Goal: Task Accomplishment & Management: Use online tool/utility

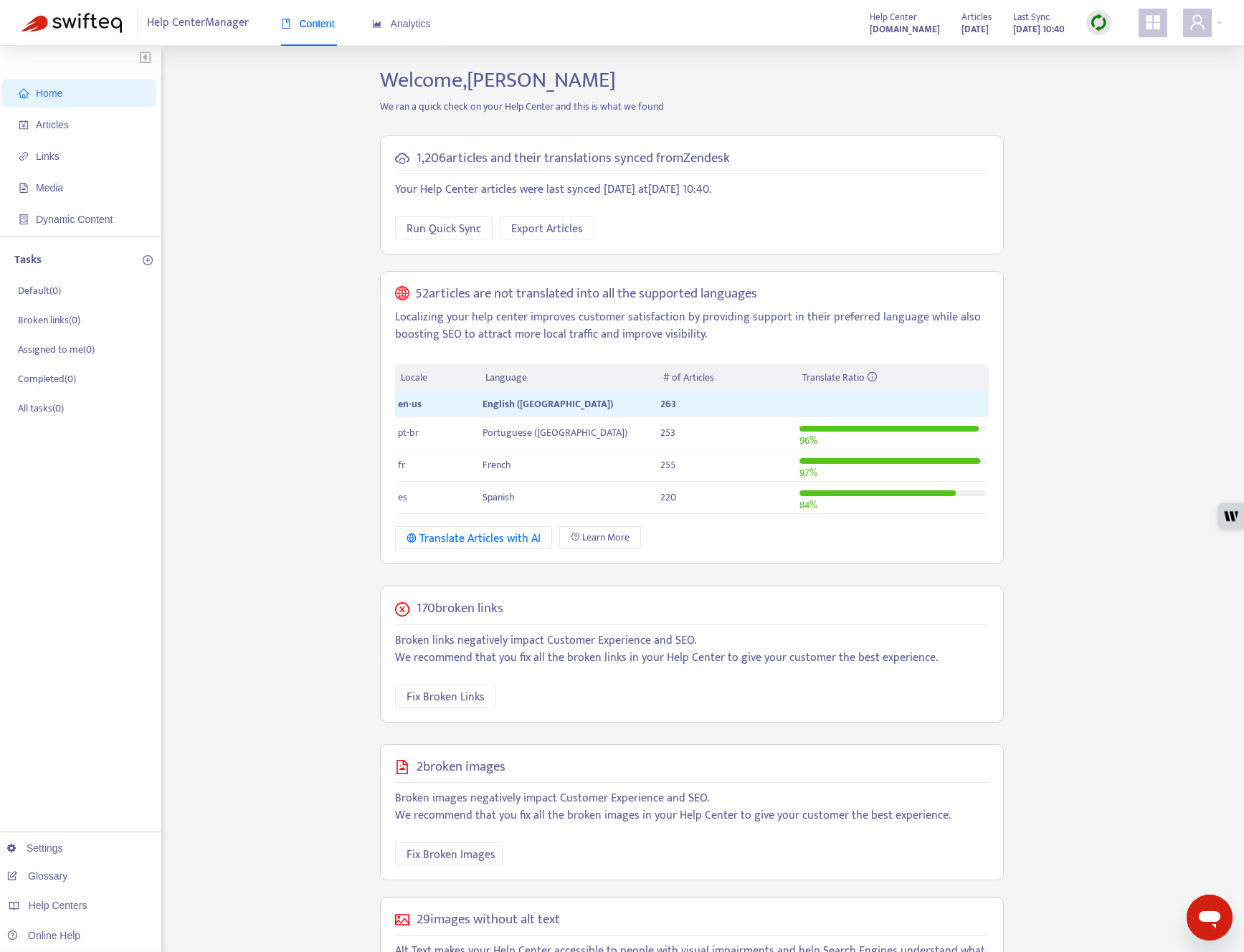
click at [300, 203] on div "Home Articles Links Media Dynamic Content Tasks Default ( 0 ) Broken links ( 0 …" at bounding box center [622, 560] width 1201 height 987
click at [69, 911] on span "Help Centers" at bounding box center [58, 906] width 59 height 12
click at [275, 845] on link "contentsquare.zendesk.com" at bounding box center [227, 845] width 97 height 12
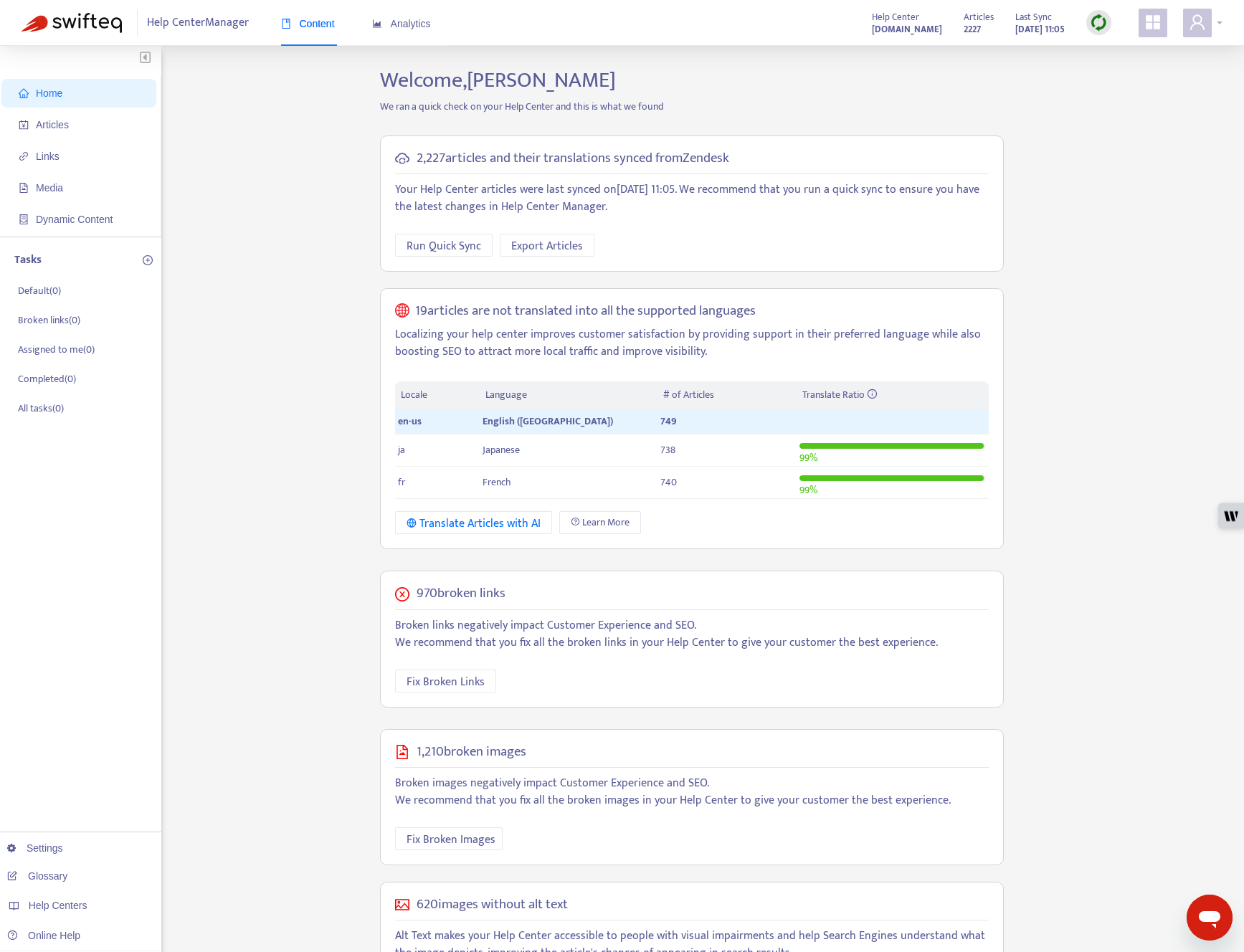
click at [1197, 24] on icon "user" at bounding box center [1197, 22] width 15 height 15
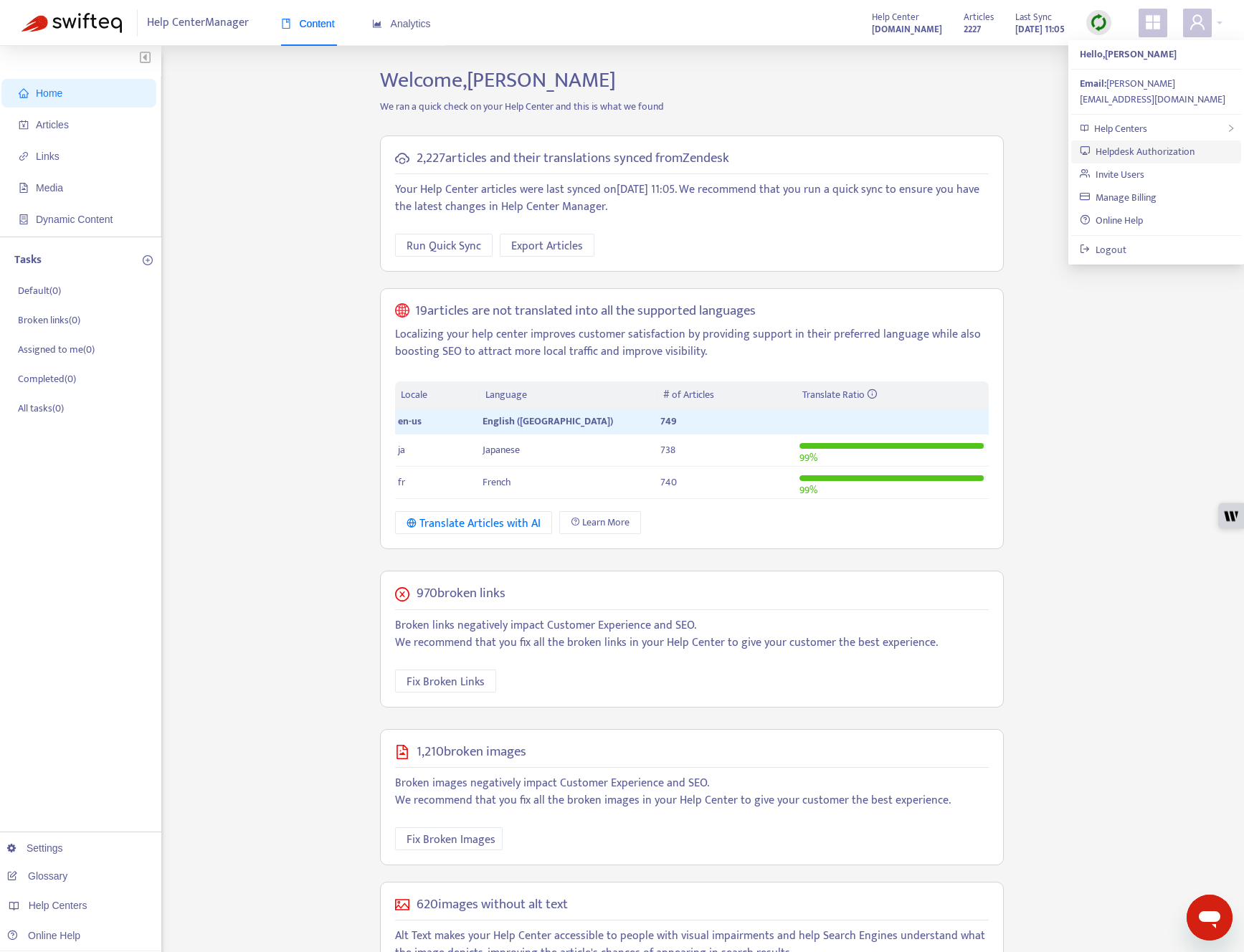
click at [1166, 143] on link "Helpdesk Authorization" at bounding box center [1136, 151] width 114 height 17
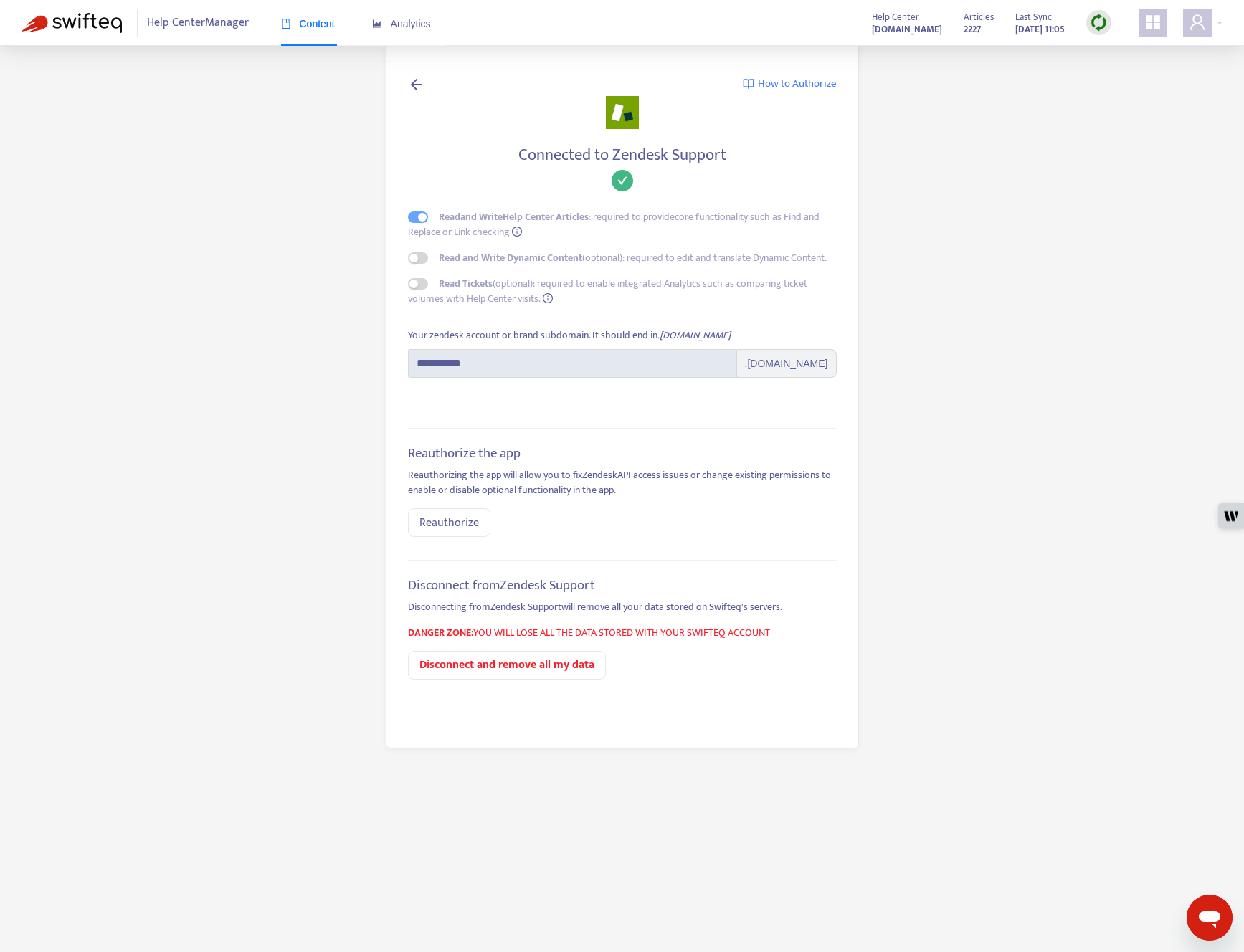
click at [807, 81] on span "How to Authorize" at bounding box center [797, 84] width 79 height 17
click at [214, 26] on span "Help Center Manager" at bounding box center [197, 23] width 102 height 28
click at [84, 32] on img at bounding box center [72, 23] width 101 height 20
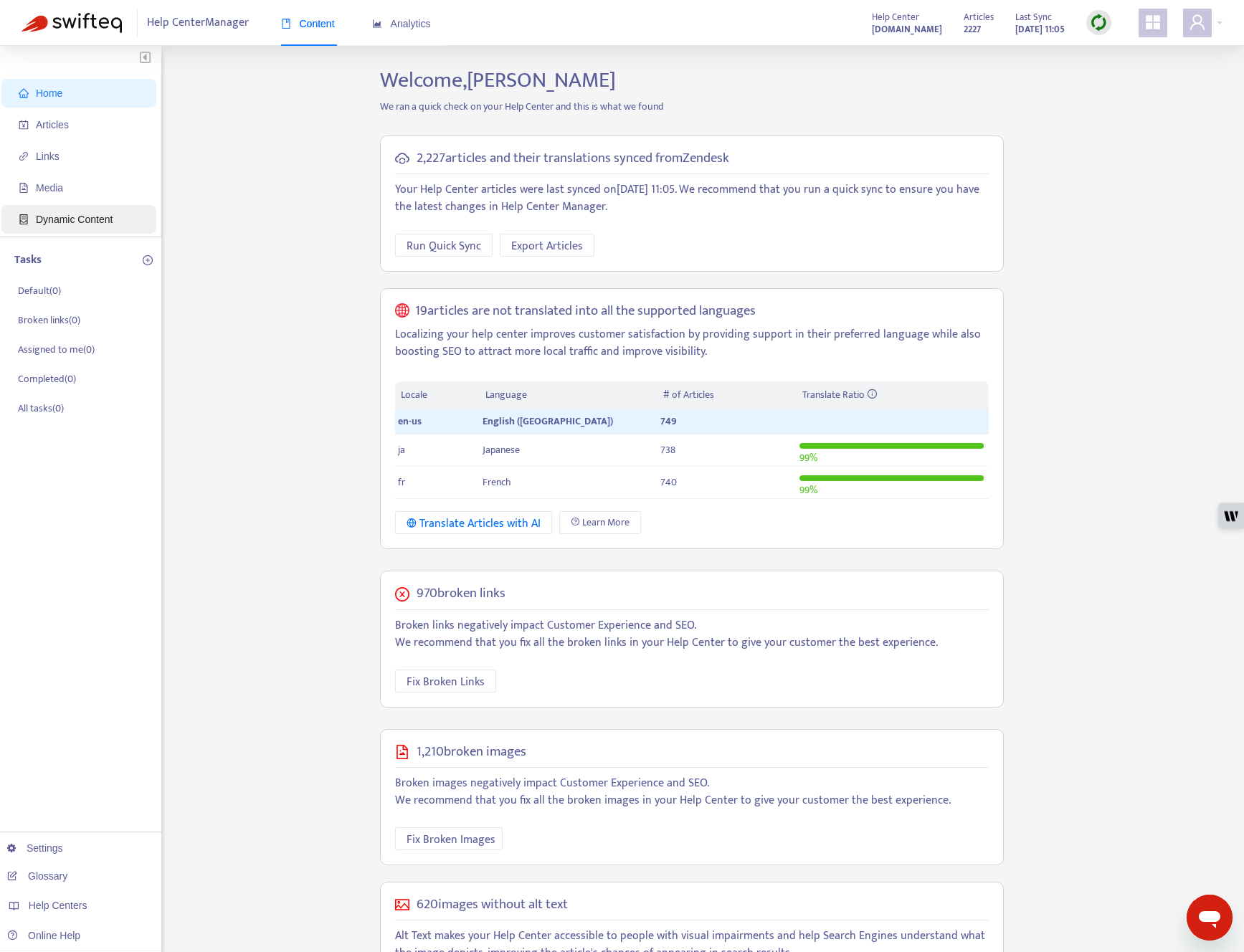
click at [74, 221] on span "Dynamic Content" at bounding box center [74, 220] width 77 height 12
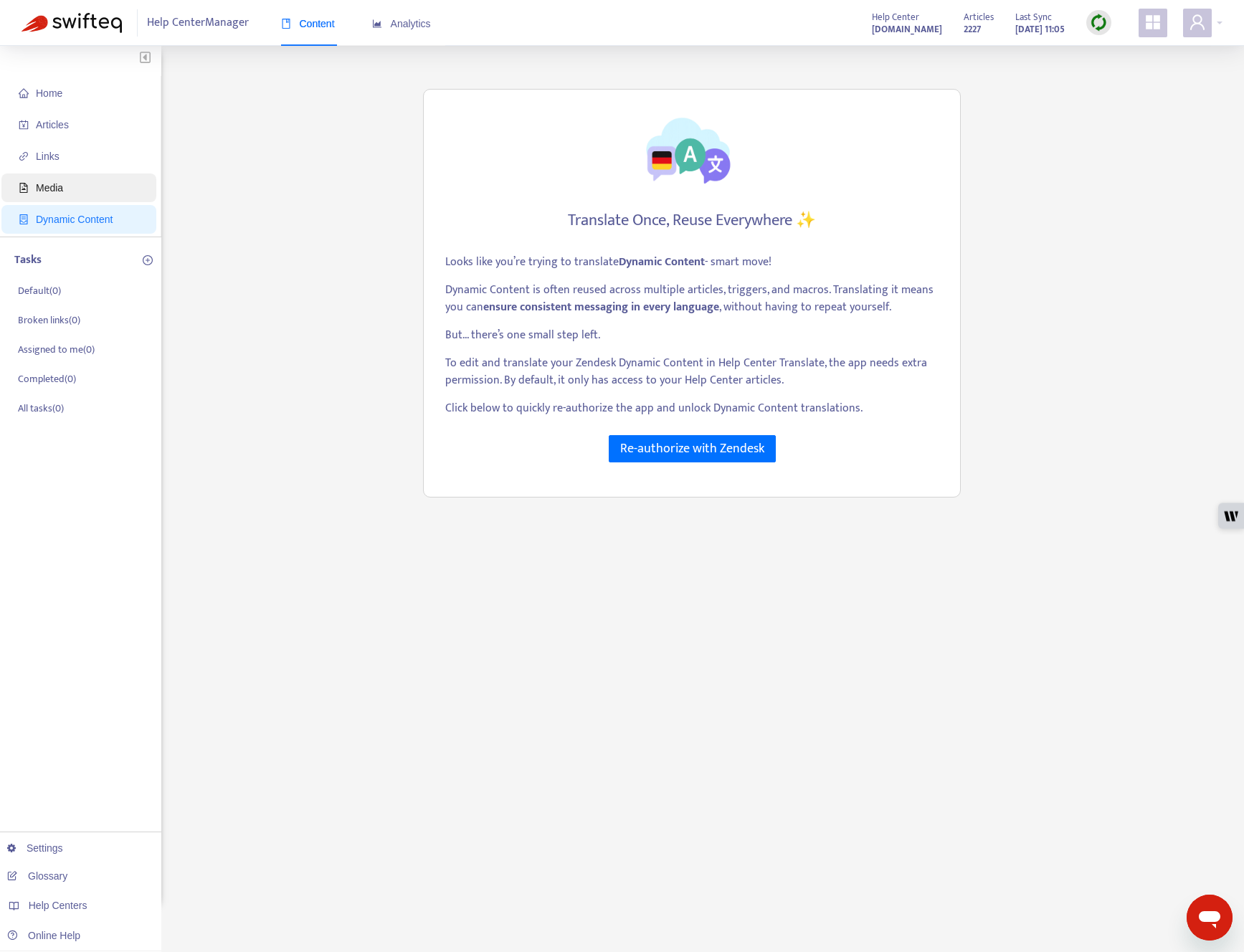
click at [69, 200] on span "Media" at bounding box center [82, 187] width 126 height 29
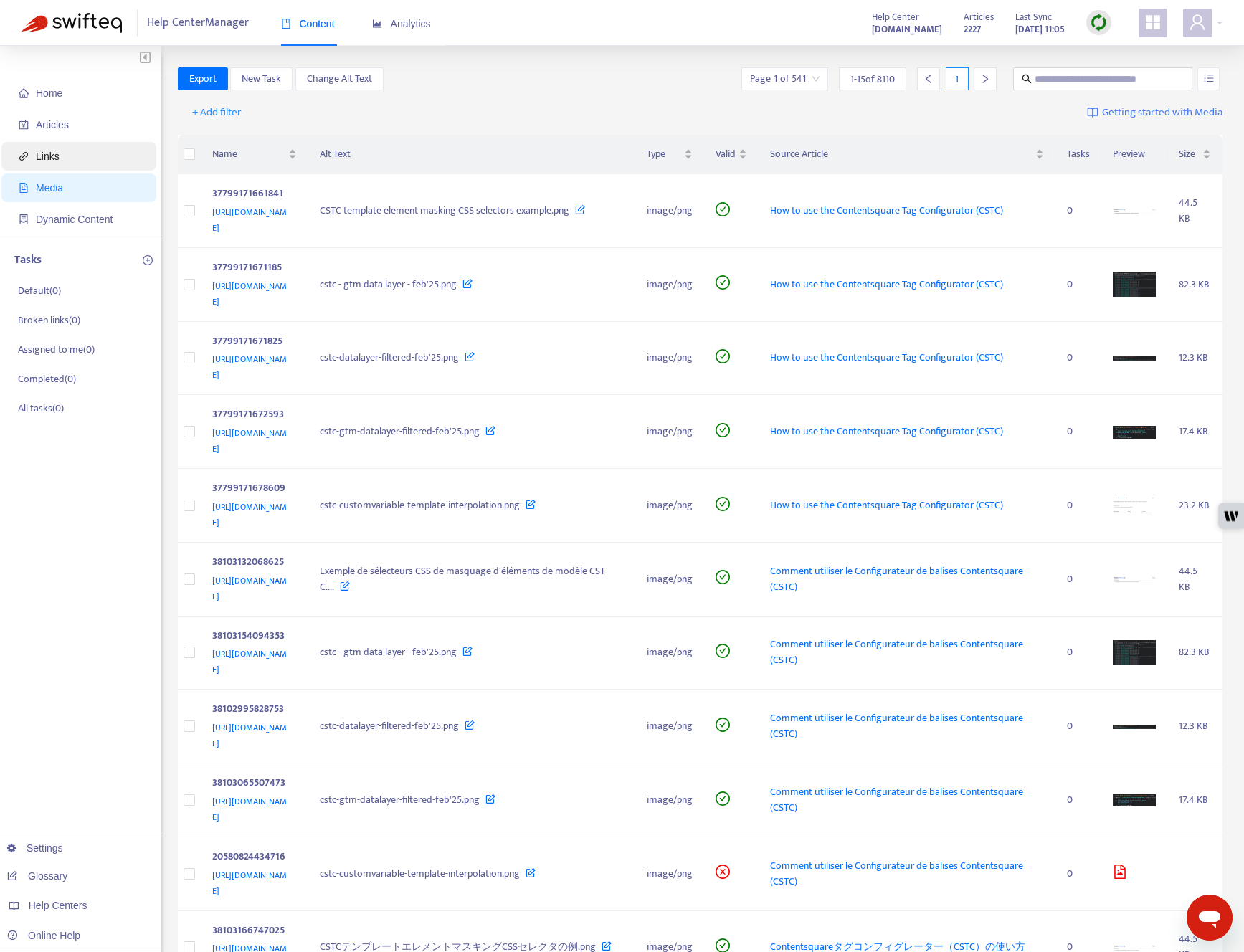
click at [68, 159] on span "Links" at bounding box center [82, 156] width 126 height 29
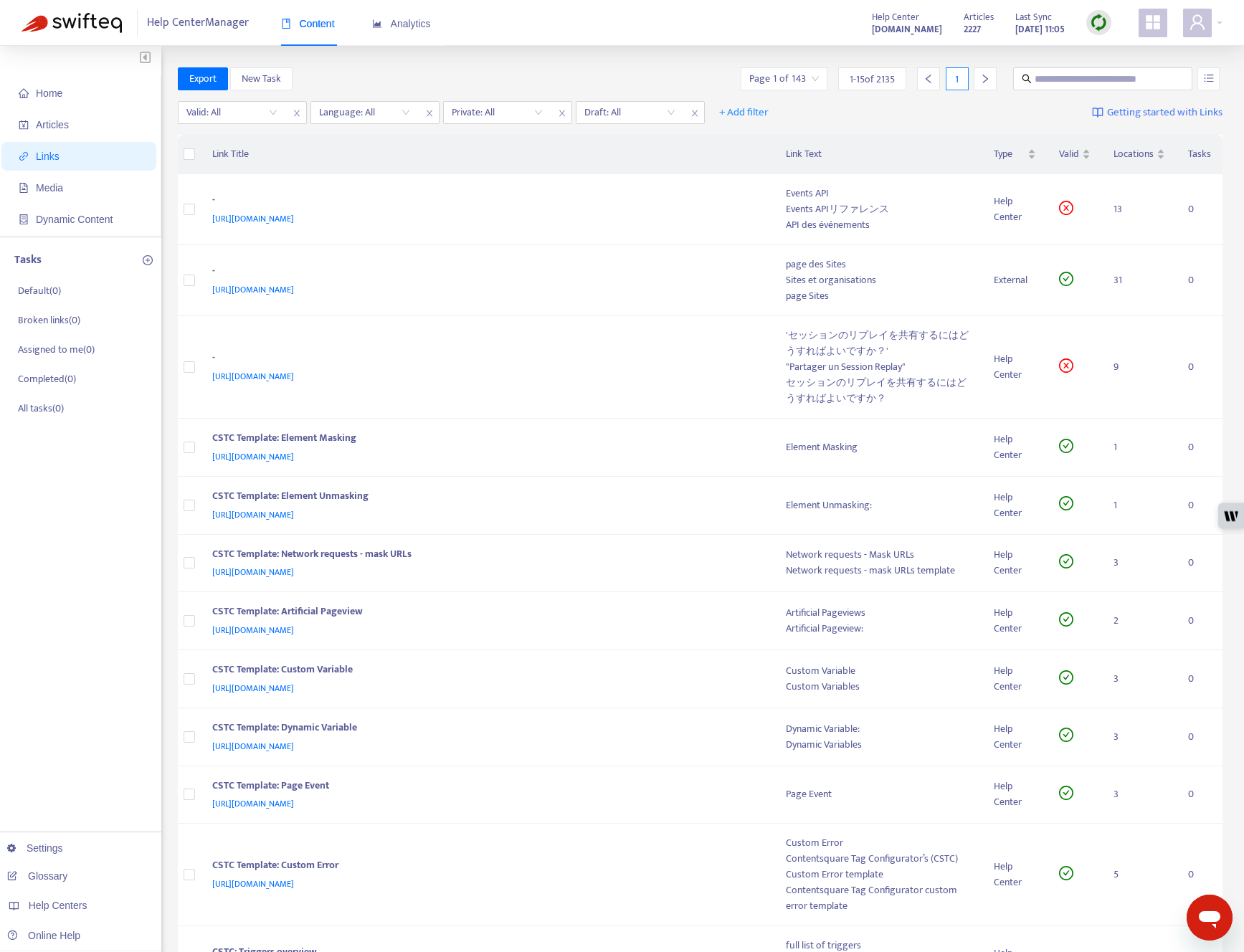
click at [67, 139] on ul "Home Articles Links Media Dynamic Content" at bounding box center [80, 156] width 161 height 161
click at [64, 132] on span "Articles" at bounding box center [82, 124] width 126 height 29
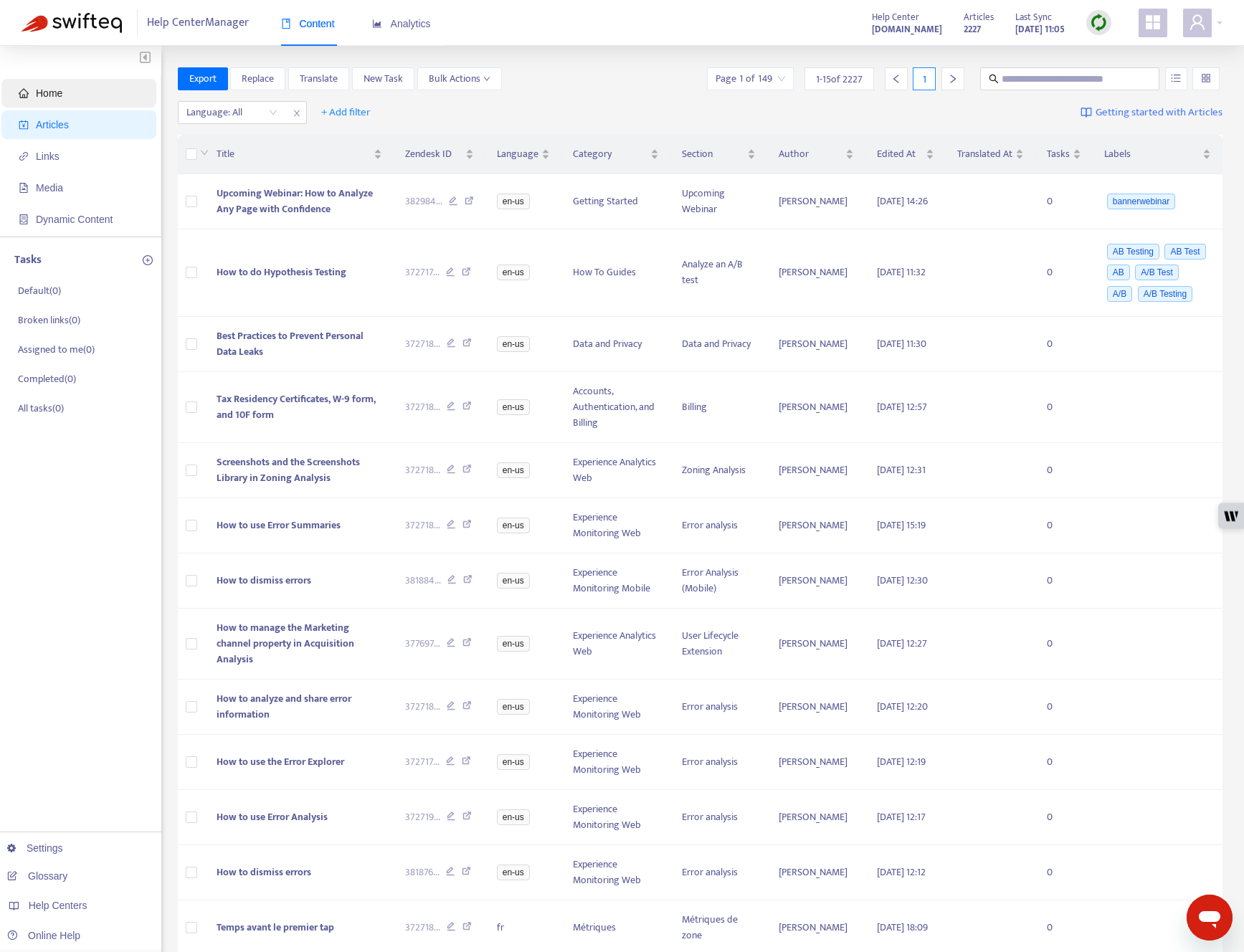
click at [60, 95] on span "Home" at bounding box center [48, 94] width 27 height 12
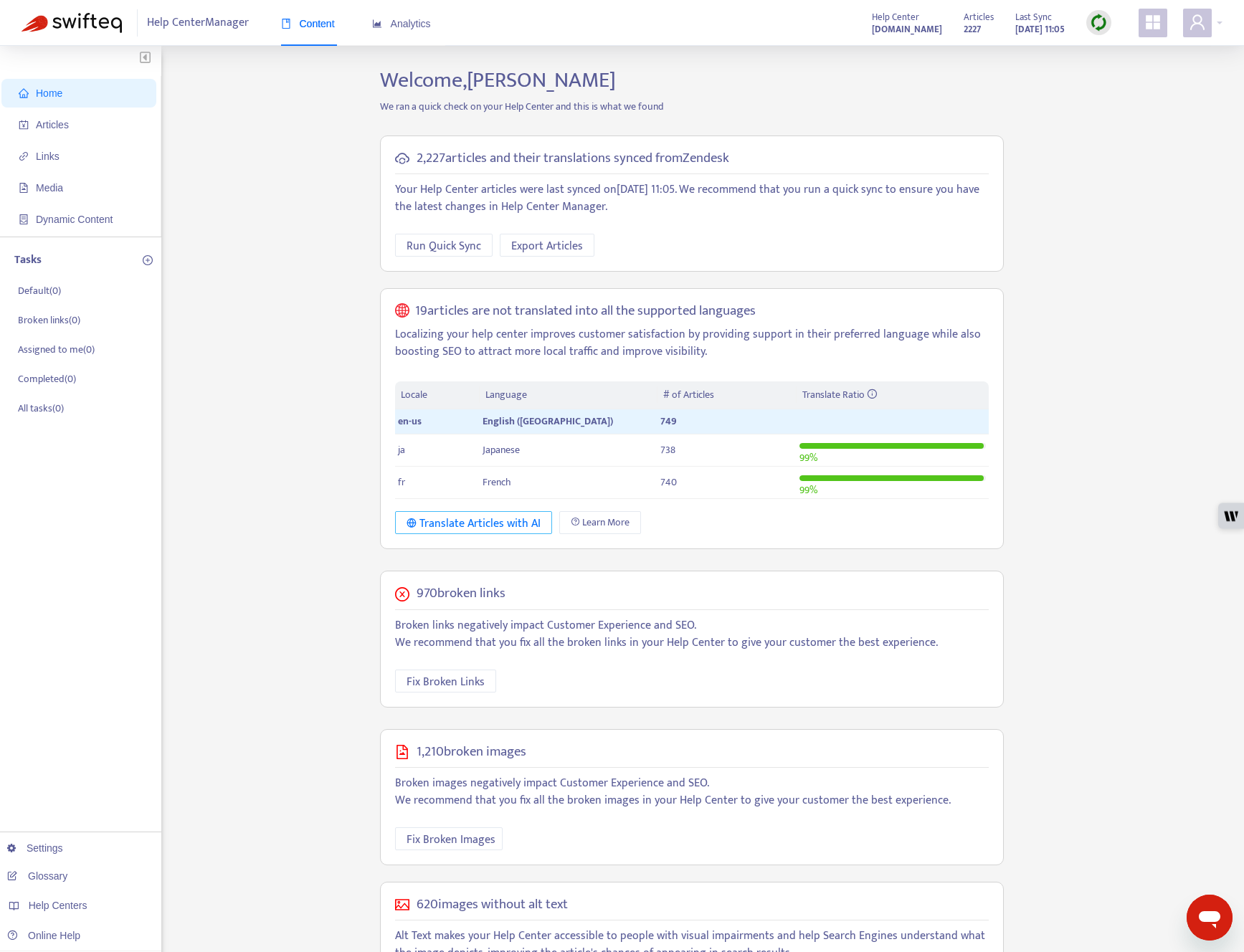
click at [433, 519] on div "Translate Articles with AI" at bounding box center [474, 524] width 134 height 18
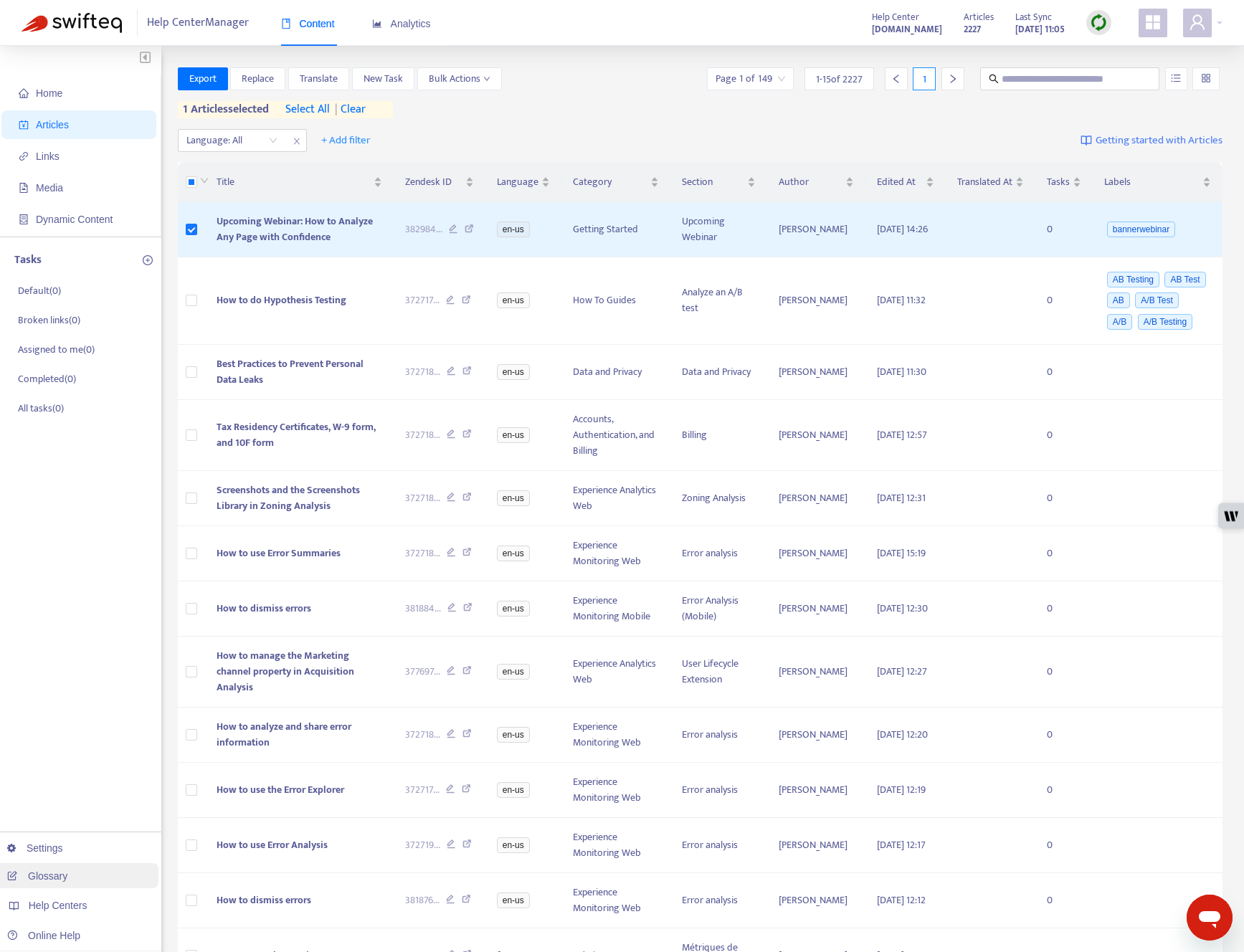
click at [67, 881] on link "Glossary" at bounding box center [37, 876] width 60 height 12
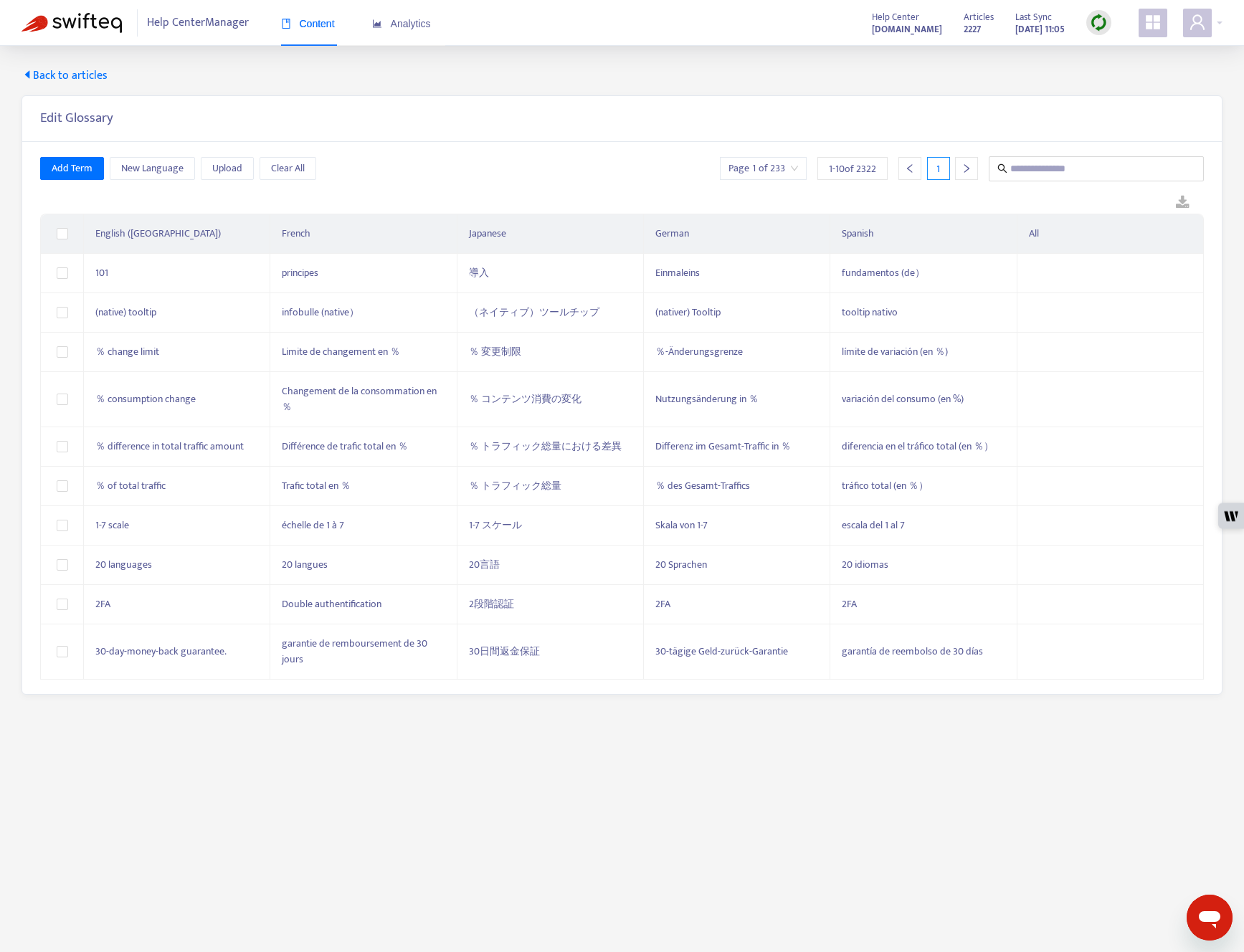
click at [44, 80] on span "Back to articles" at bounding box center [64, 75] width 86 height 17
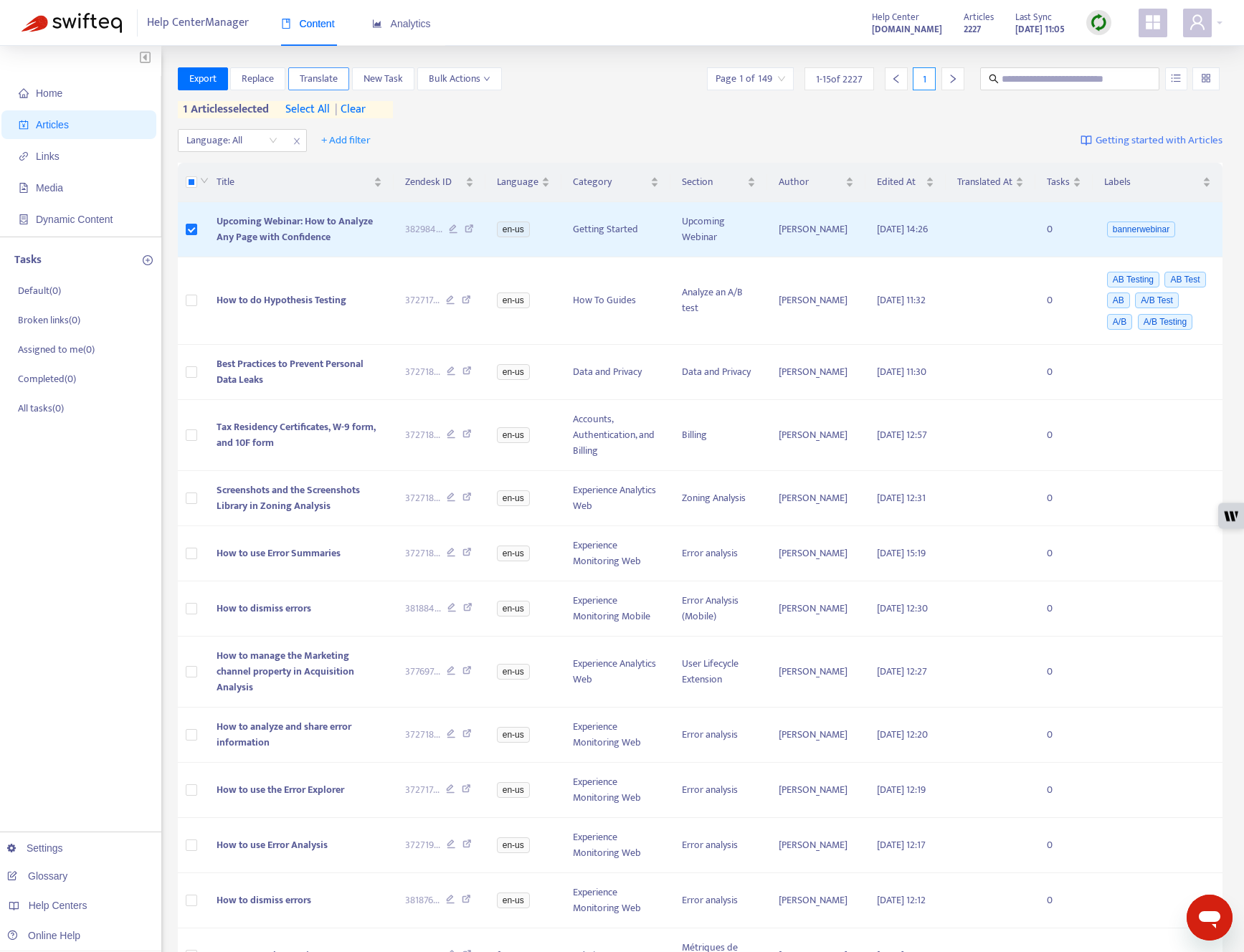
click at [316, 83] on span "Translate" at bounding box center [319, 79] width 38 height 16
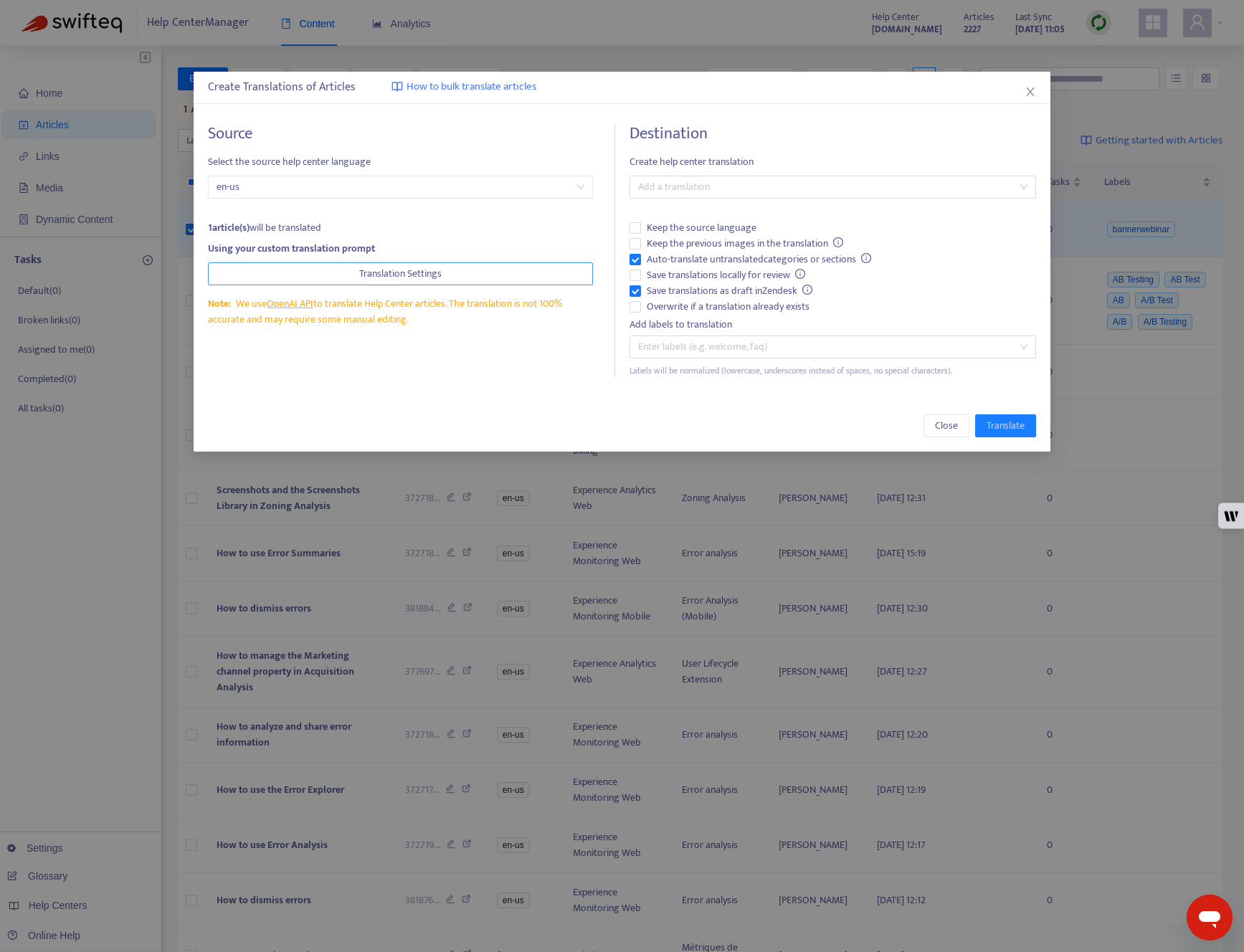
click at [438, 276] on span "Translation Settings" at bounding box center [401, 274] width 83 height 16
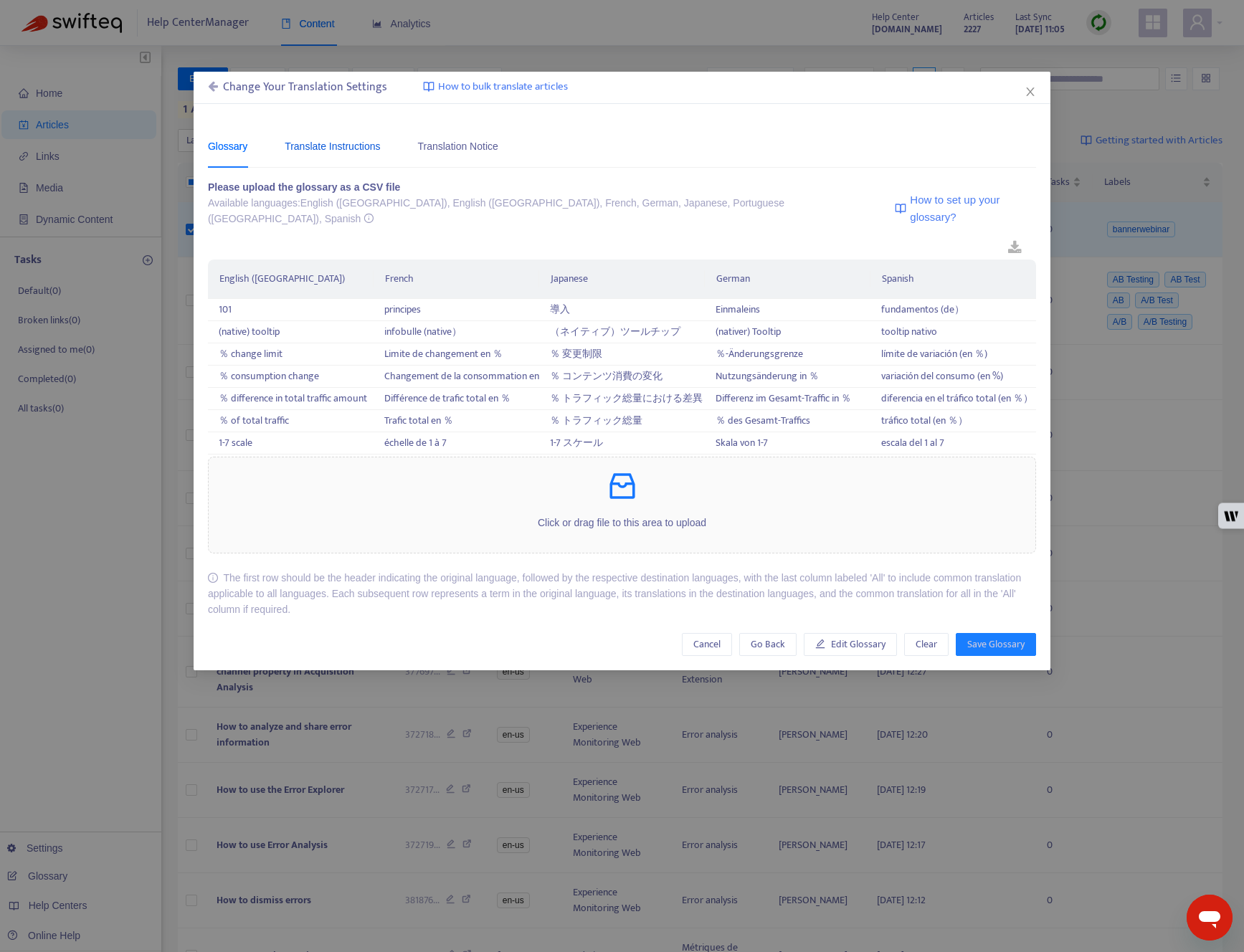
click at [348, 142] on div "Translate Instructions" at bounding box center [331, 146] width 96 height 16
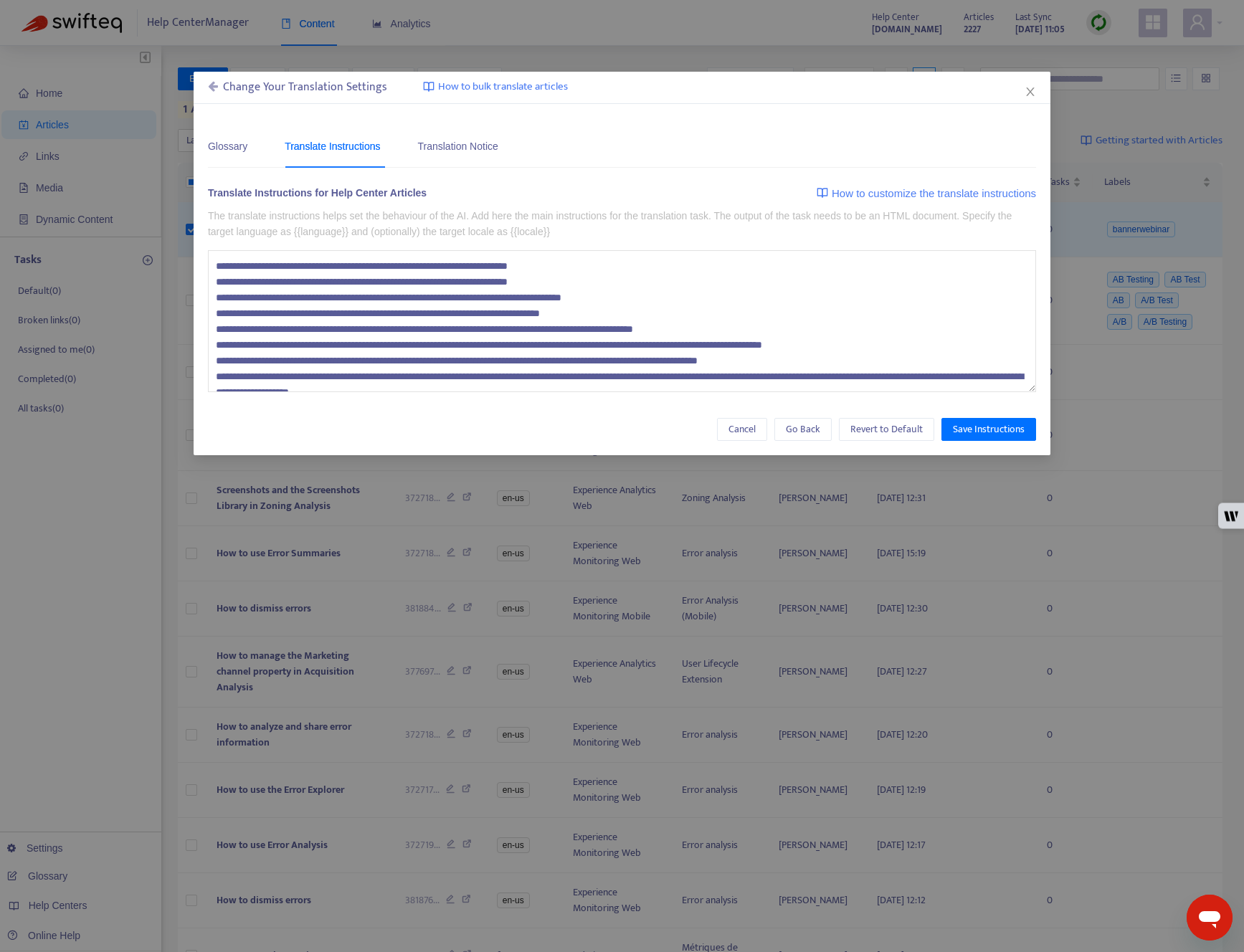
click at [441, 279] on textarea "**********" at bounding box center [622, 322] width 828 height 142
click at [457, 298] on textarea "**********" at bounding box center [622, 322] width 828 height 142
click at [484, 82] on span "How to bulk translate articles" at bounding box center [503, 87] width 130 height 17
click at [484, 145] on div "Translation Notice" at bounding box center [457, 146] width 80 height 16
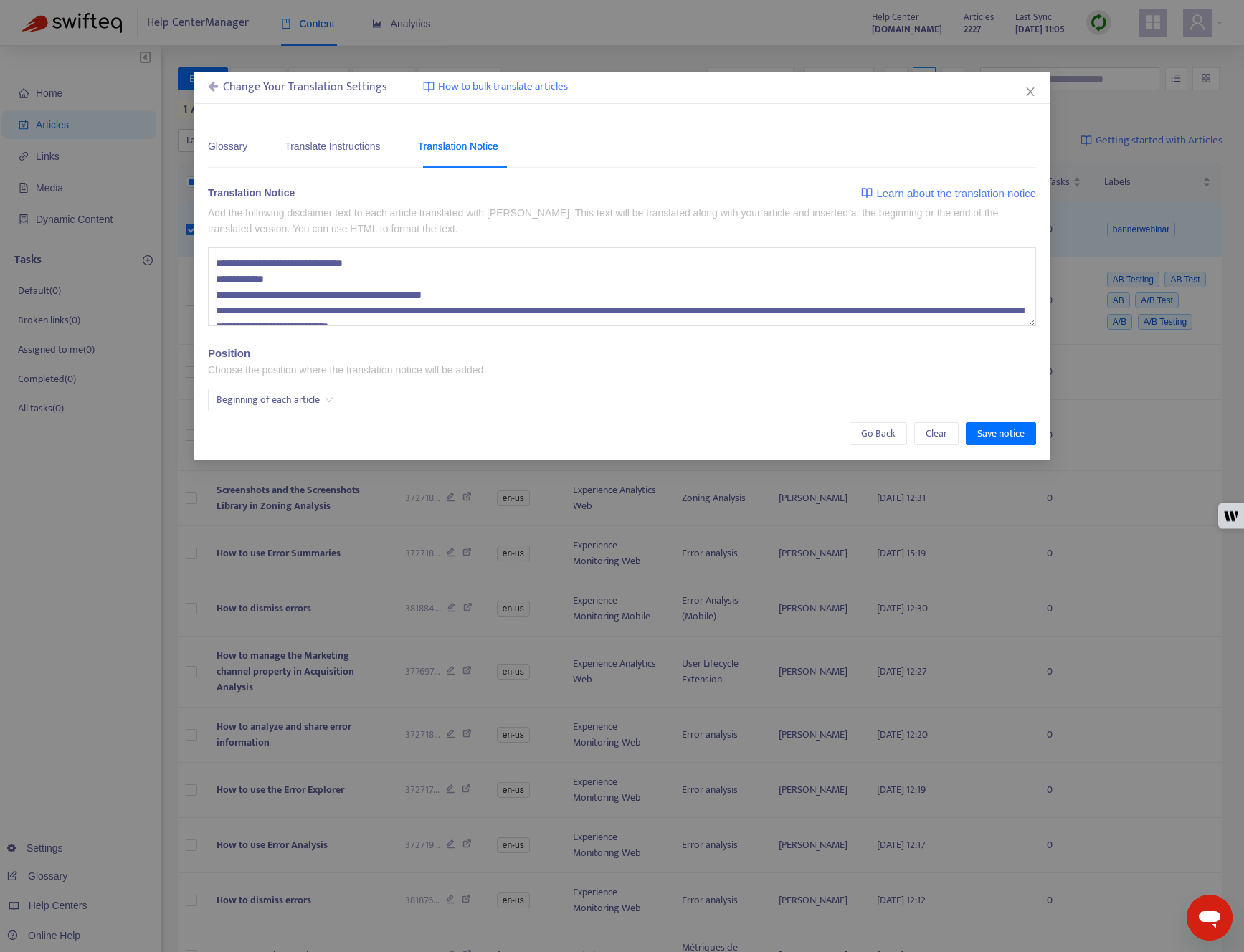
click at [474, 258] on textarea "**********" at bounding box center [622, 287] width 828 height 79
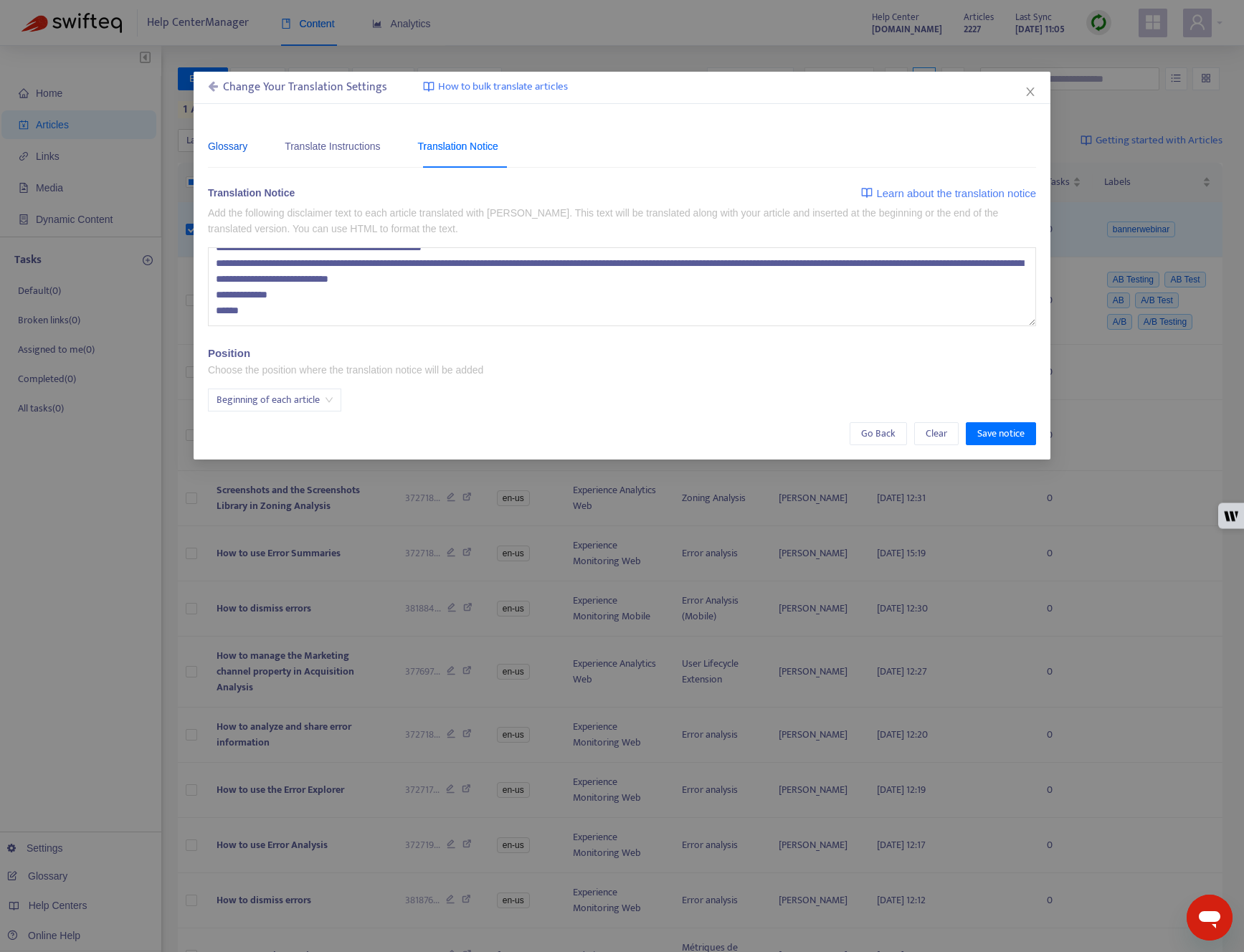
click at [232, 143] on div "Glossary" at bounding box center [228, 146] width 39 height 16
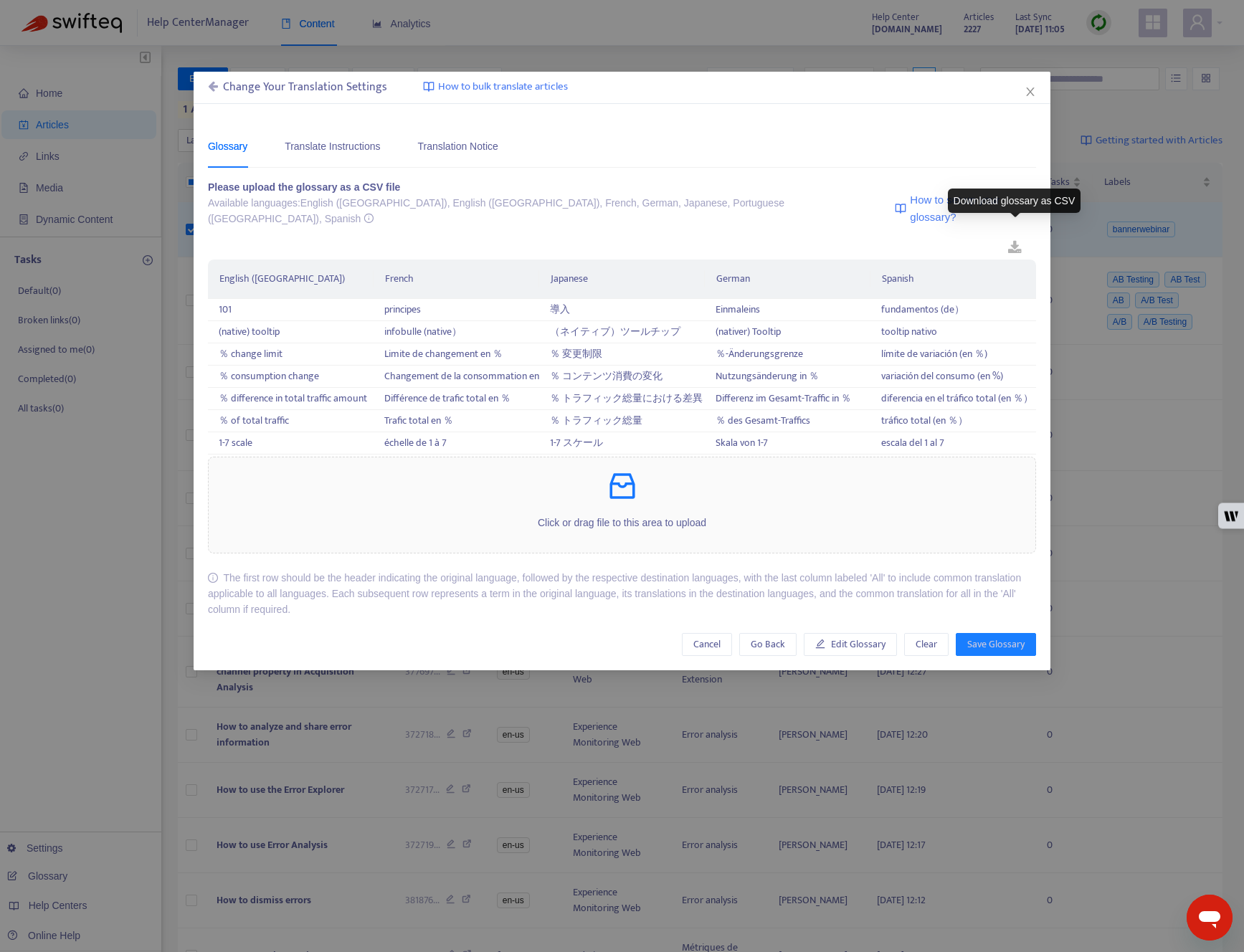
click at [1016, 237] on link at bounding box center [1014, 248] width 42 height 23
click at [337, 139] on div "Translate Instructions" at bounding box center [331, 146] width 96 height 16
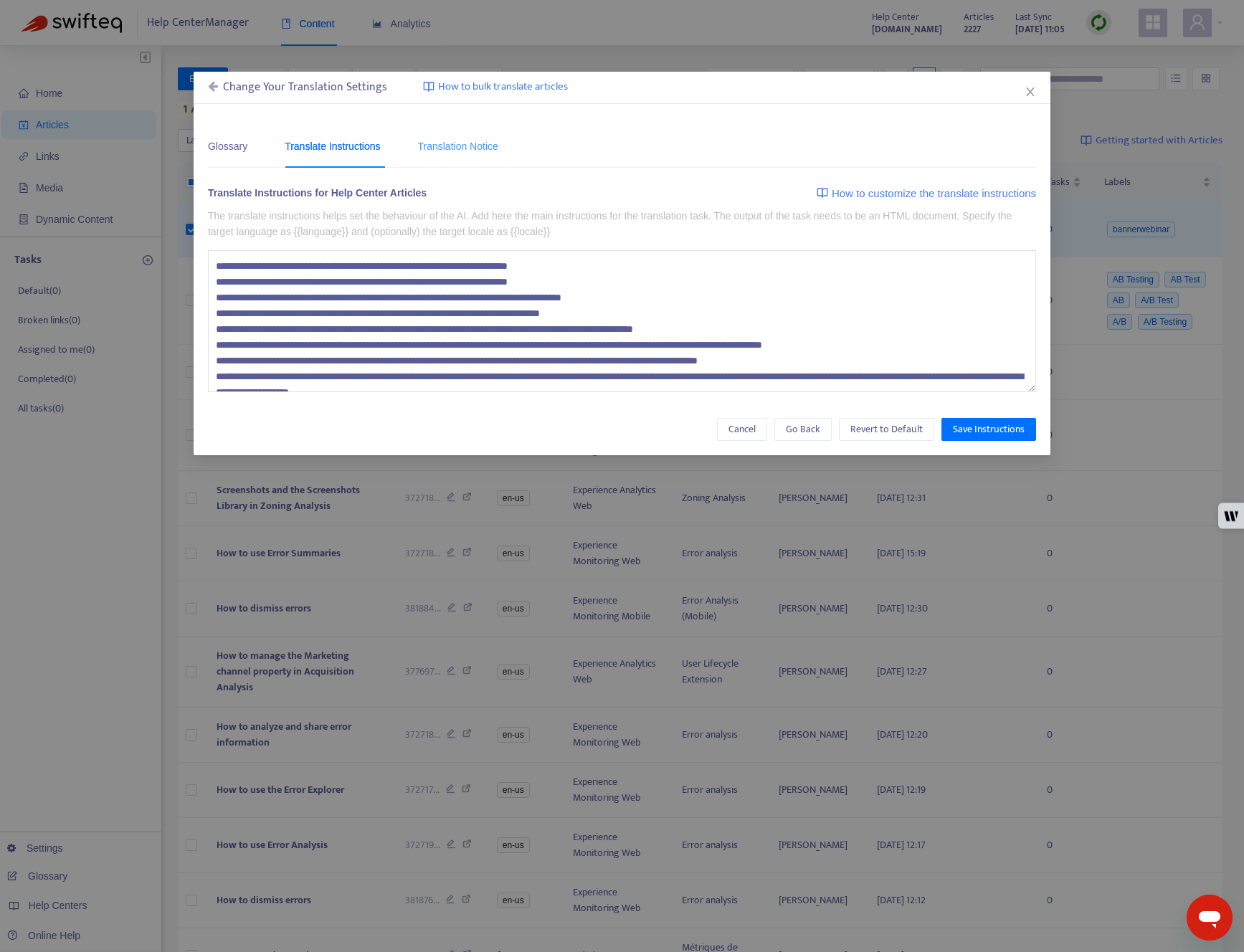
click at [443, 137] on div "Translation Notice" at bounding box center [457, 146] width 80 height 43
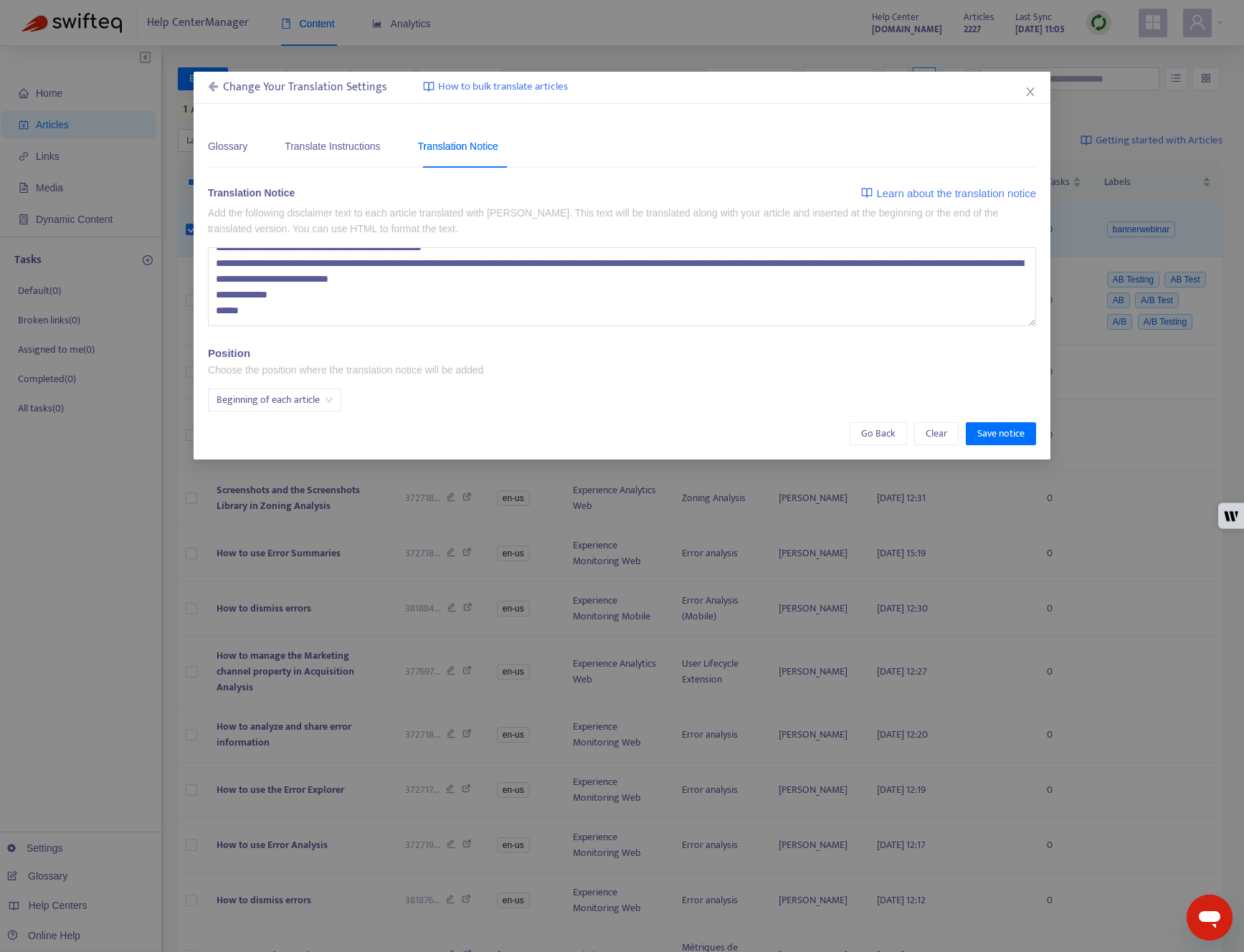
scroll to position [0, 0]
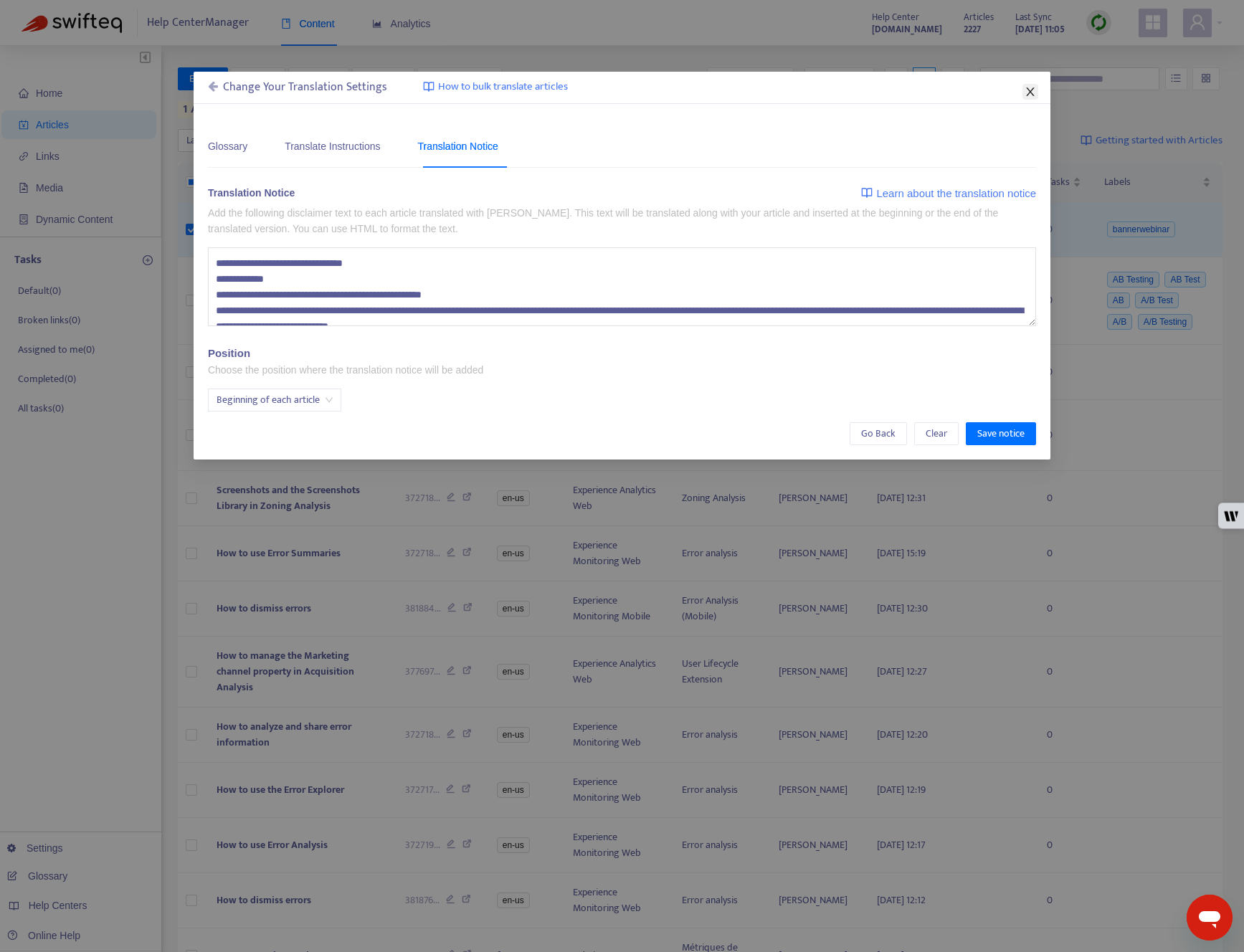
click at [1037, 89] on span "Close" at bounding box center [1030, 92] width 16 height 12
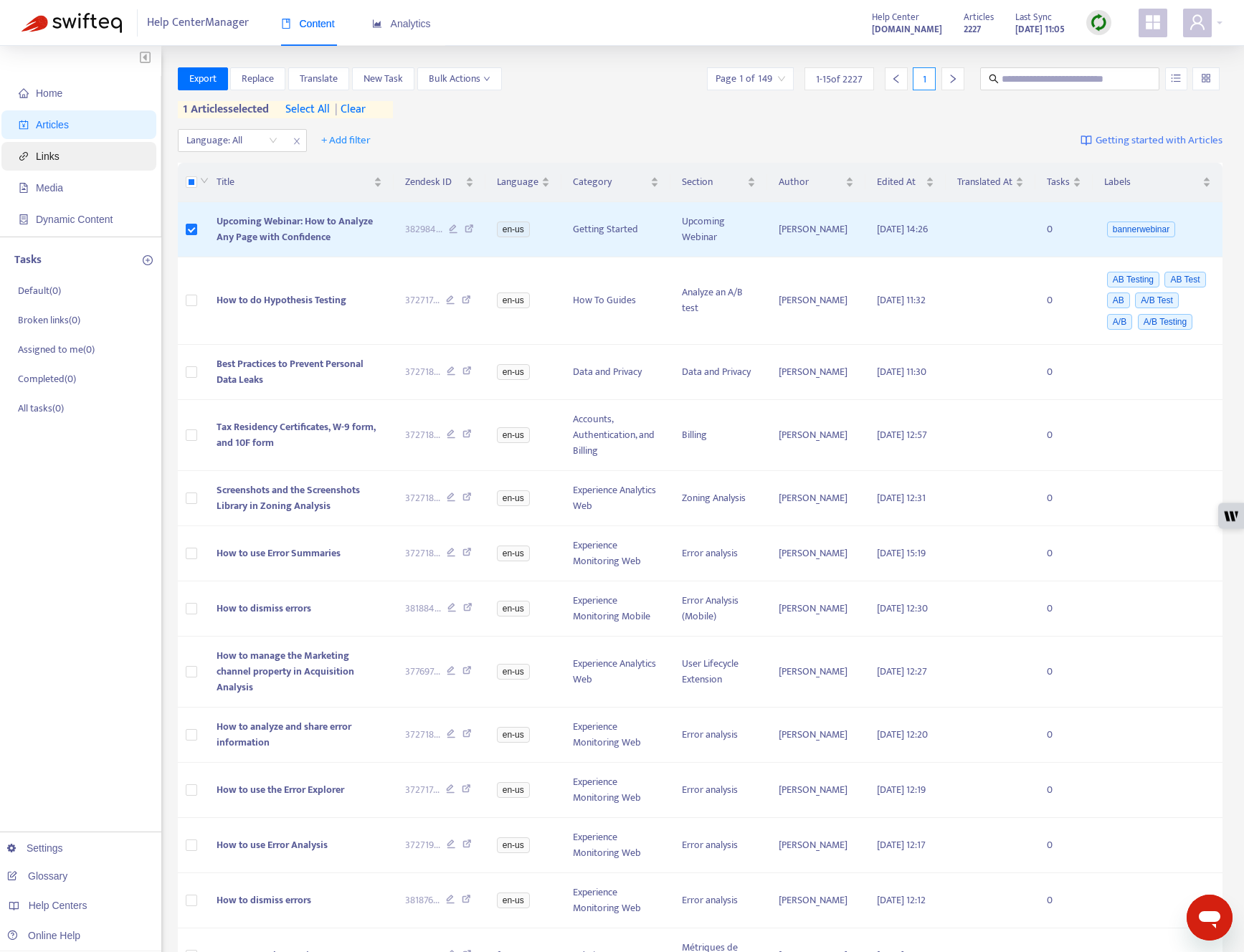
click at [50, 159] on span "Links" at bounding box center [47, 157] width 24 height 12
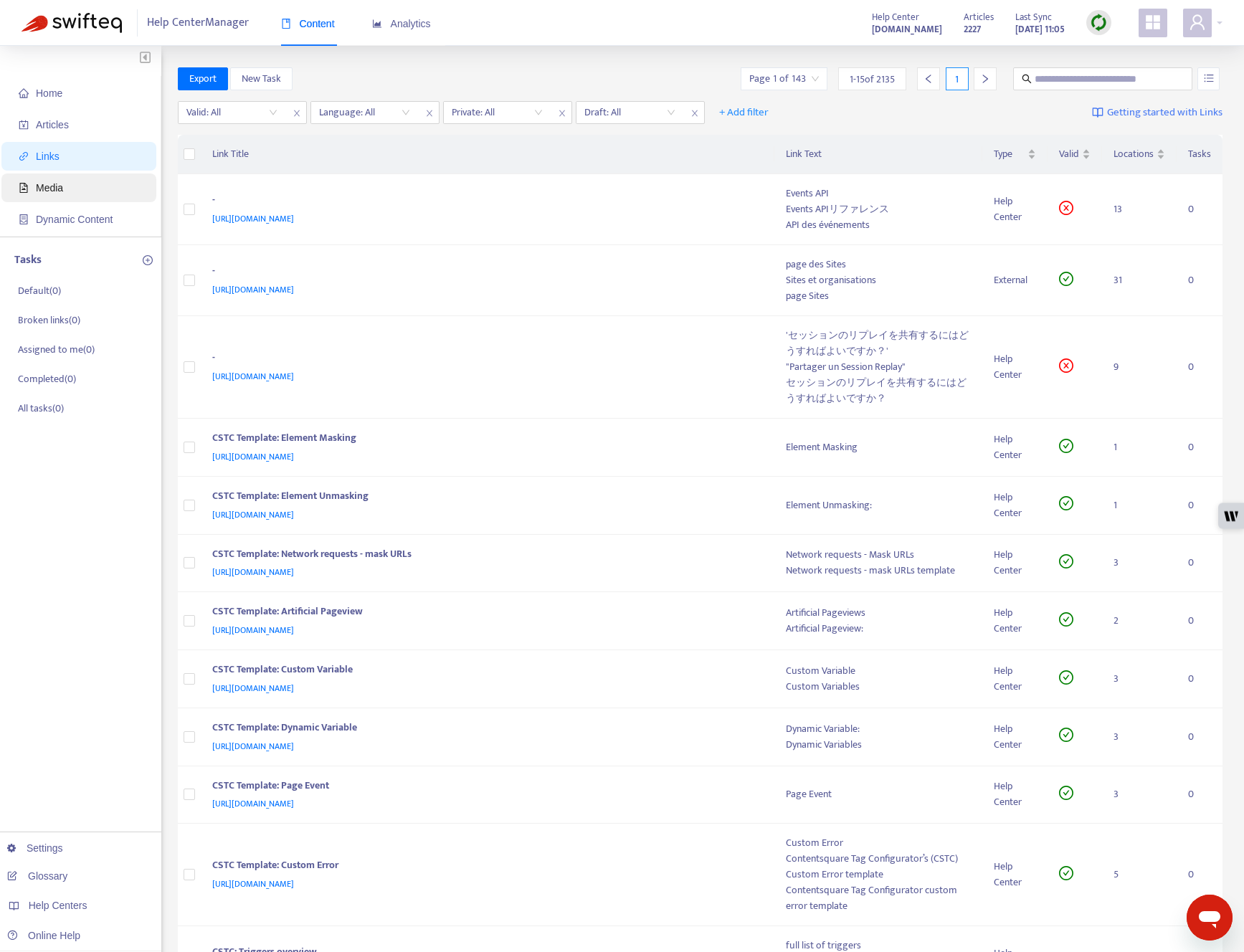
click at [55, 195] on span "Media" at bounding box center [82, 187] width 126 height 29
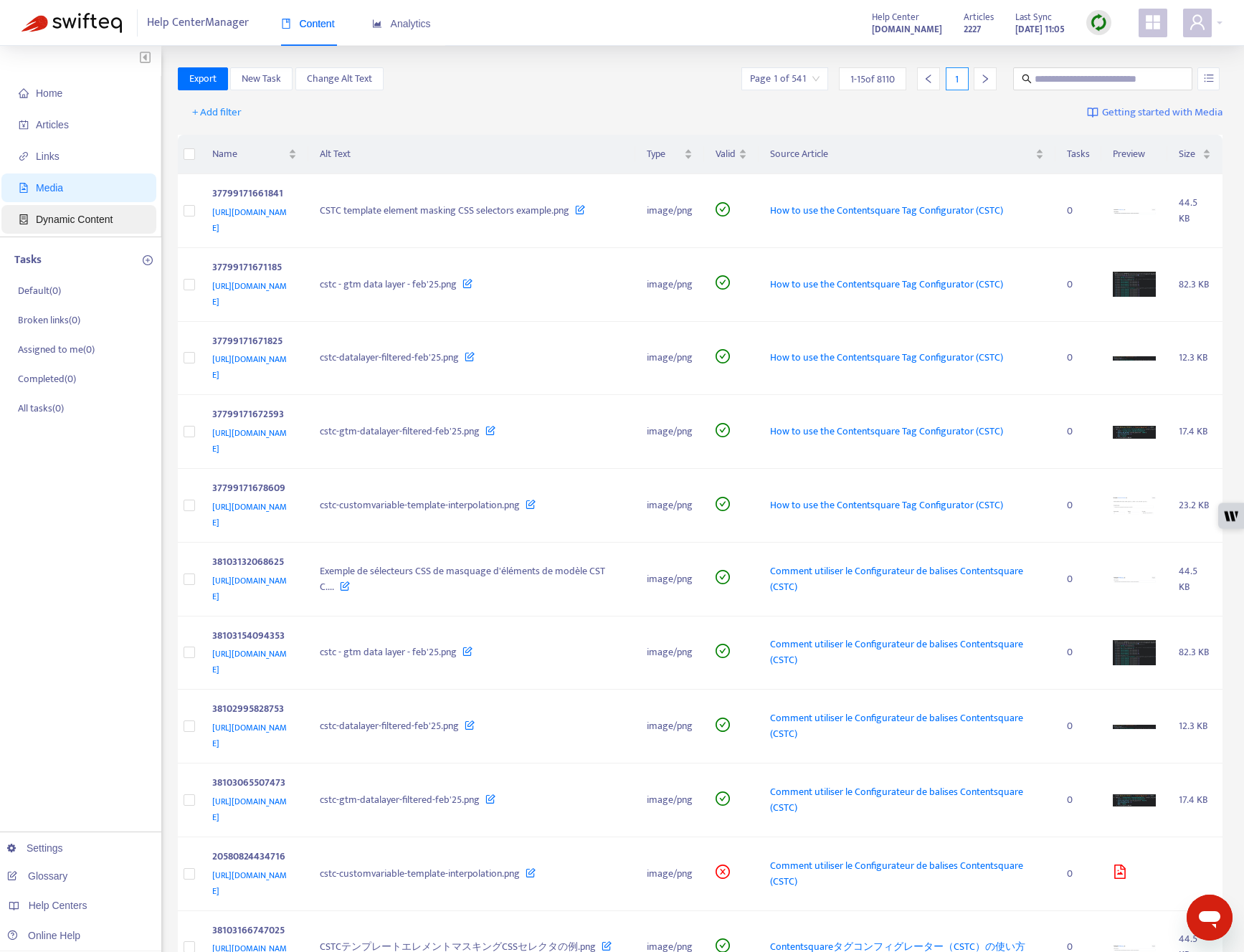
click at [61, 221] on span "Dynamic Content" at bounding box center [74, 220] width 77 height 12
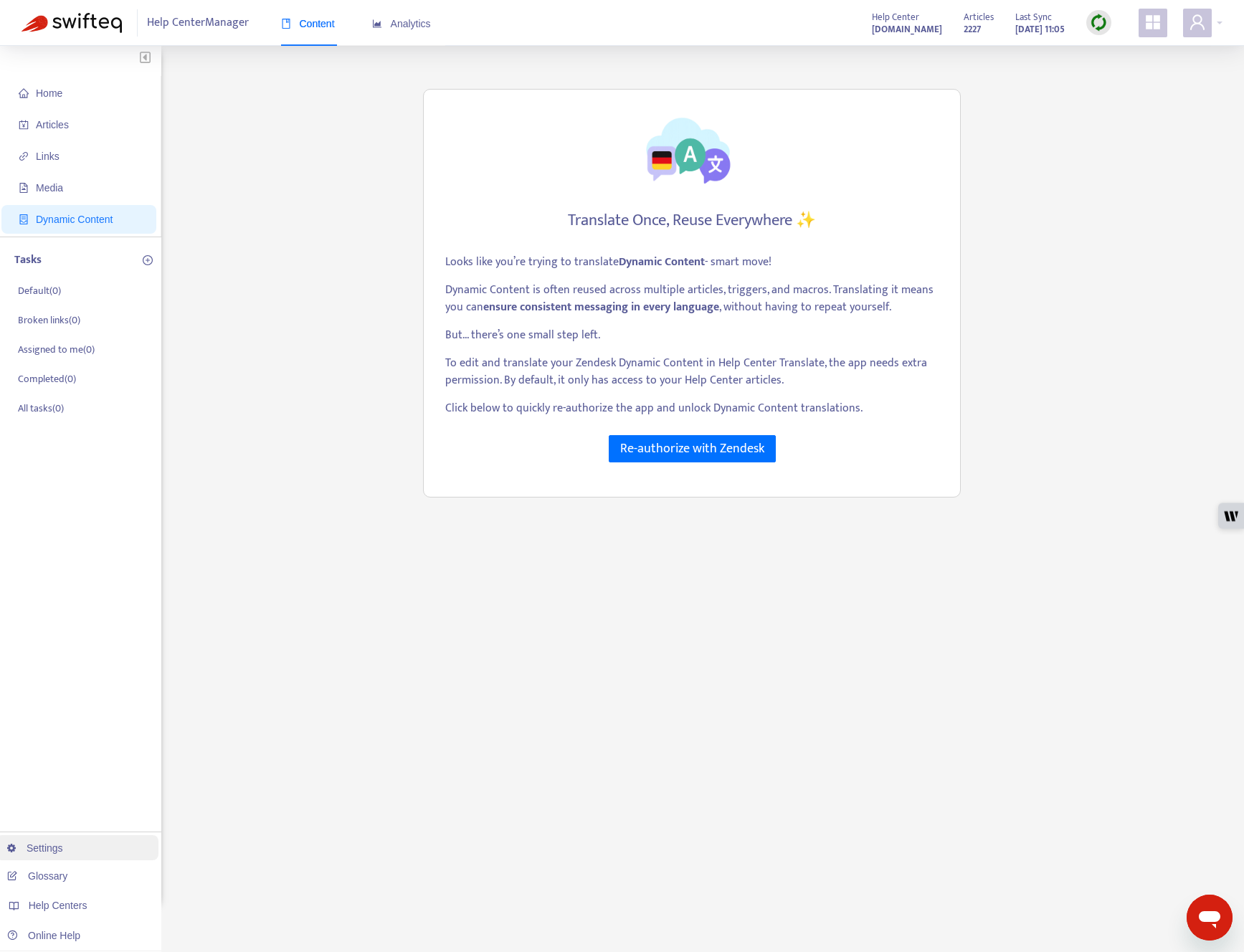
click at [61, 842] on link "Settings" at bounding box center [35, 848] width 56 height 12
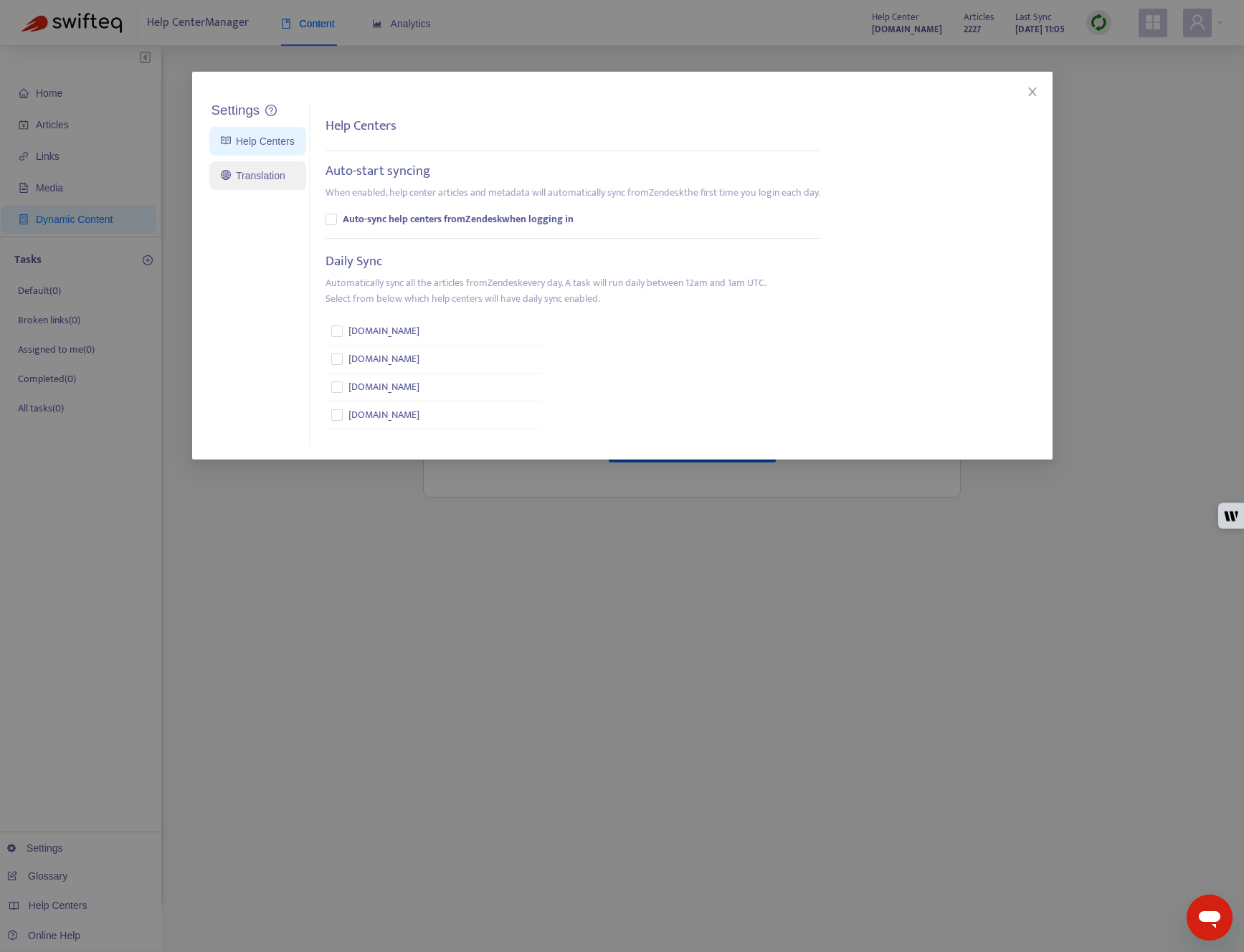
click at [276, 172] on link "Translation" at bounding box center [253, 176] width 64 height 12
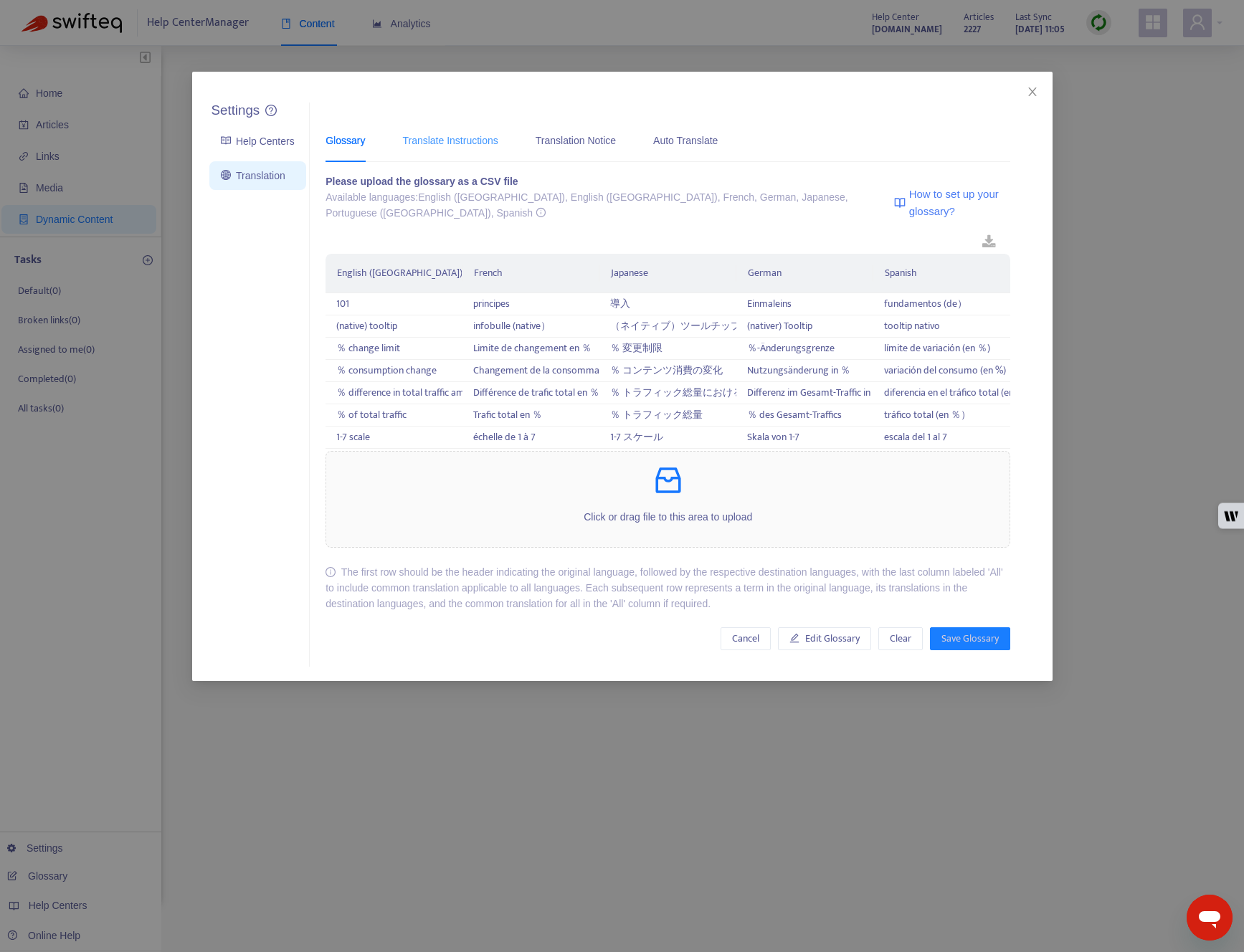
click at [454, 150] on div "Translate Instructions" at bounding box center [450, 140] width 96 height 43
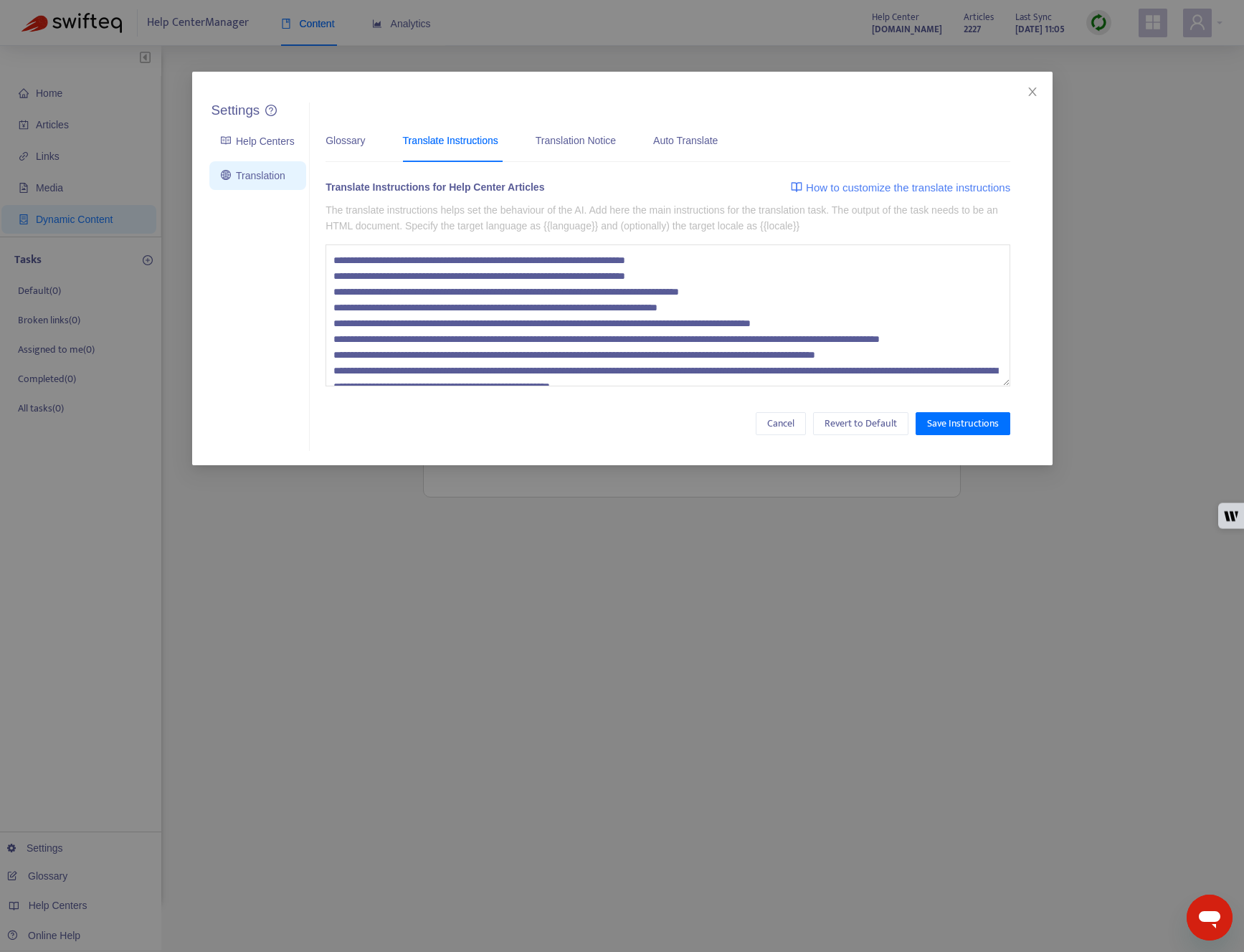
scroll to position [32, 0]
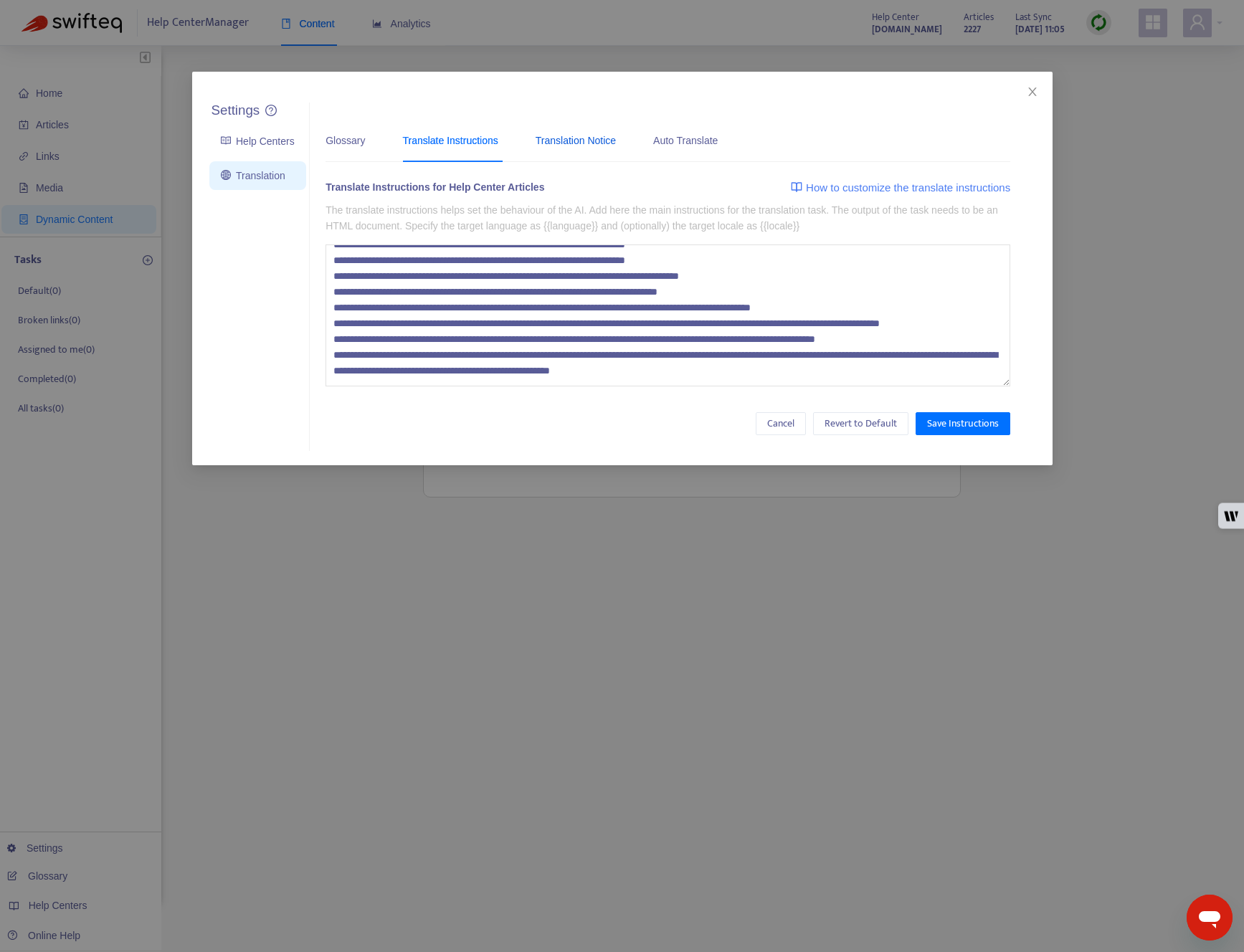
click at [564, 133] on div "Translation Notice" at bounding box center [575, 140] width 80 height 16
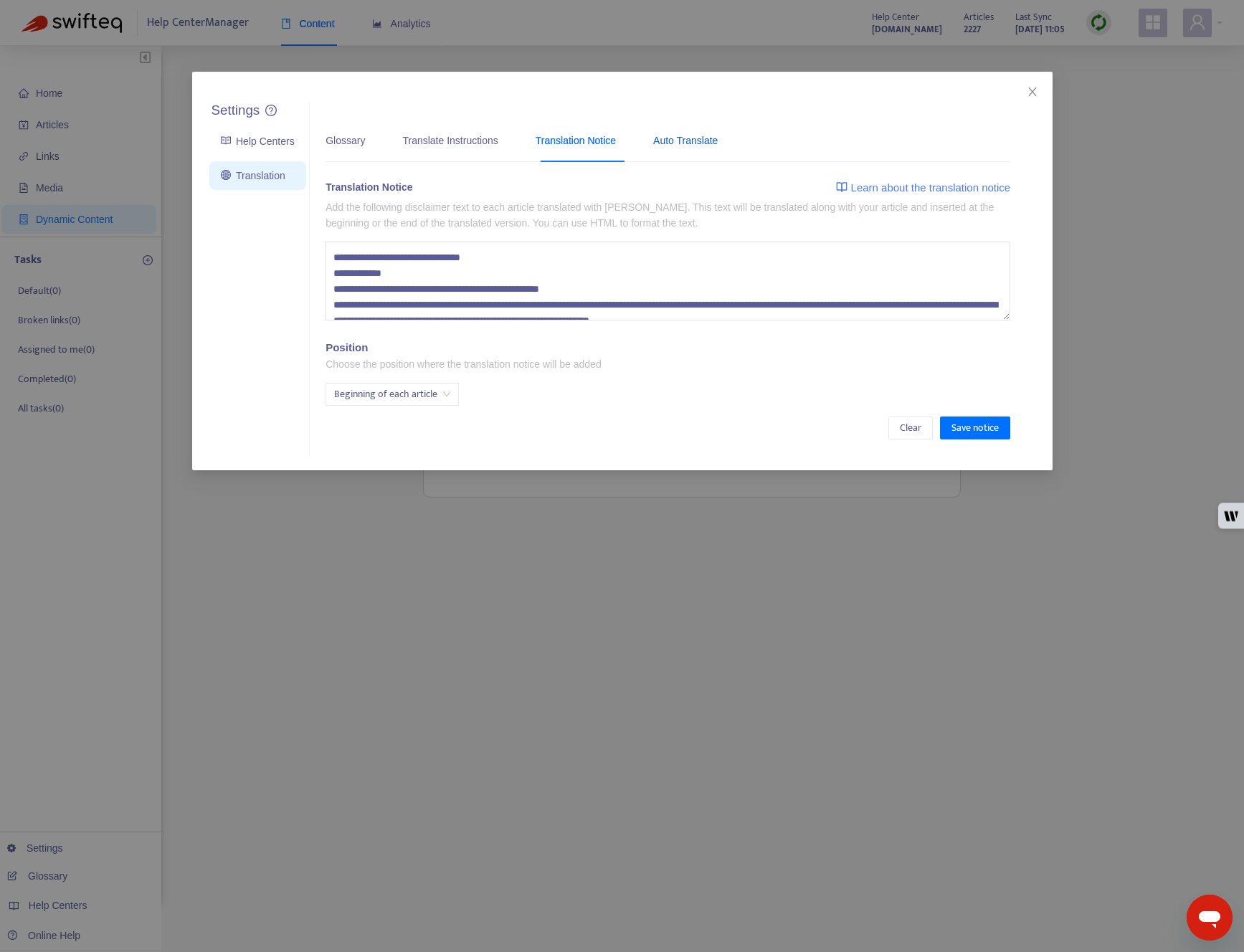
click at [701, 137] on div "Auto Translate" at bounding box center [685, 140] width 64 height 16
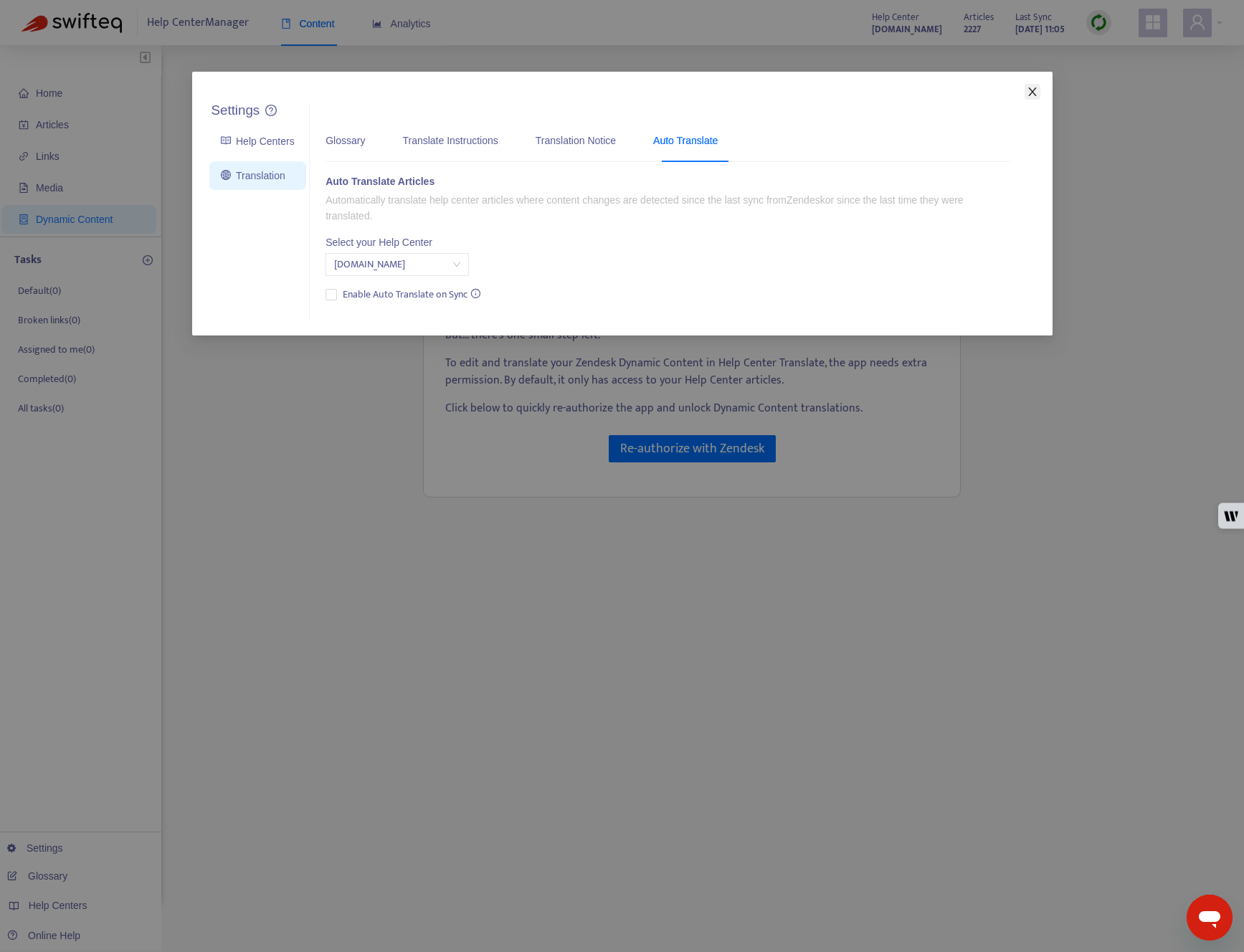
click at [1034, 93] on icon "close" at bounding box center [1032, 92] width 12 height 12
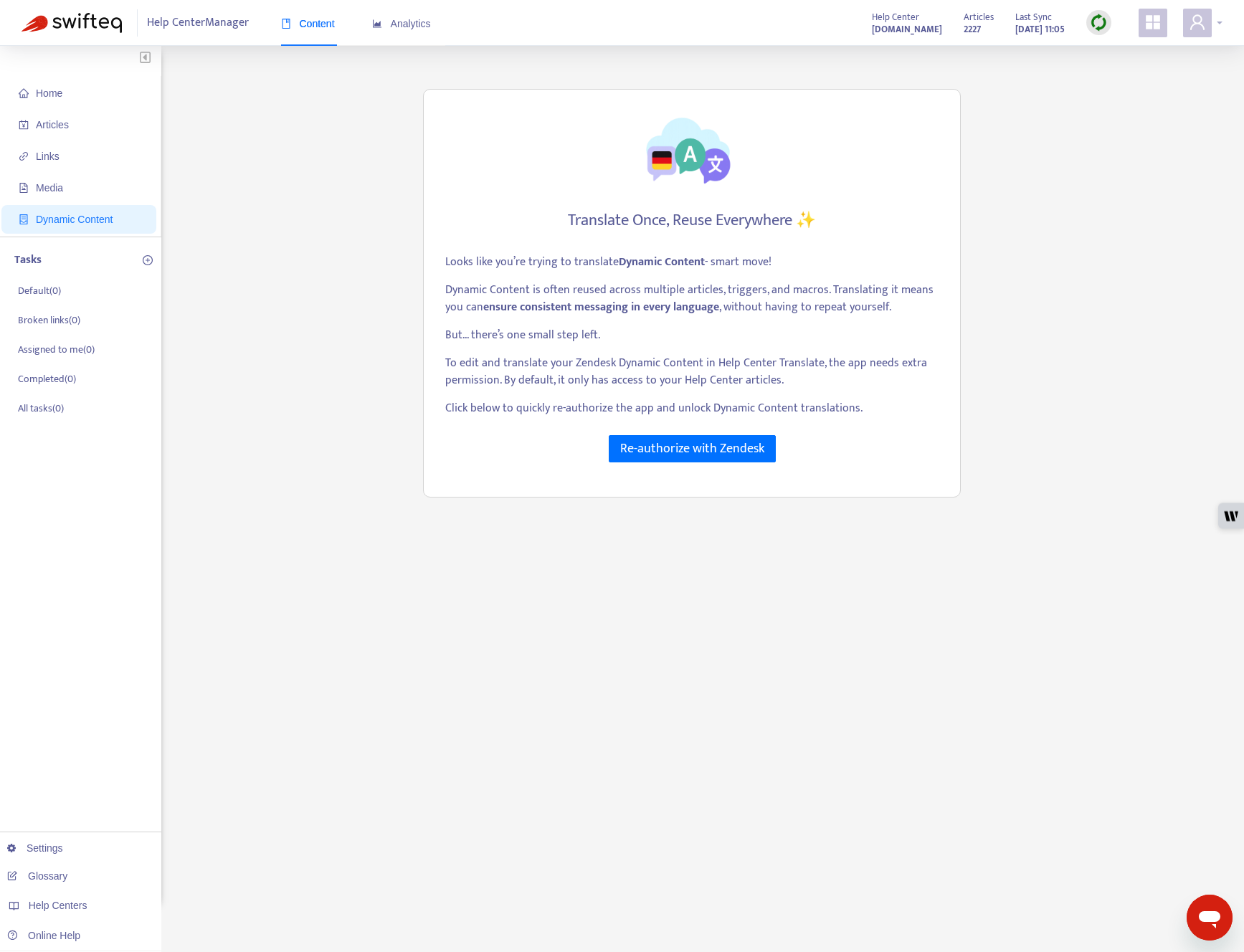
click at [1195, 23] on icon "user" at bounding box center [1197, 22] width 15 height 15
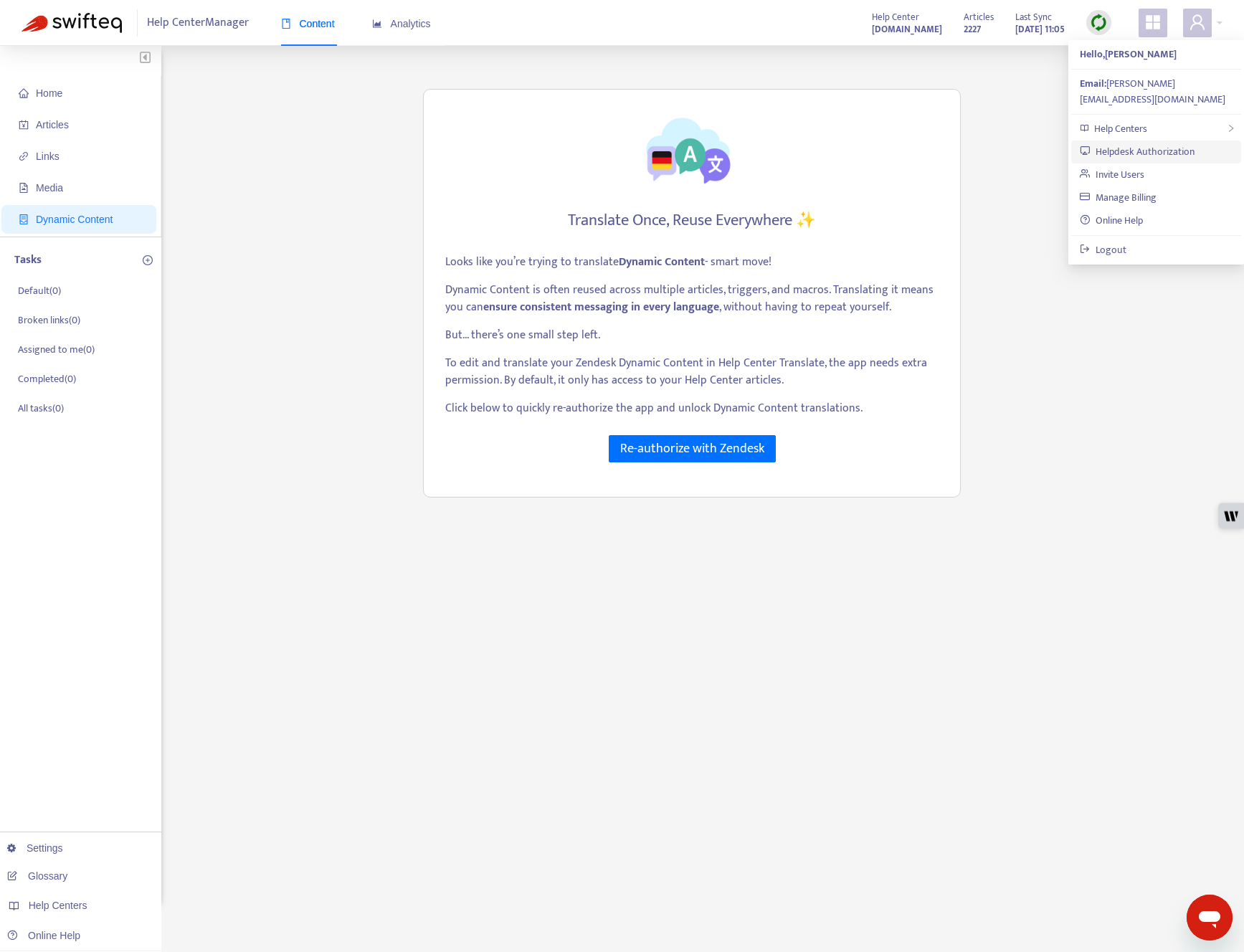
click at [1166, 143] on link "Helpdesk Authorization" at bounding box center [1136, 151] width 114 height 17
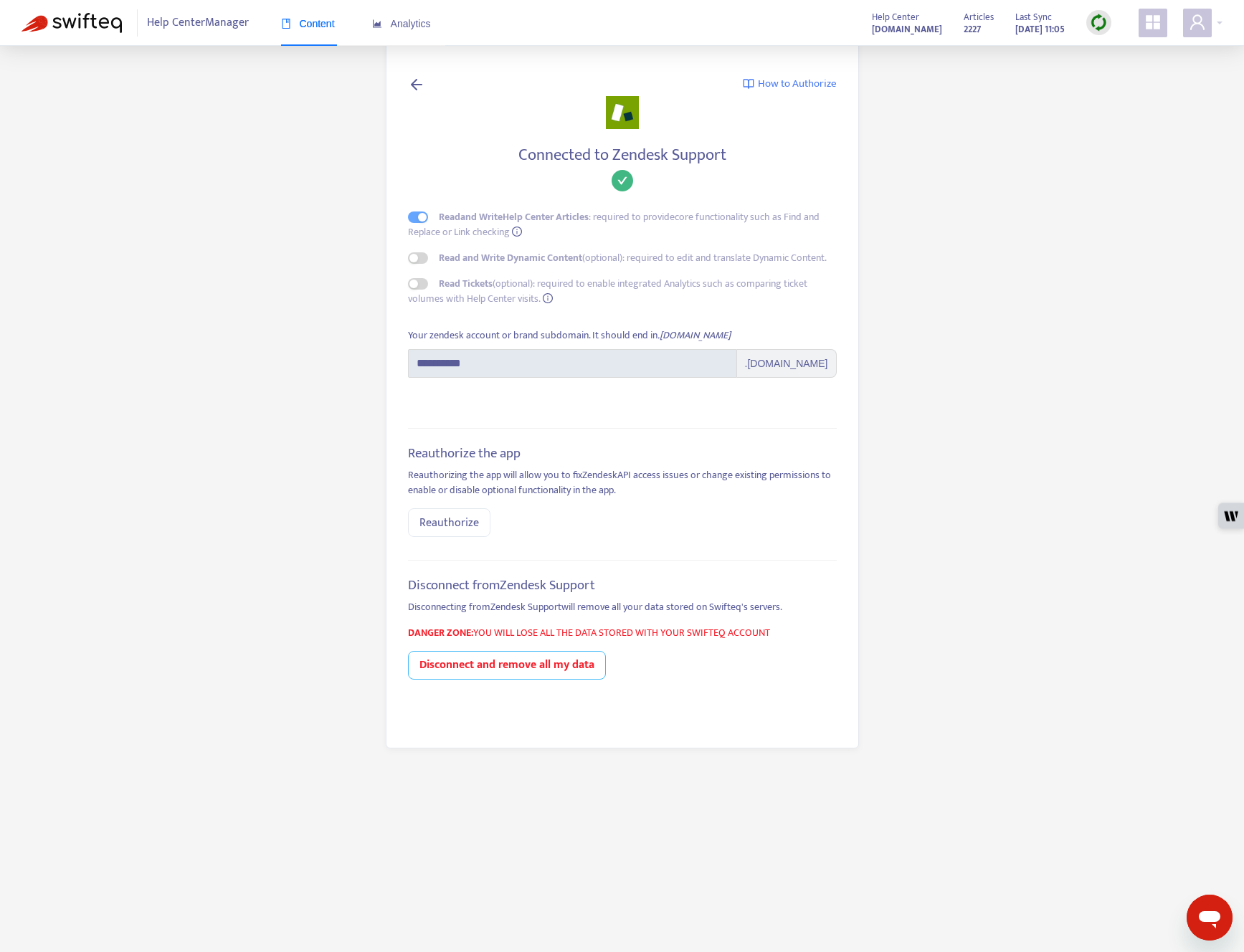
click at [568, 665] on strong "Disconnect and remove all my data" at bounding box center [506, 665] width 175 height 20
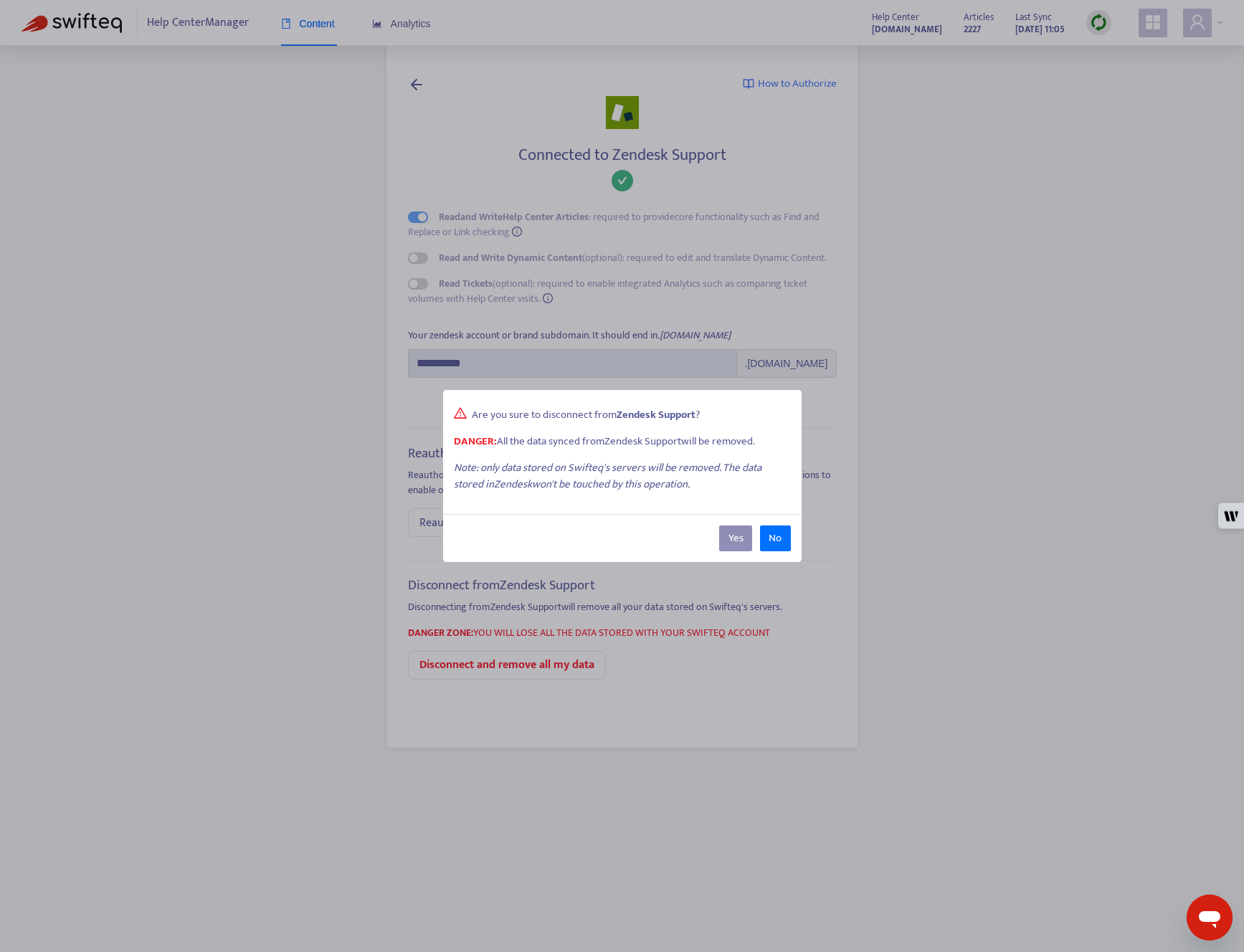
click at [731, 535] on button "Yes" at bounding box center [735, 539] width 33 height 26
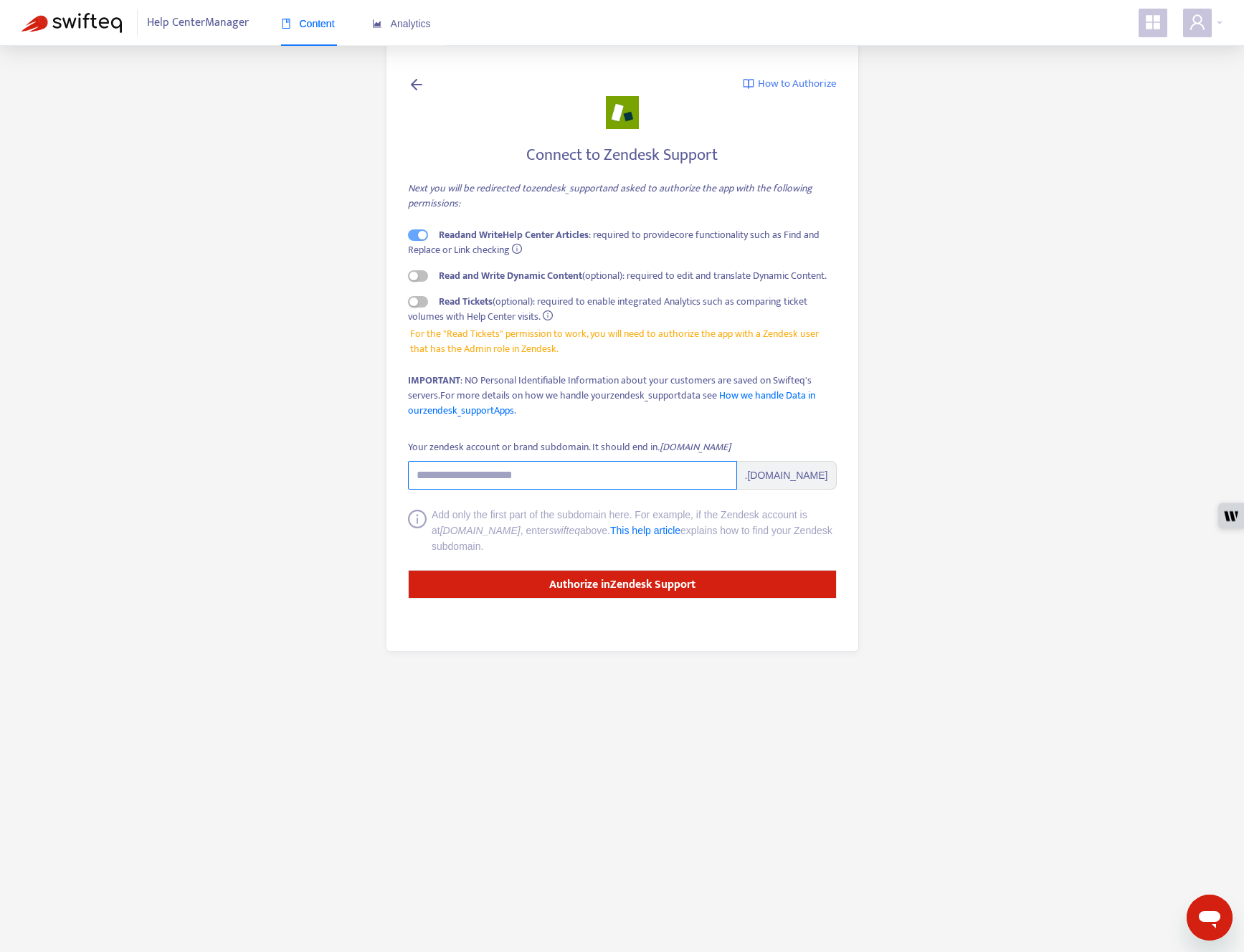
click at [500, 473] on input "Your zendesk account or brand subdomain. It should end in .zendesk.com" at bounding box center [571, 475] width 329 height 29
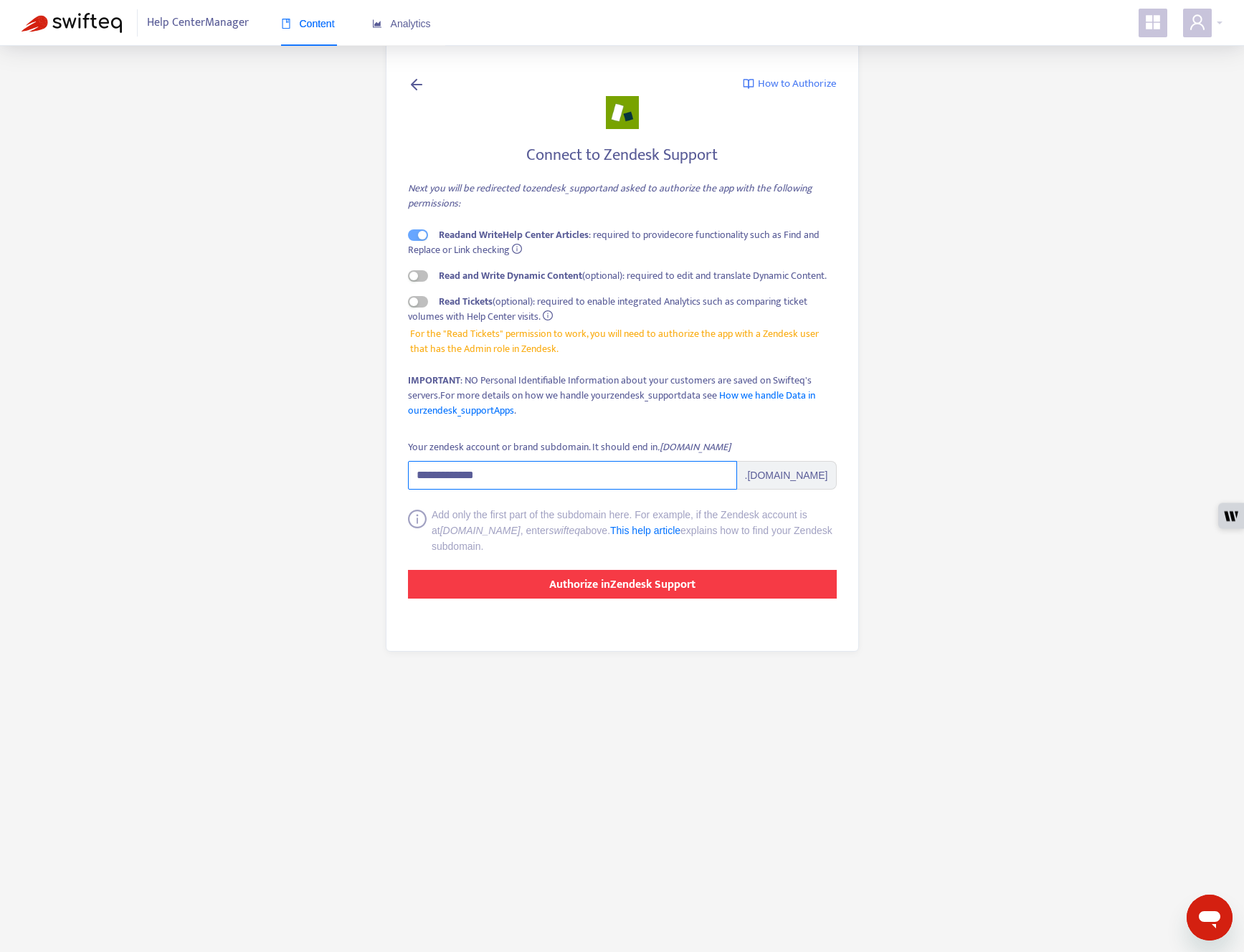
type input "**********"
click at [630, 586] on strong "Authorize in Zendesk Support" at bounding box center [622, 585] width 146 height 20
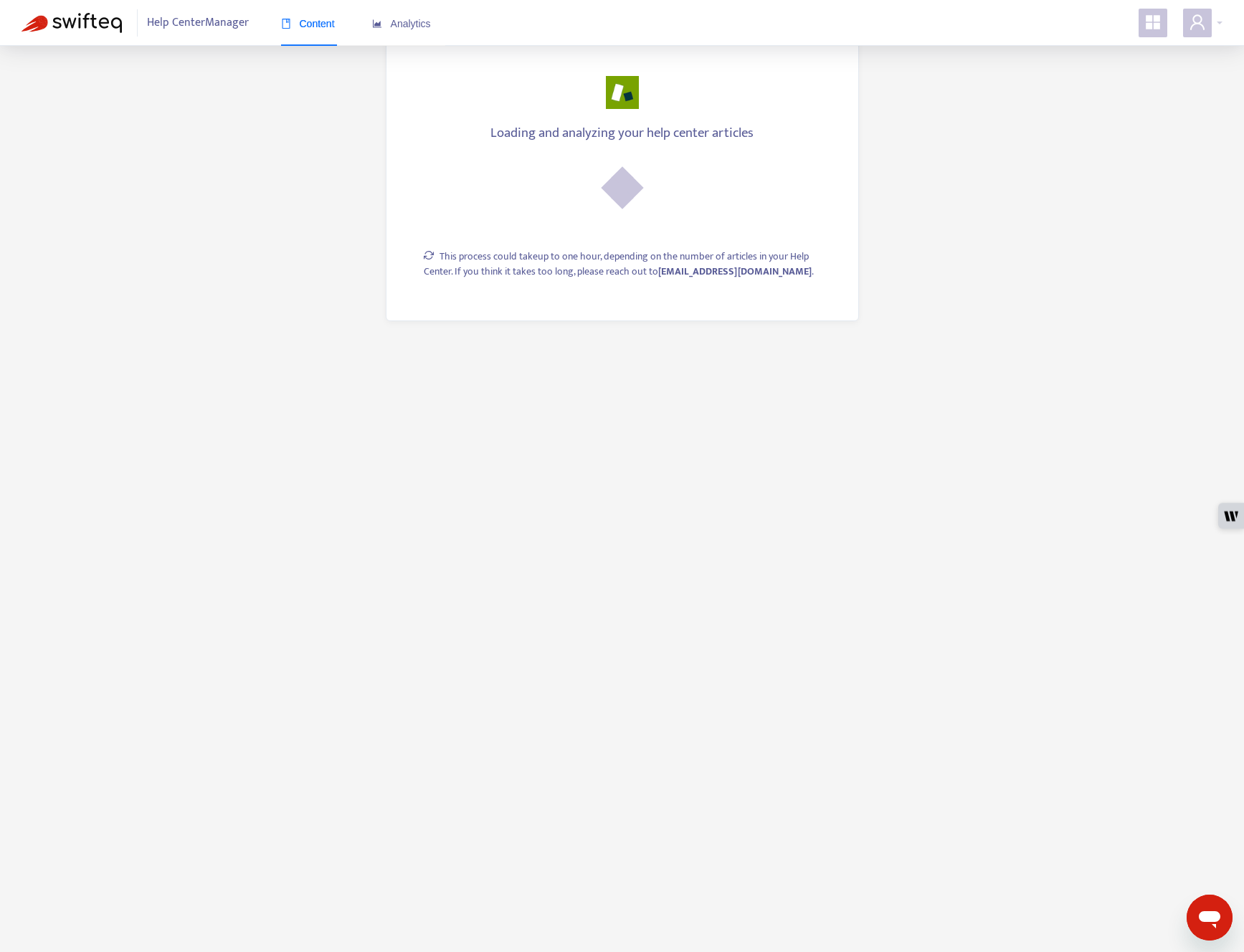
click at [243, 151] on main "Loading and analyzing your help center articles This process could take up to o…" at bounding box center [622, 476] width 1244 height 952
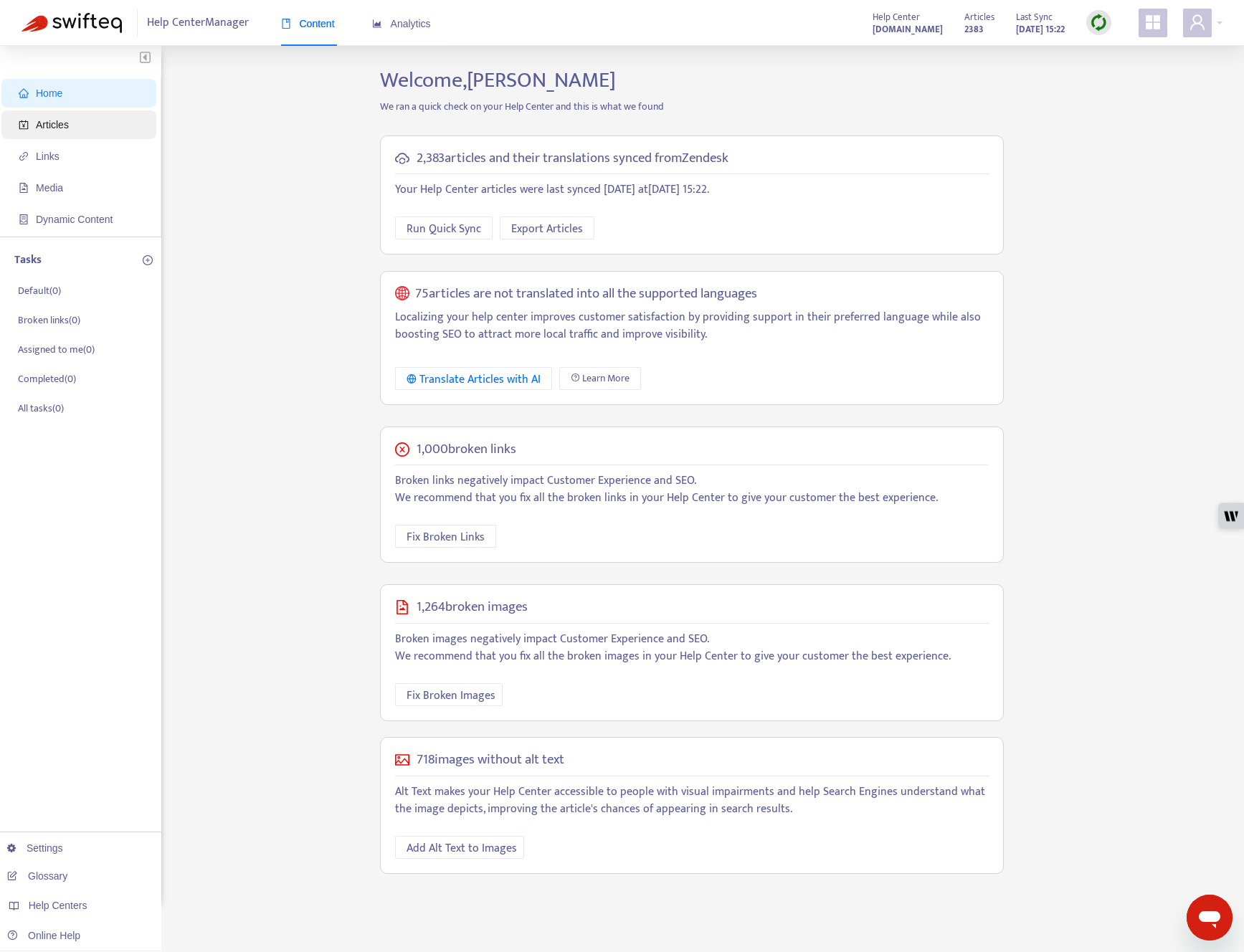
click at [99, 126] on span "Articles" at bounding box center [82, 124] width 126 height 29
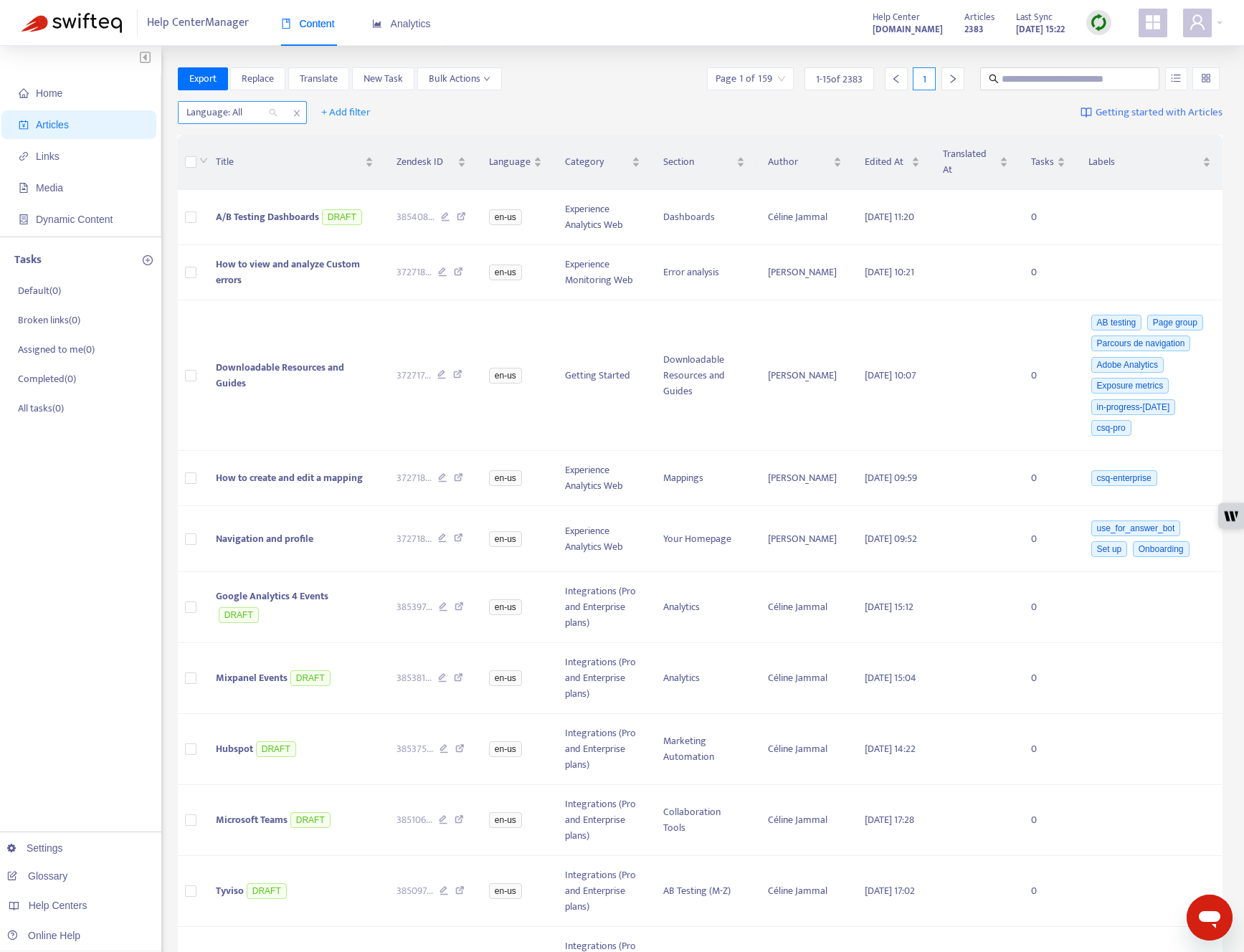
click at [252, 114] on div at bounding box center [225, 111] width 87 height 17
click at [247, 136] on div "en-us" at bounding box center [315, 140] width 250 height 16
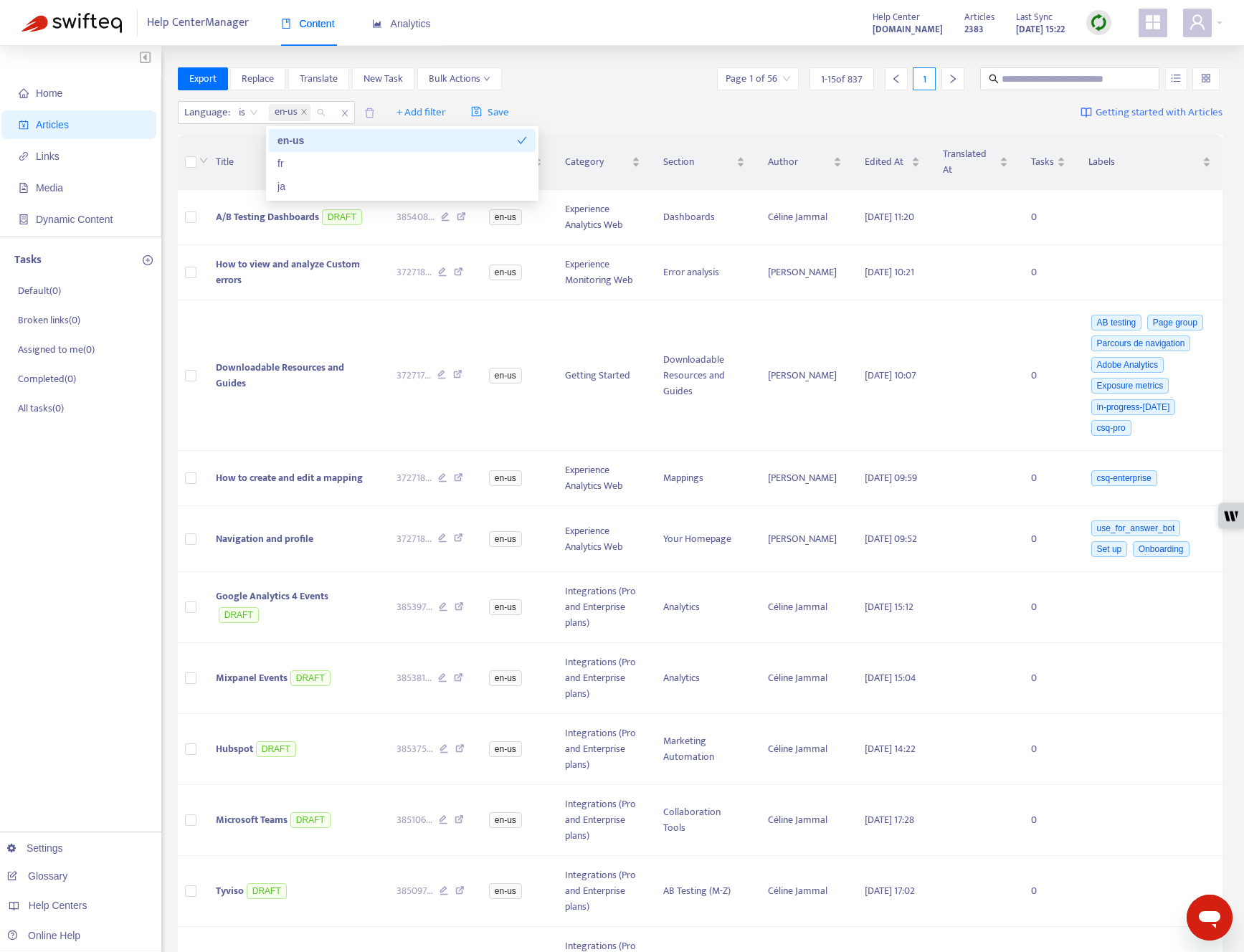
click at [579, 82] on div "Export Replace Translate New Task Bulk Actions Page 1 of 56 1 - 15 of 837 1" at bounding box center [699, 78] width 1045 height 23
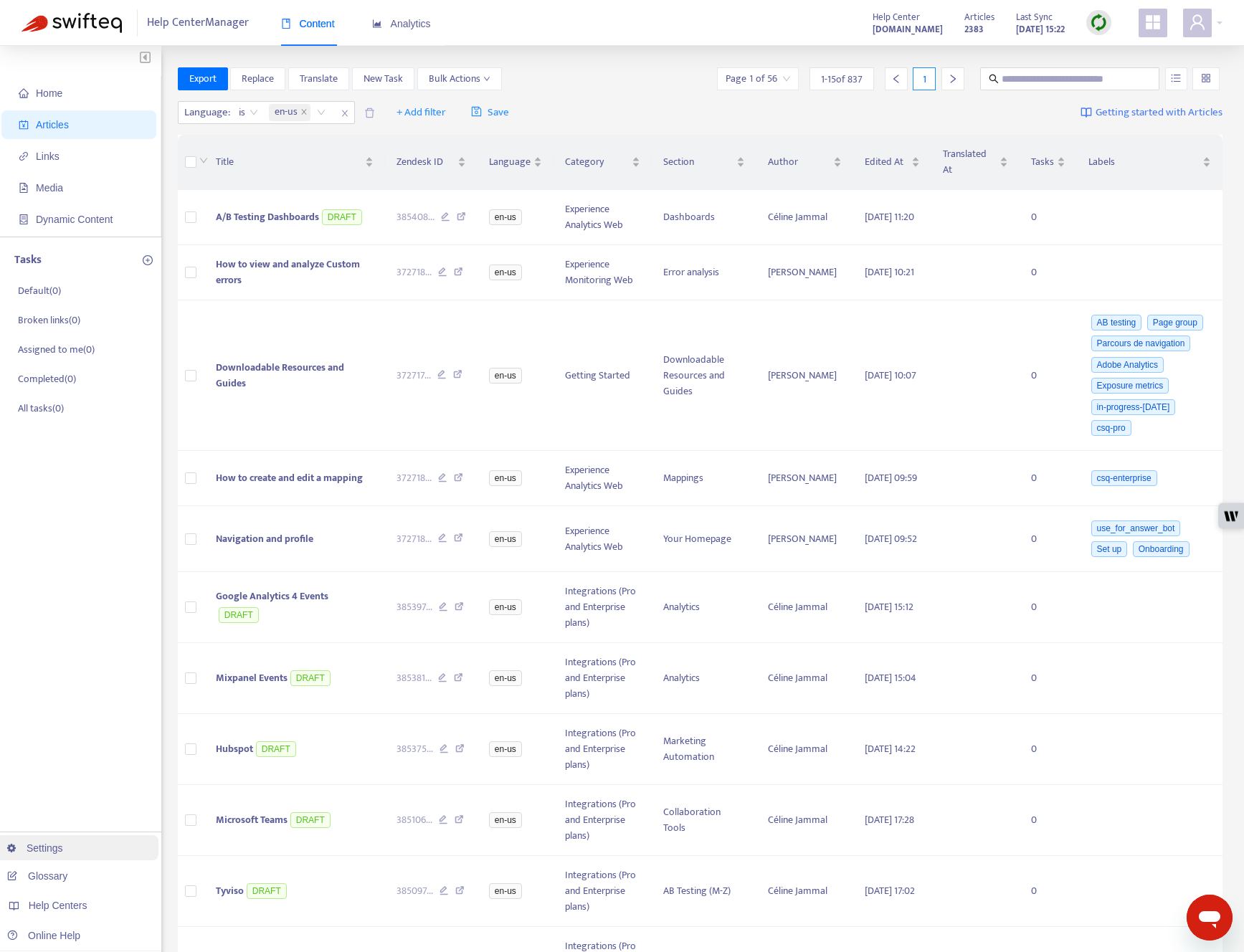
click at [63, 847] on link "Settings" at bounding box center [35, 848] width 56 height 12
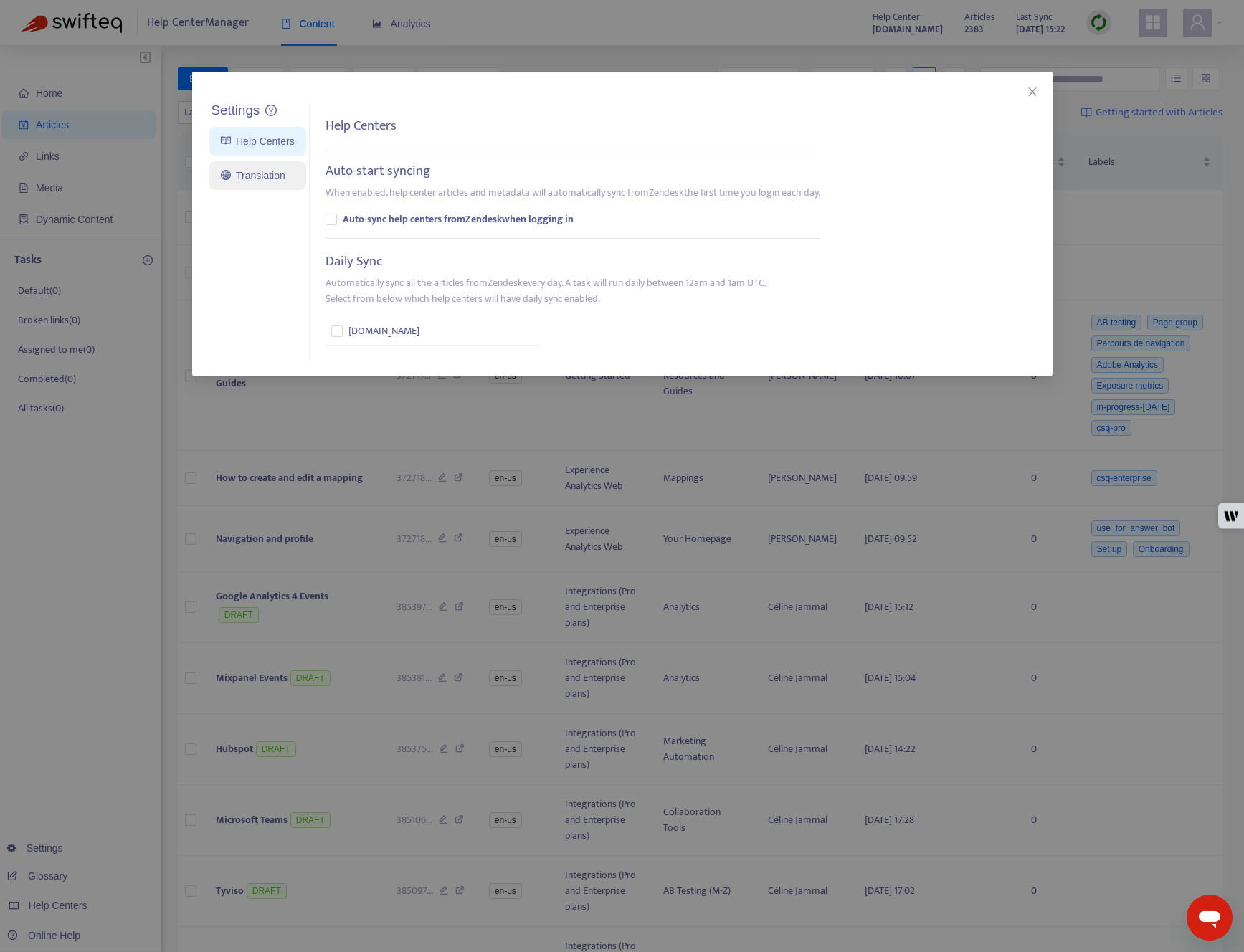
click at [274, 175] on link "Translation" at bounding box center [253, 176] width 64 height 12
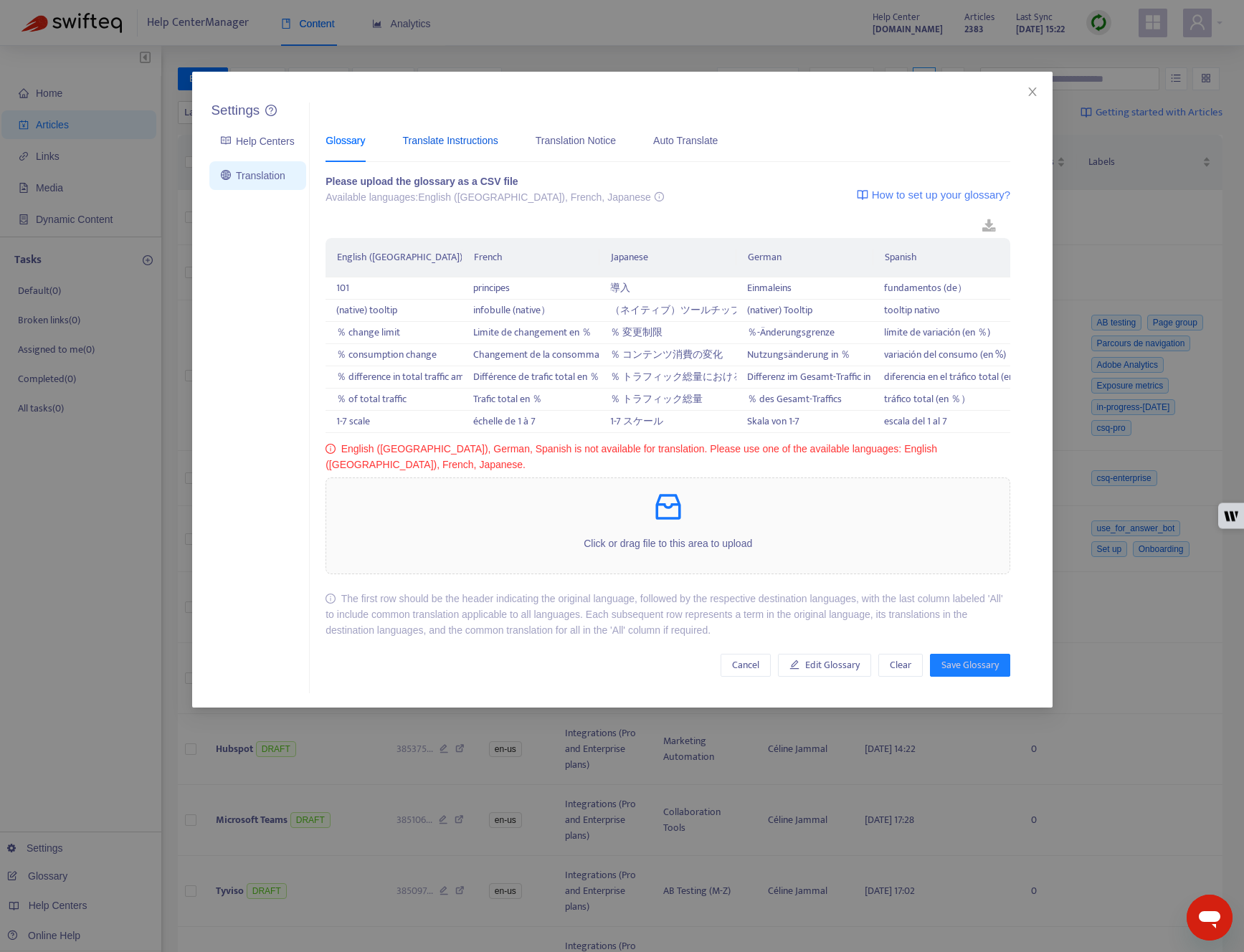
click at [460, 145] on div "Translate Instructions" at bounding box center [450, 140] width 96 height 16
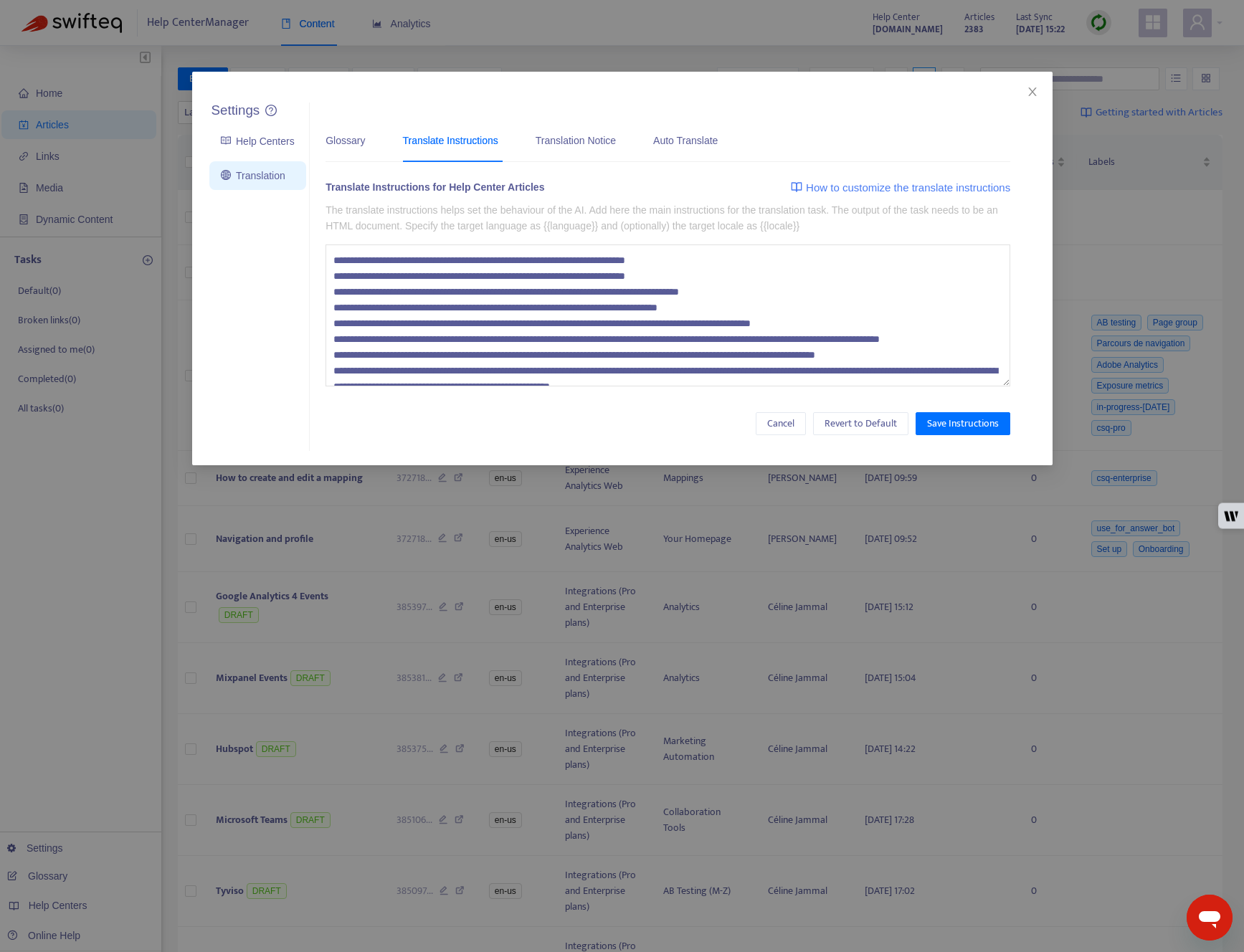
scroll to position [32, 0]
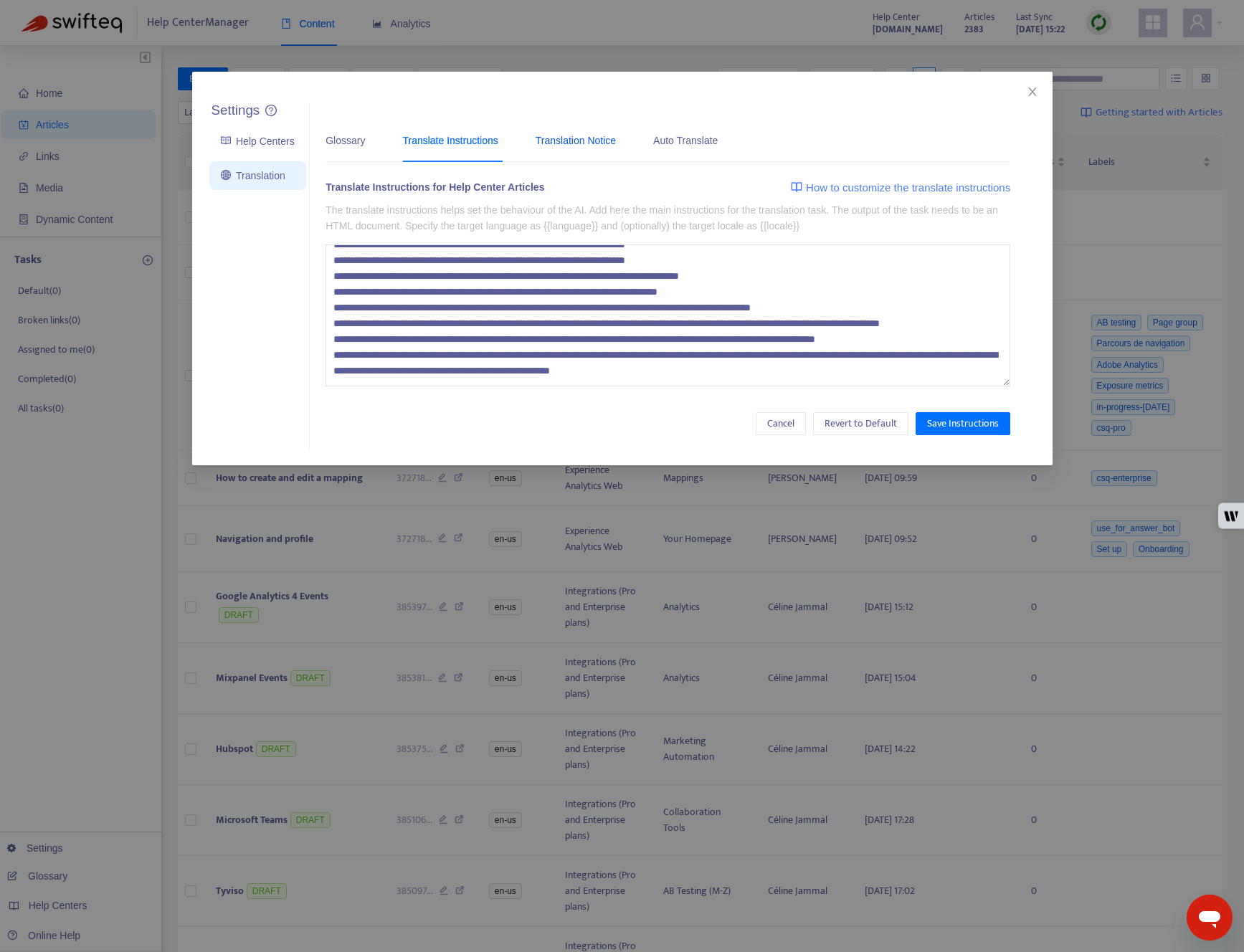
click at [597, 143] on div "Translation Notice" at bounding box center [575, 140] width 80 height 16
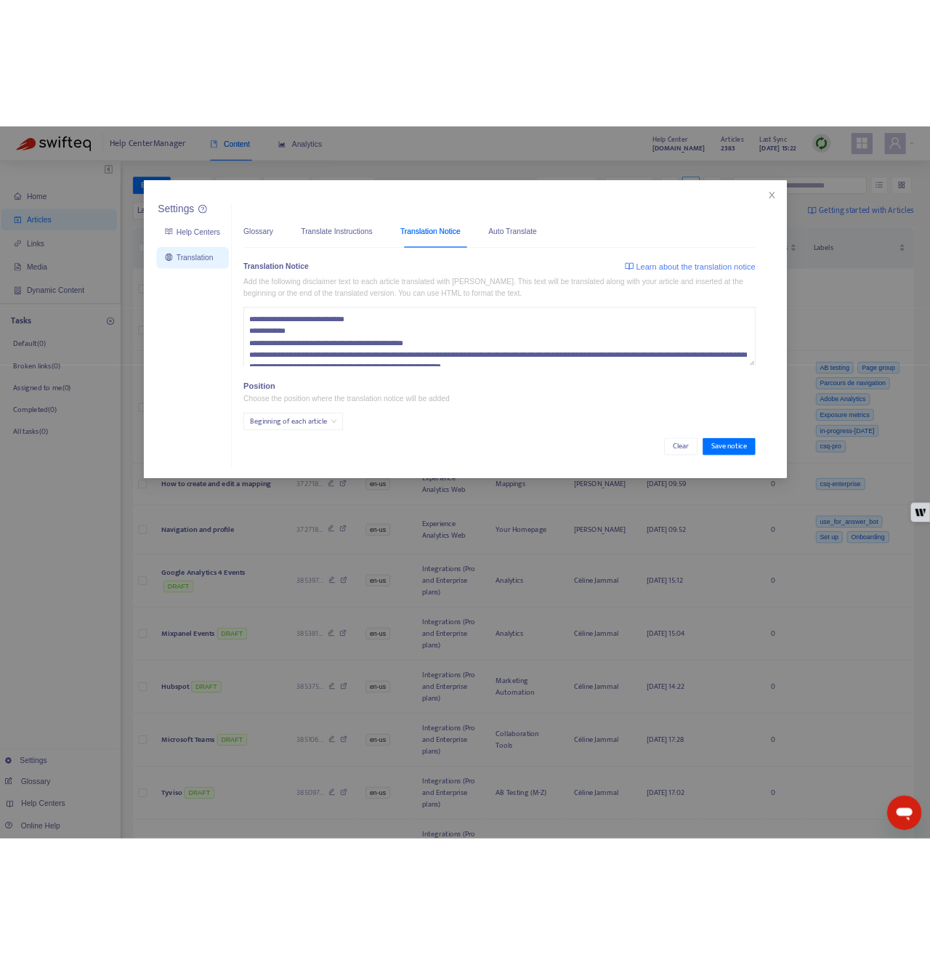
scroll to position [48, 0]
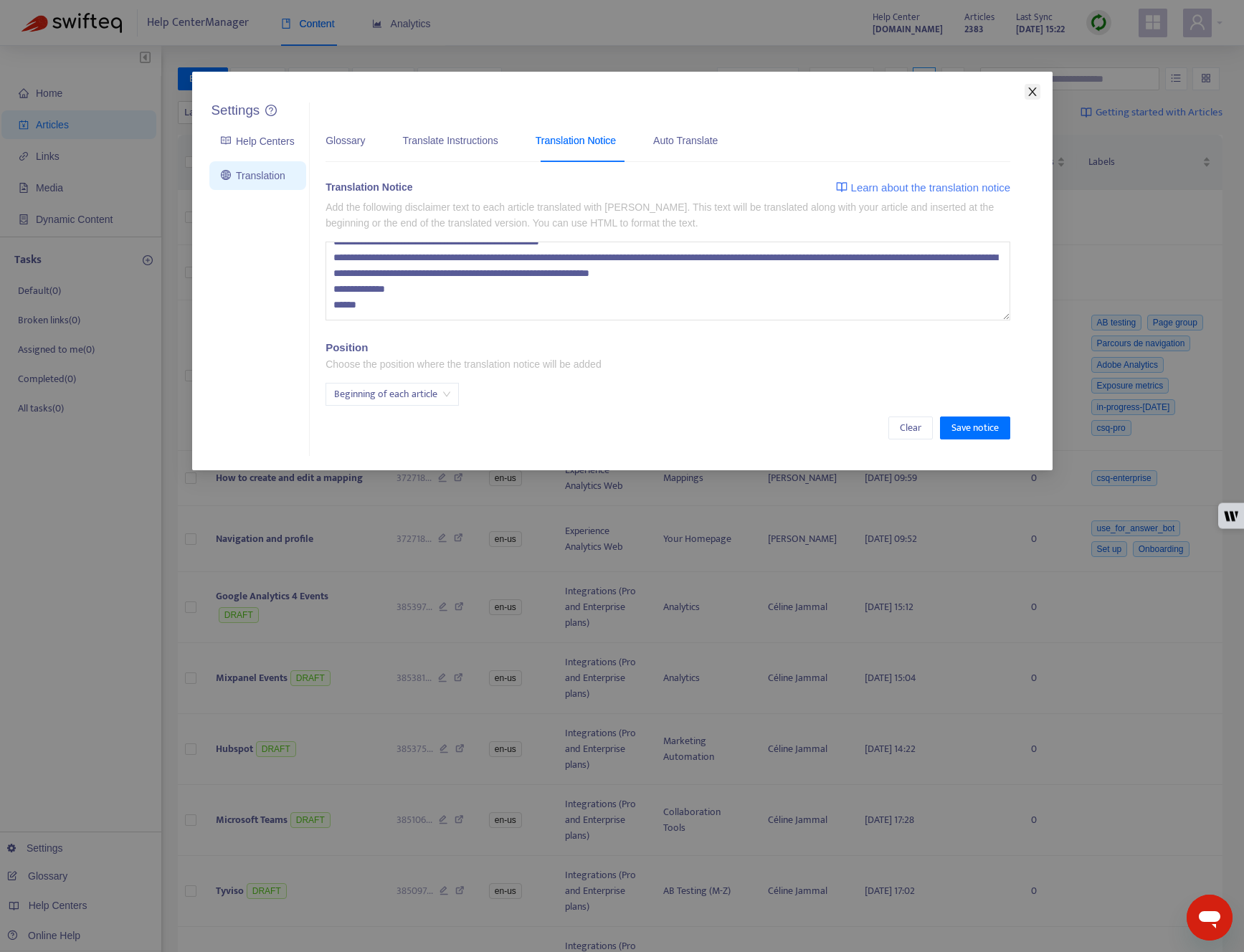
click at [1035, 92] on icon "close" at bounding box center [1032, 92] width 12 height 12
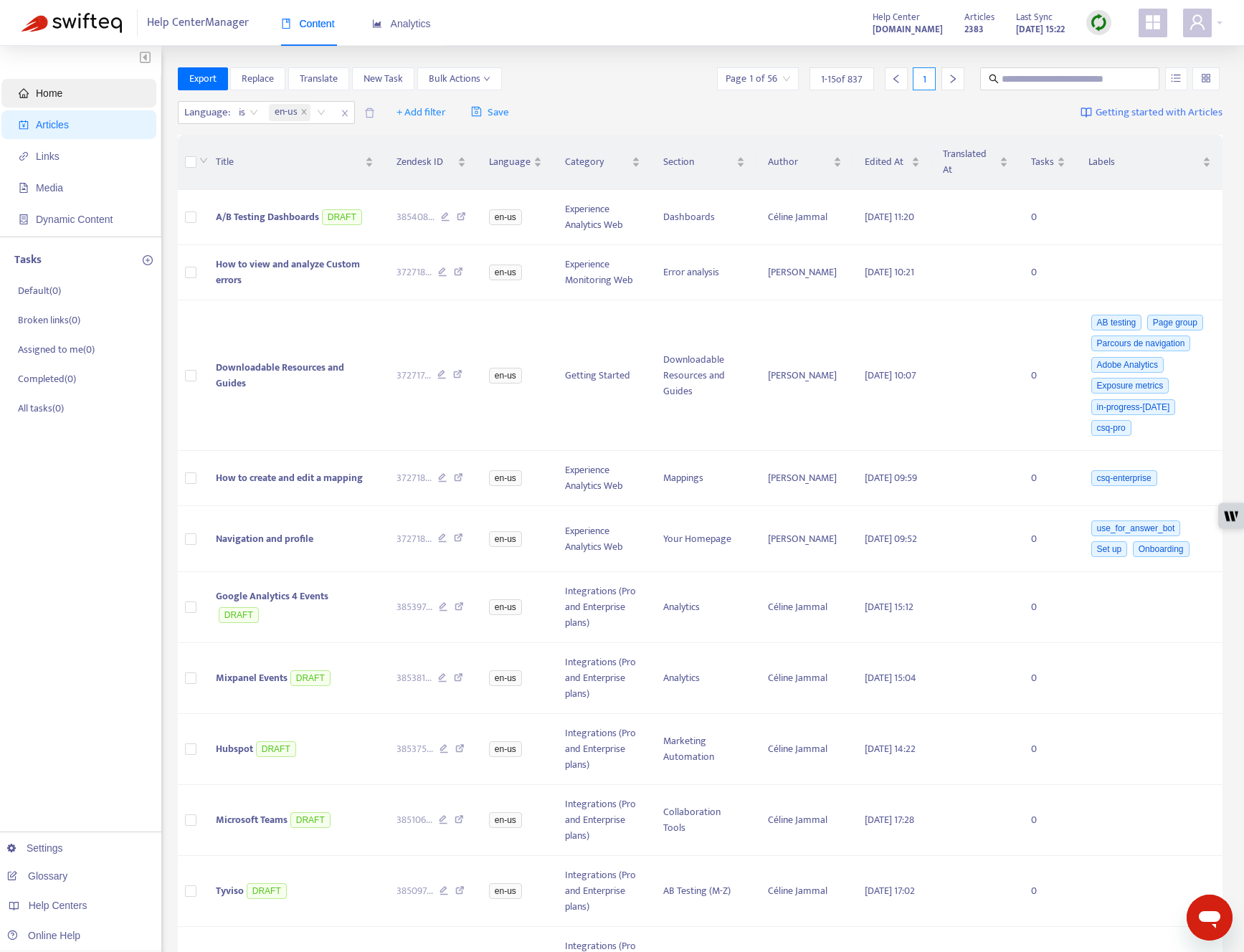
click at [71, 92] on span "Home" at bounding box center [82, 93] width 126 height 29
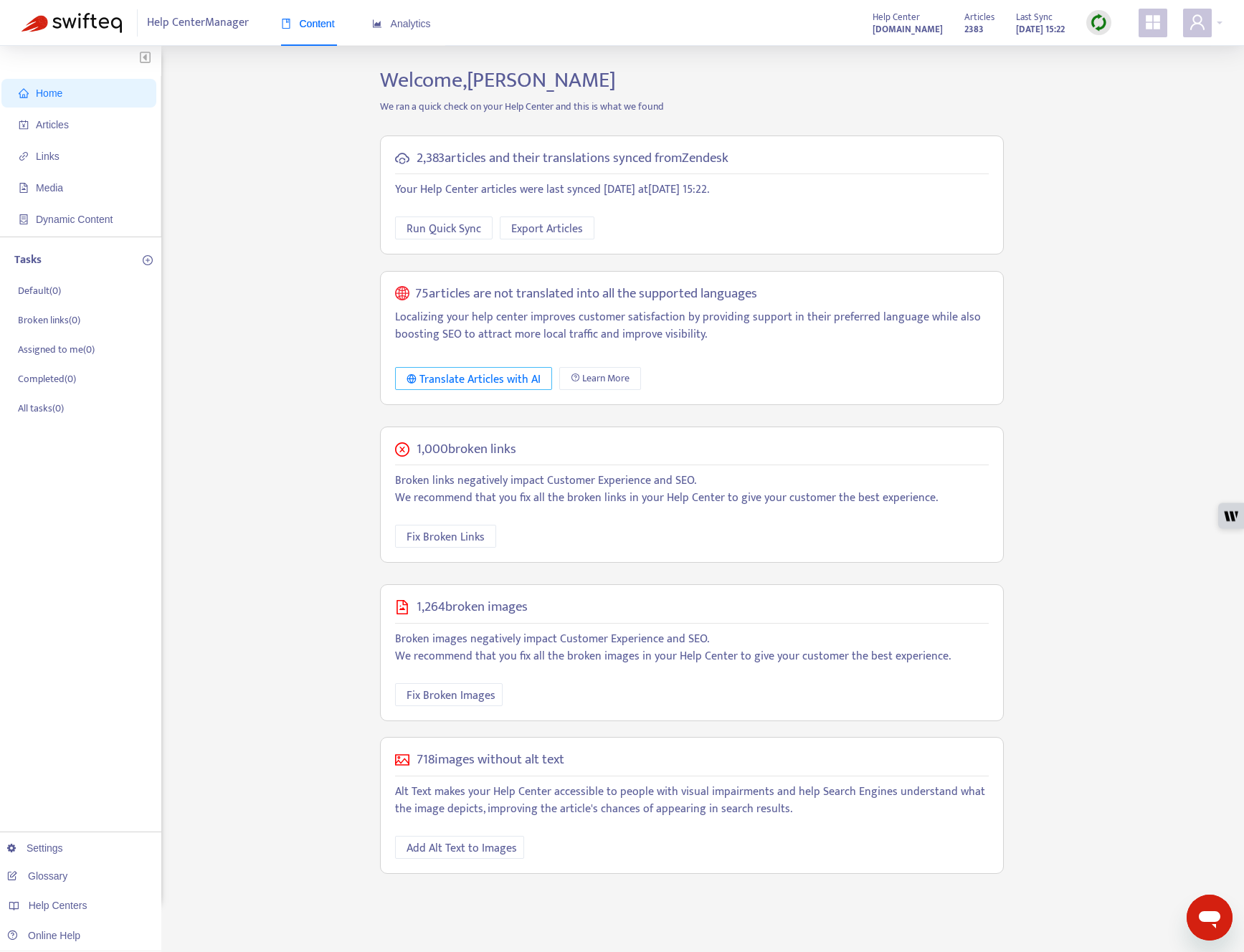
click at [491, 381] on div "Translate Articles with AI" at bounding box center [474, 380] width 134 height 18
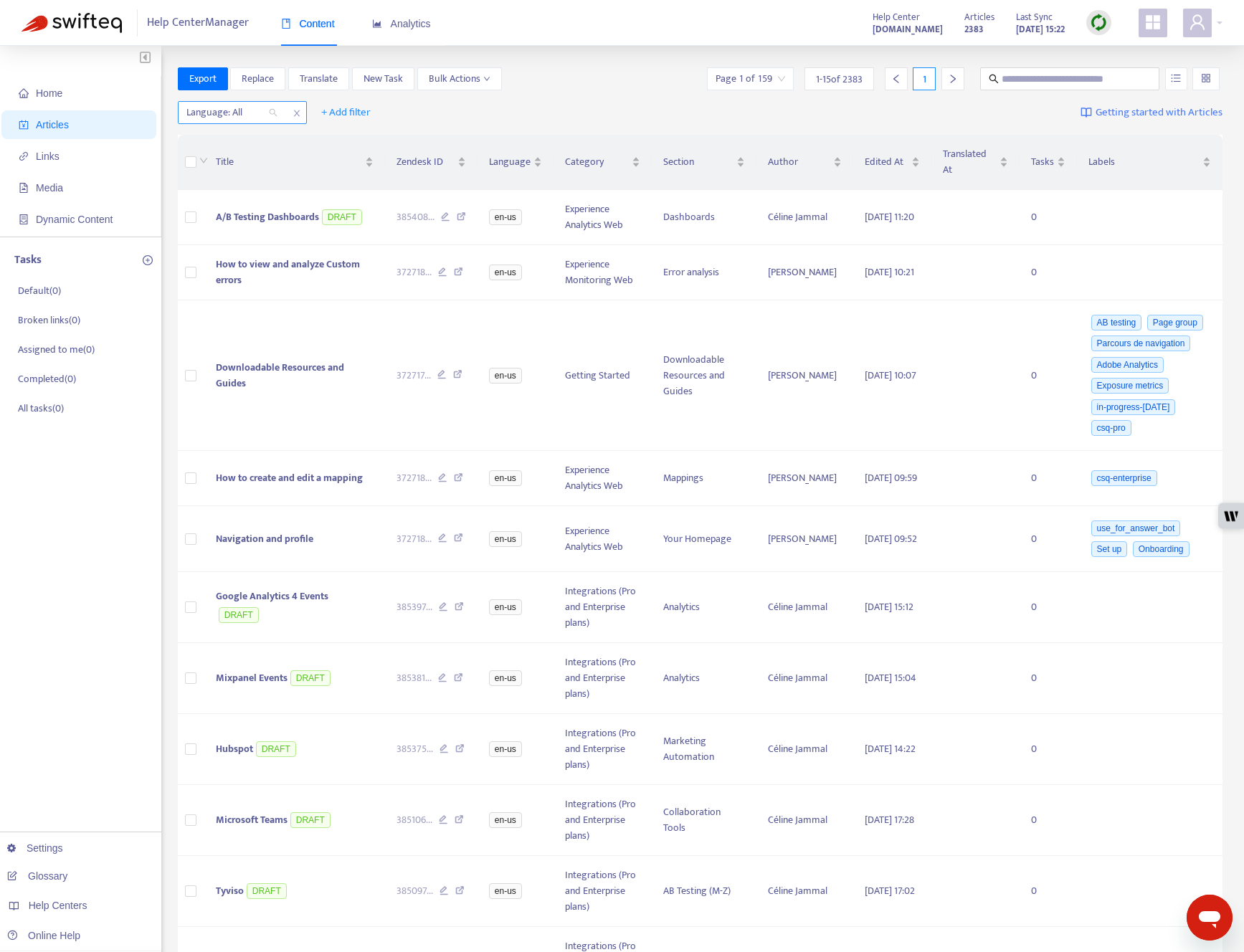
click at [239, 114] on div at bounding box center [225, 111] width 87 height 17
click at [247, 135] on div "en-us" at bounding box center [315, 140] width 250 height 16
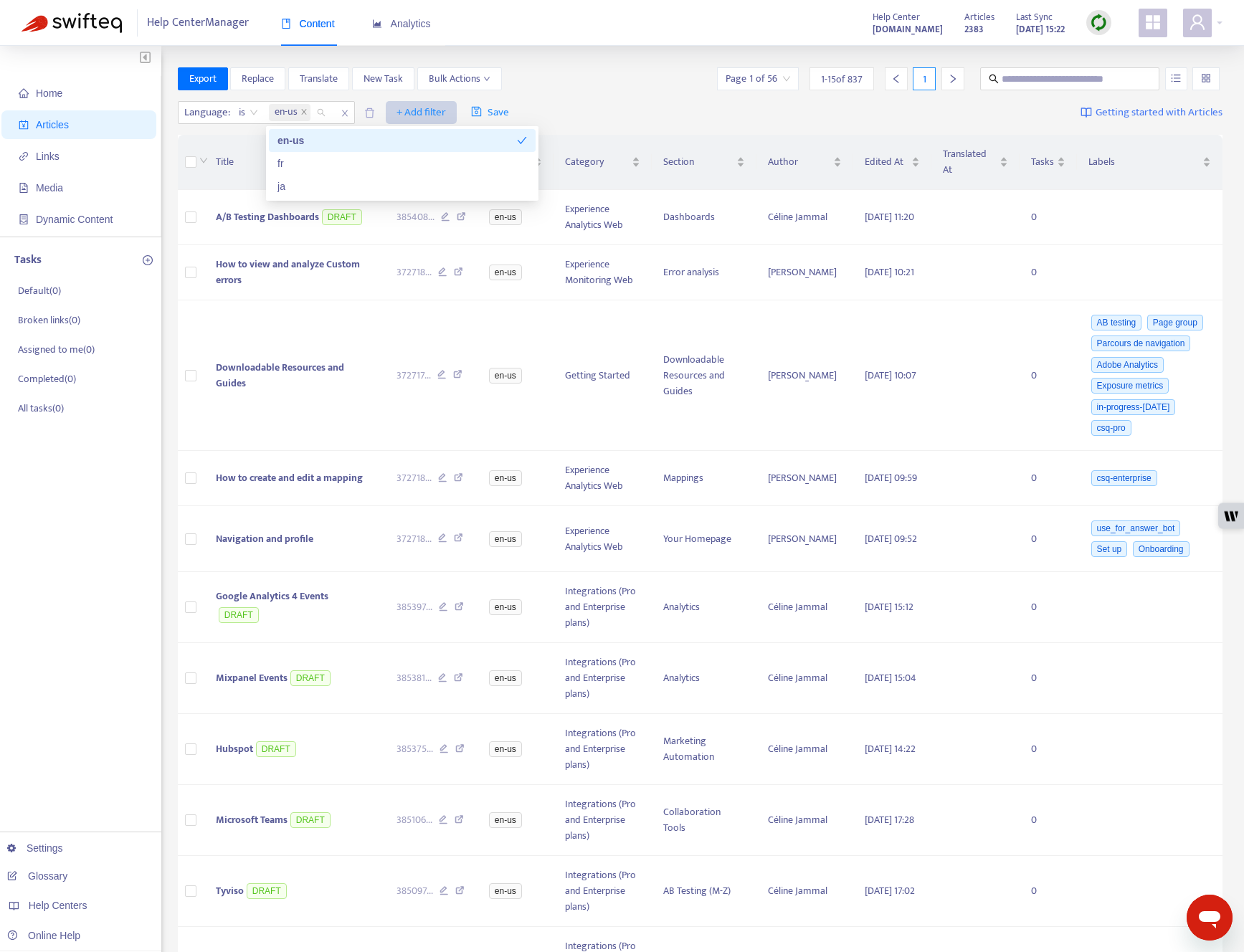
click at [426, 104] on span "+ Add filter" at bounding box center [421, 111] width 49 height 17
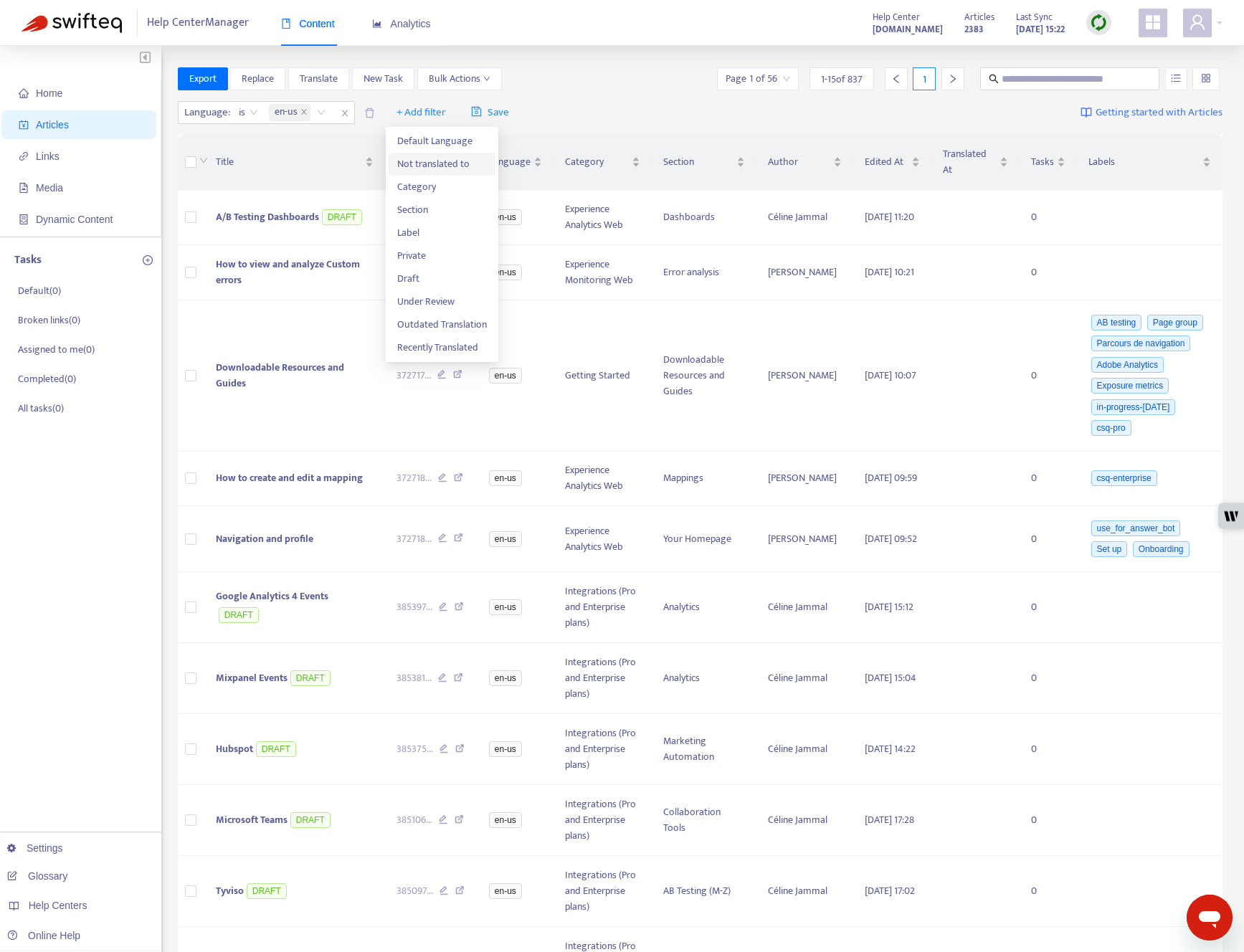
click at [440, 163] on span "Not translated to" at bounding box center [442, 164] width 90 height 16
click at [444, 108] on div at bounding box center [405, 111] width 87 height 17
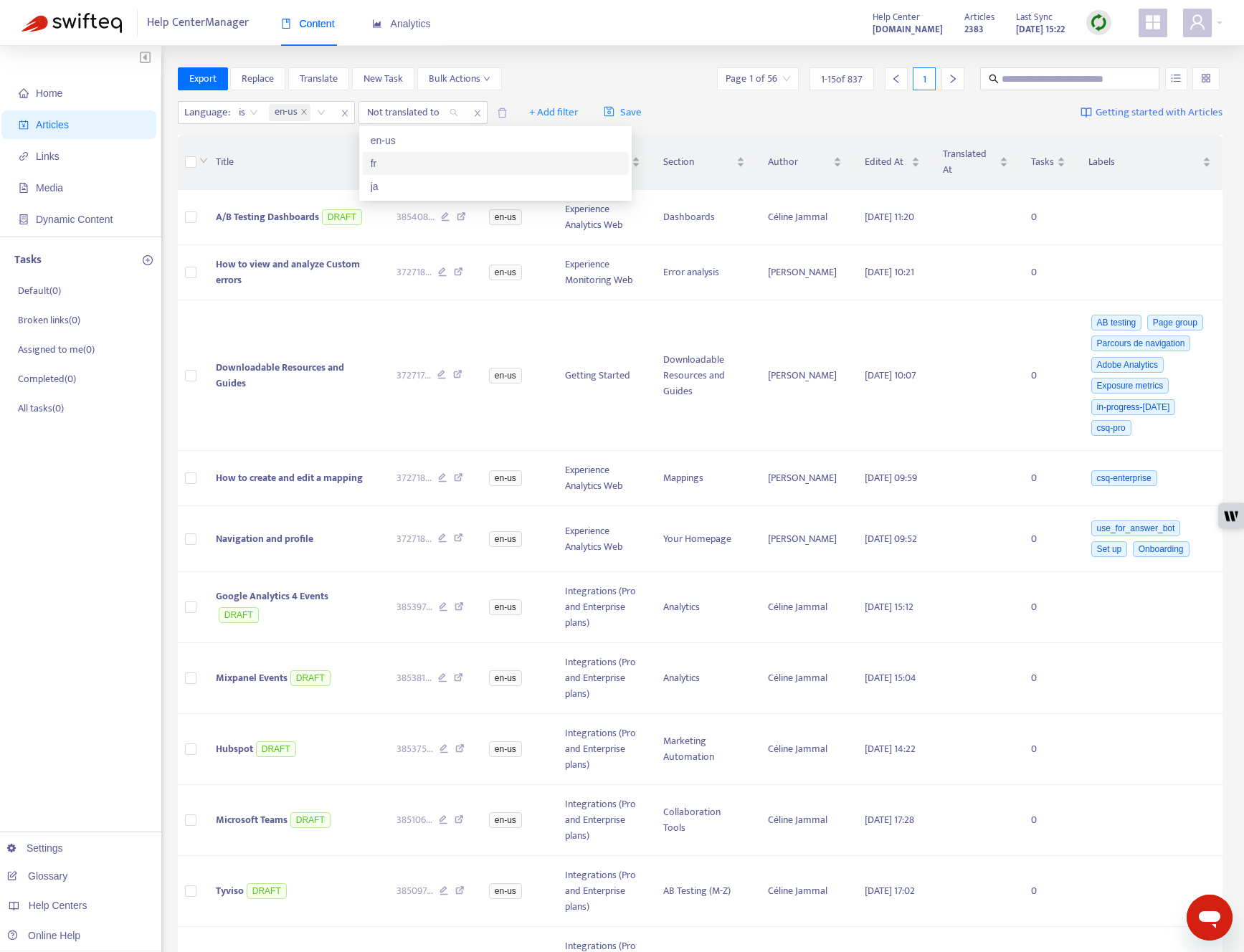
click at [442, 161] on div "fr" at bounding box center [495, 164] width 250 height 16
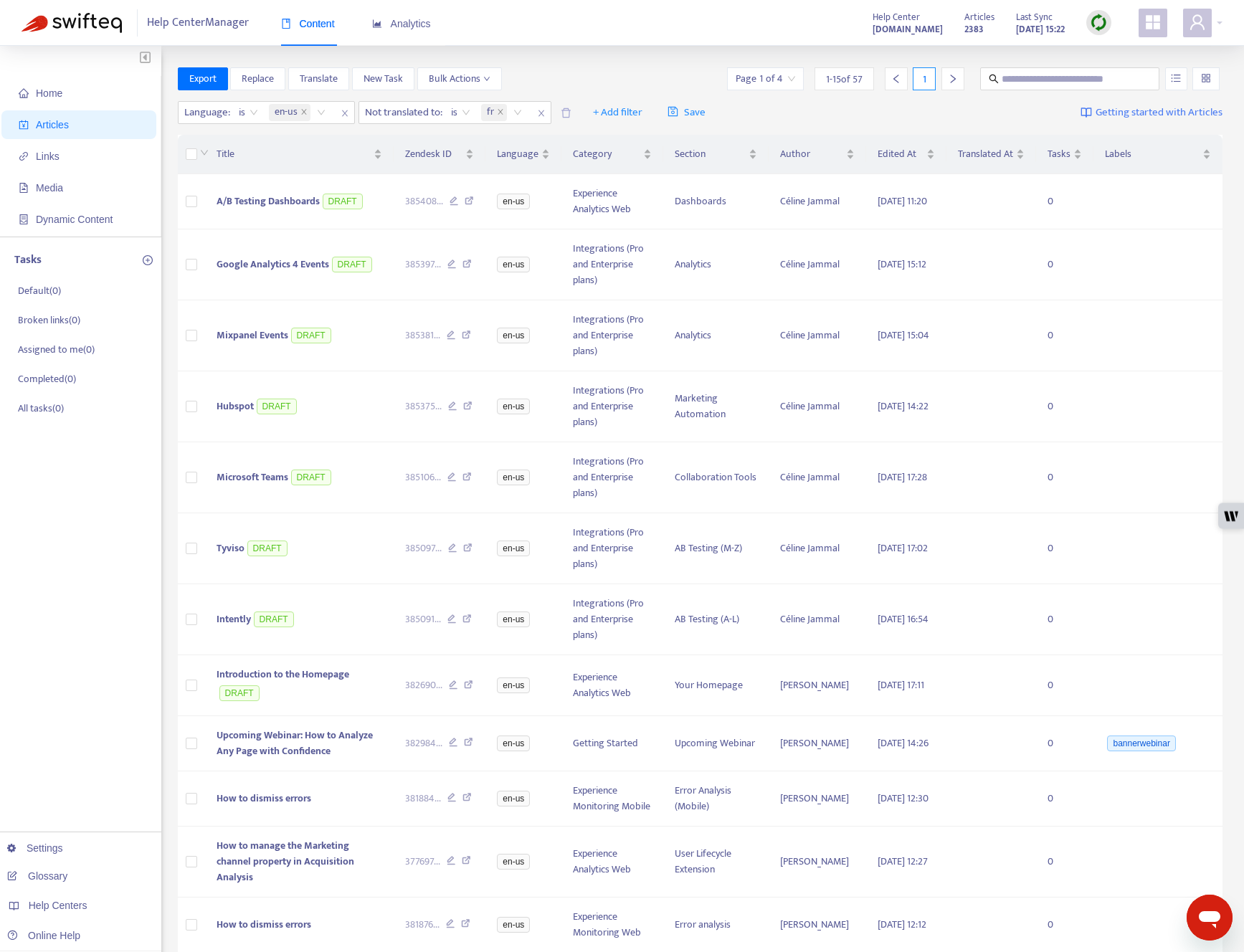
click at [797, 106] on div "Language : is en-us Not translated to : is fr + Add filter Save Getting started…" at bounding box center [699, 112] width 1045 height 34
click at [622, 119] on span "+ Add filter" at bounding box center [618, 111] width 49 height 17
click at [640, 254] on span "Draft" at bounding box center [640, 256] width 90 height 16
click at [632, 109] on input "search" at bounding box center [609, 112] width 91 height 22
click at [626, 187] on div "No" at bounding box center [694, 186] width 250 height 16
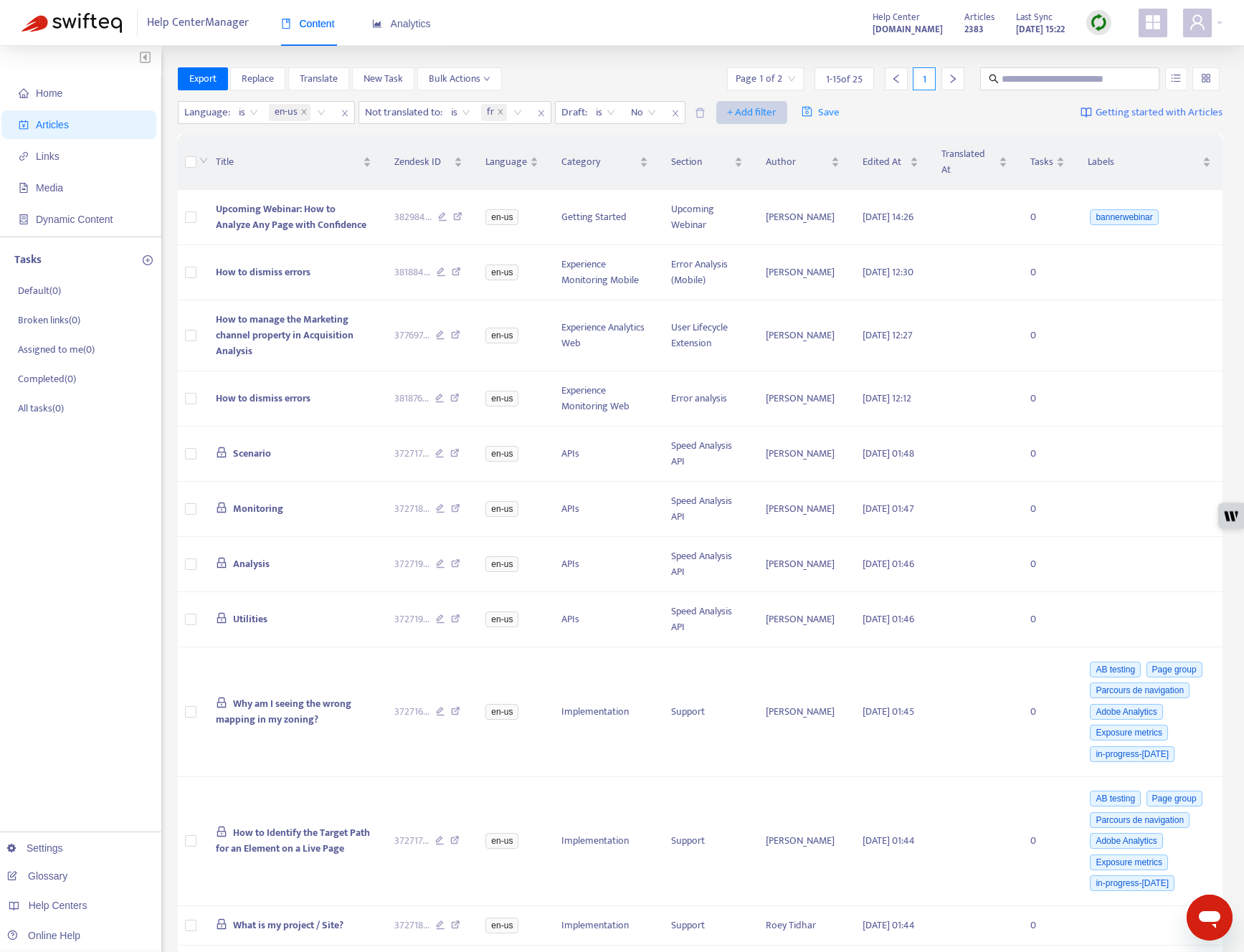
click at [745, 111] on span "+ Add filter" at bounding box center [752, 111] width 49 height 17
click at [760, 231] on span "Private" at bounding box center [774, 233] width 90 height 16
click at [753, 107] on input "search" at bounding box center [743, 112] width 91 height 22
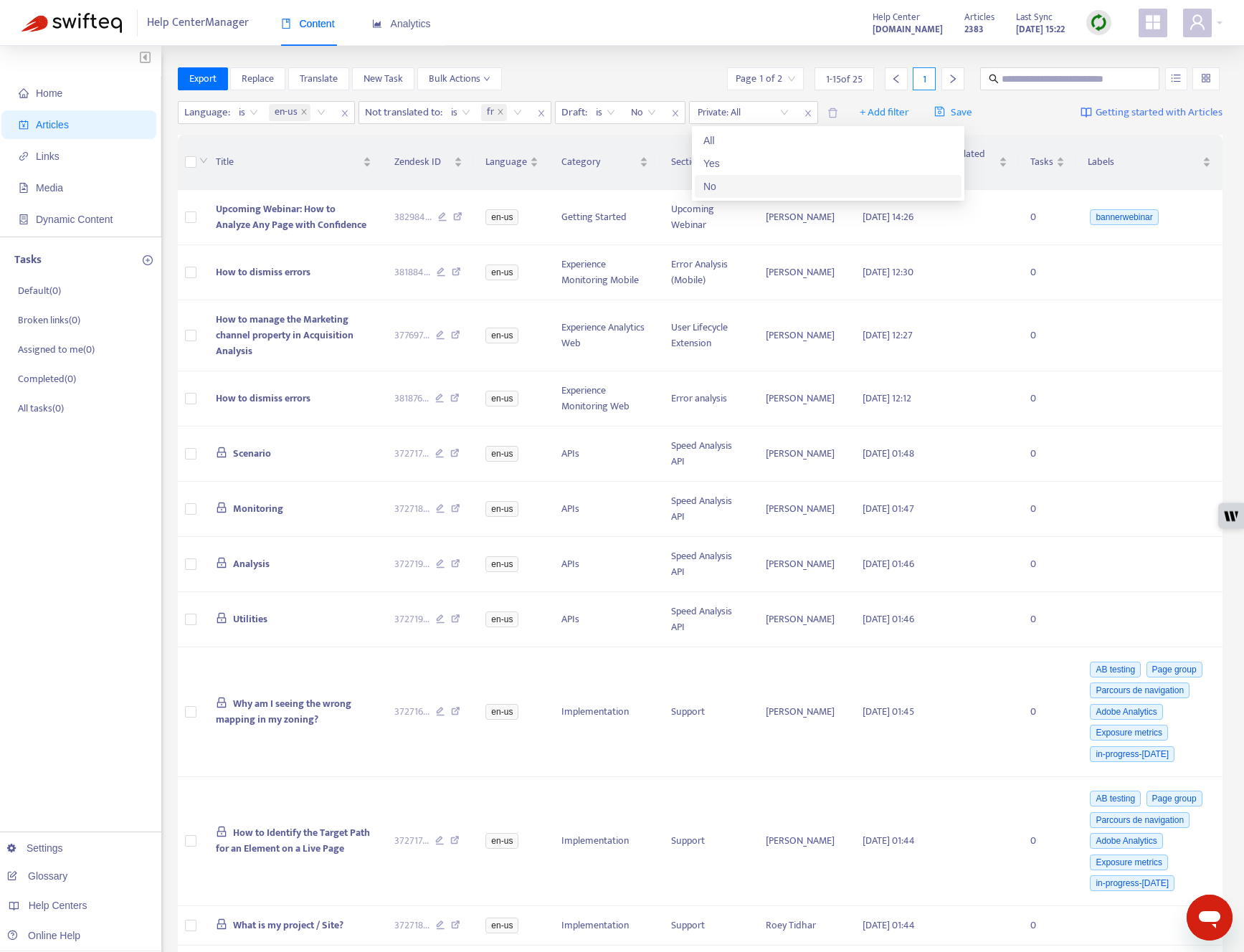
click at [754, 187] on div "No" at bounding box center [828, 186] width 250 height 16
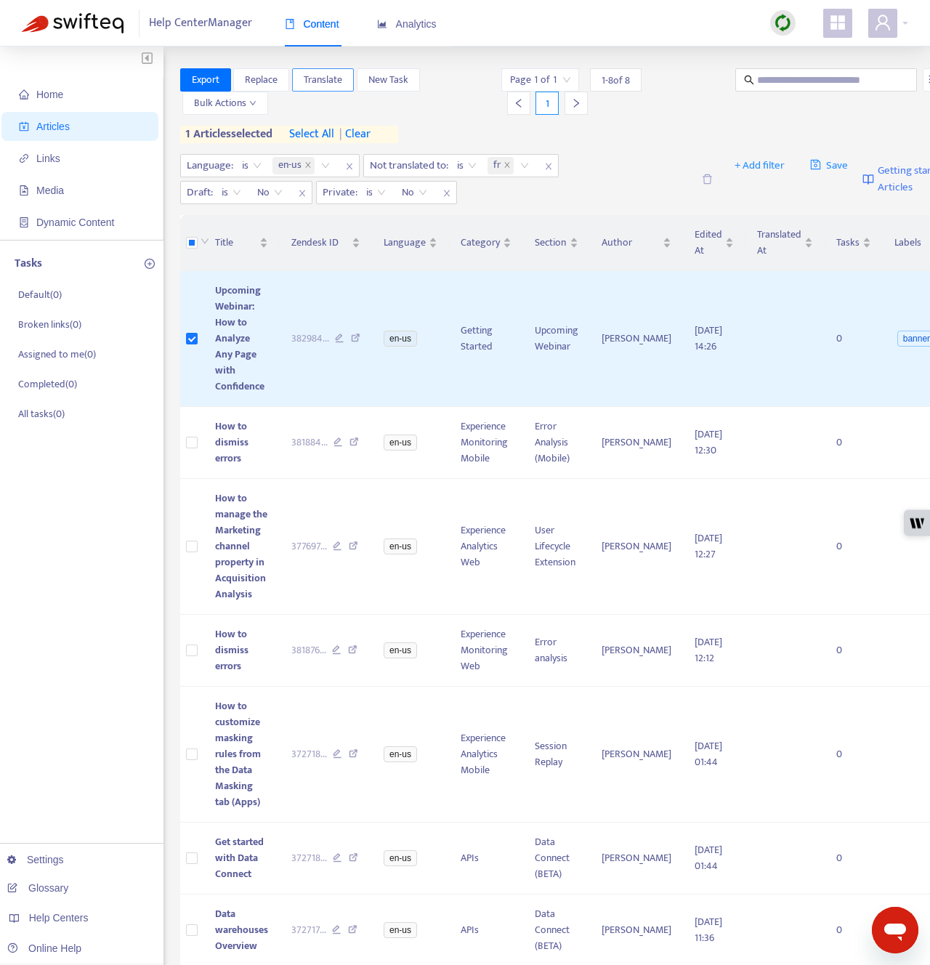
click at [323, 82] on span "Translate" at bounding box center [323, 80] width 39 height 16
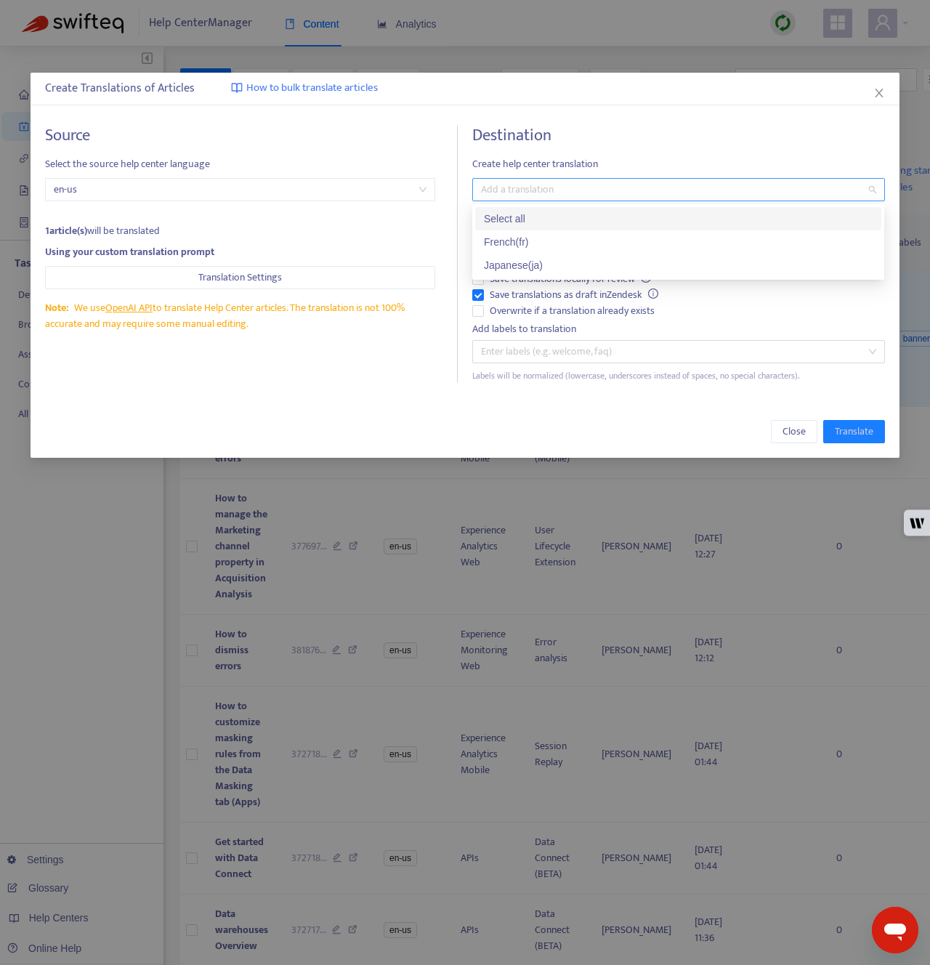
click at [548, 193] on div at bounding box center [671, 189] width 390 height 17
click at [547, 219] on div "Select all" at bounding box center [678, 219] width 389 height 16
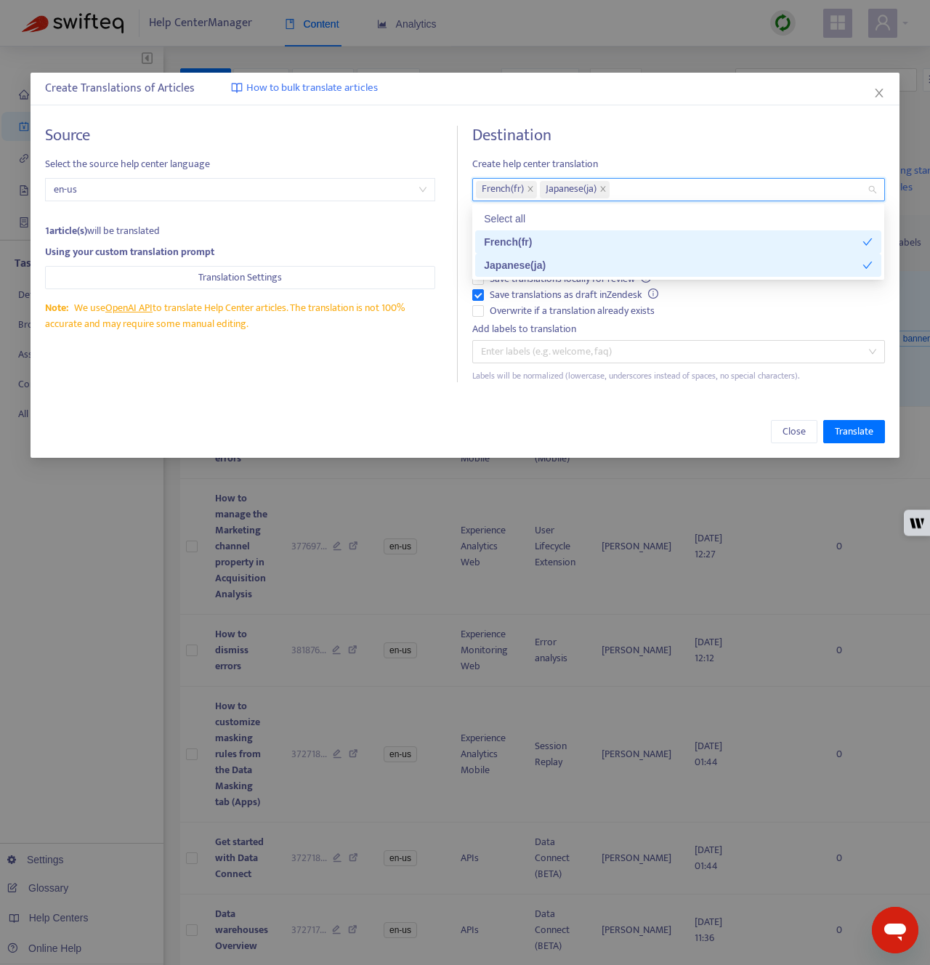
click at [410, 393] on div "Source Select the source help center language en-us 1 article(s) will be transl…" at bounding box center [465, 254] width 868 height 286
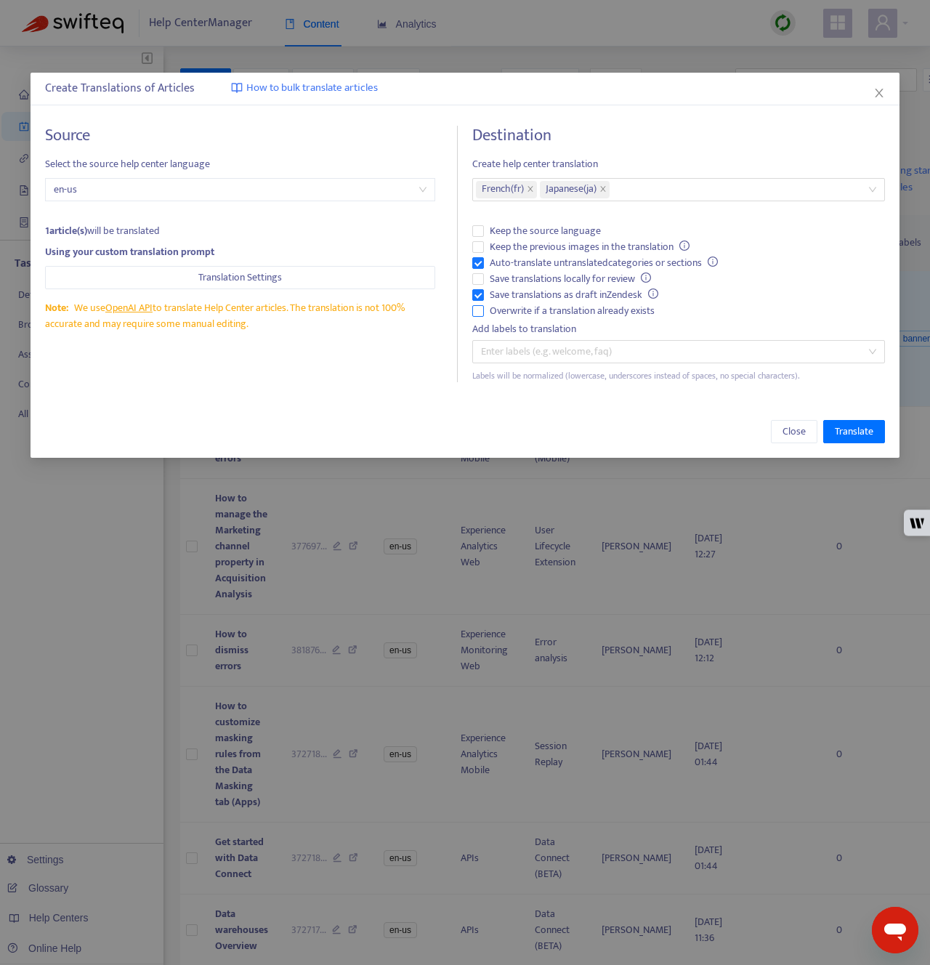
click at [499, 313] on span "Overwrite if a translation already exists" at bounding box center [572, 311] width 177 height 16
click at [498, 295] on span "Save translations as draft in Zendesk" at bounding box center [574, 295] width 180 height 16
click at [498, 262] on span "Auto-translate untranslated categories or sections" at bounding box center [604, 263] width 240 height 16
click at [854, 429] on span "Translate" at bounding box center [854, 432] width 39 height 16
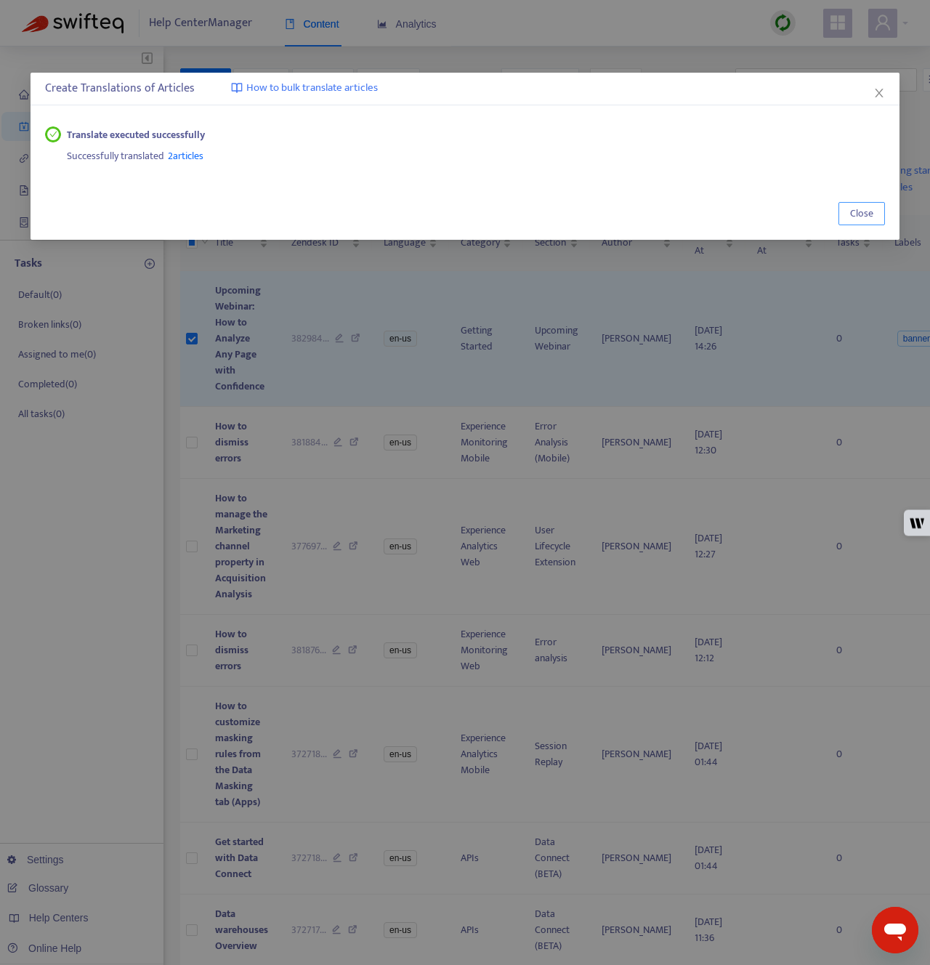
click at [868, 217] on span "Close" at bounding box center [861, 214] width 23 height 16
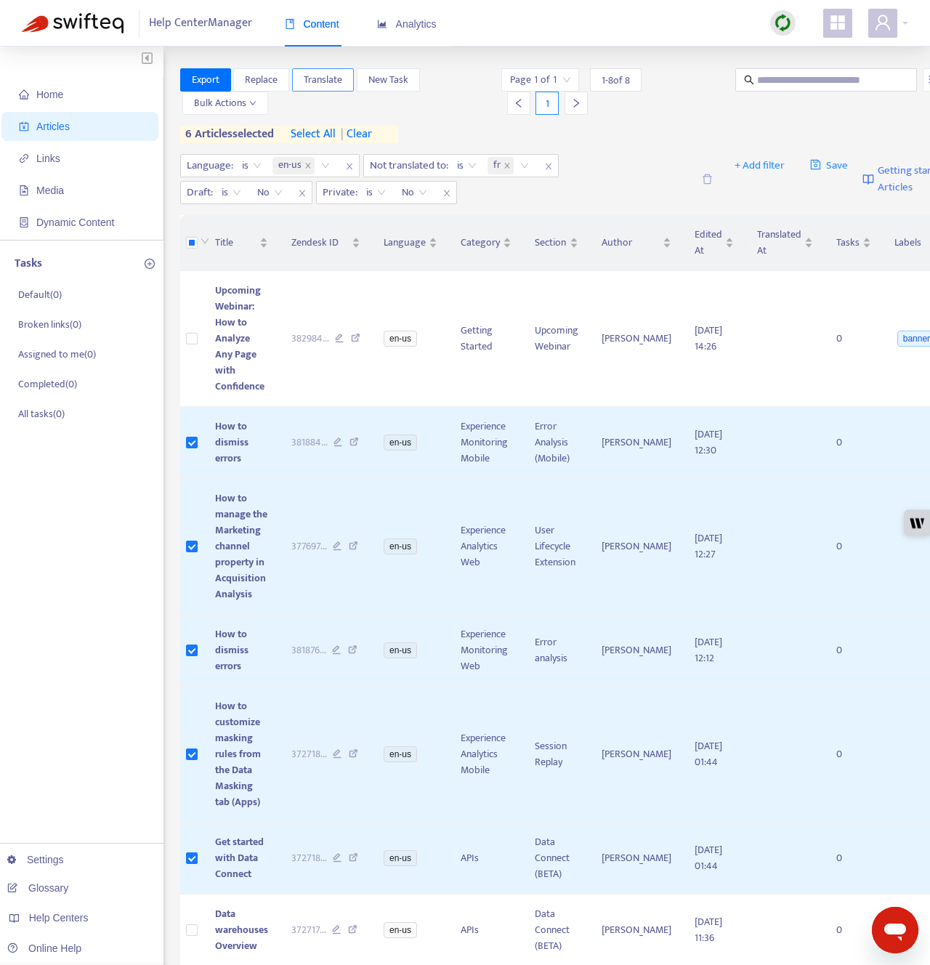
click at [323, 79] on span "Translate" at bounding box center [323, 80] width 39 height 16
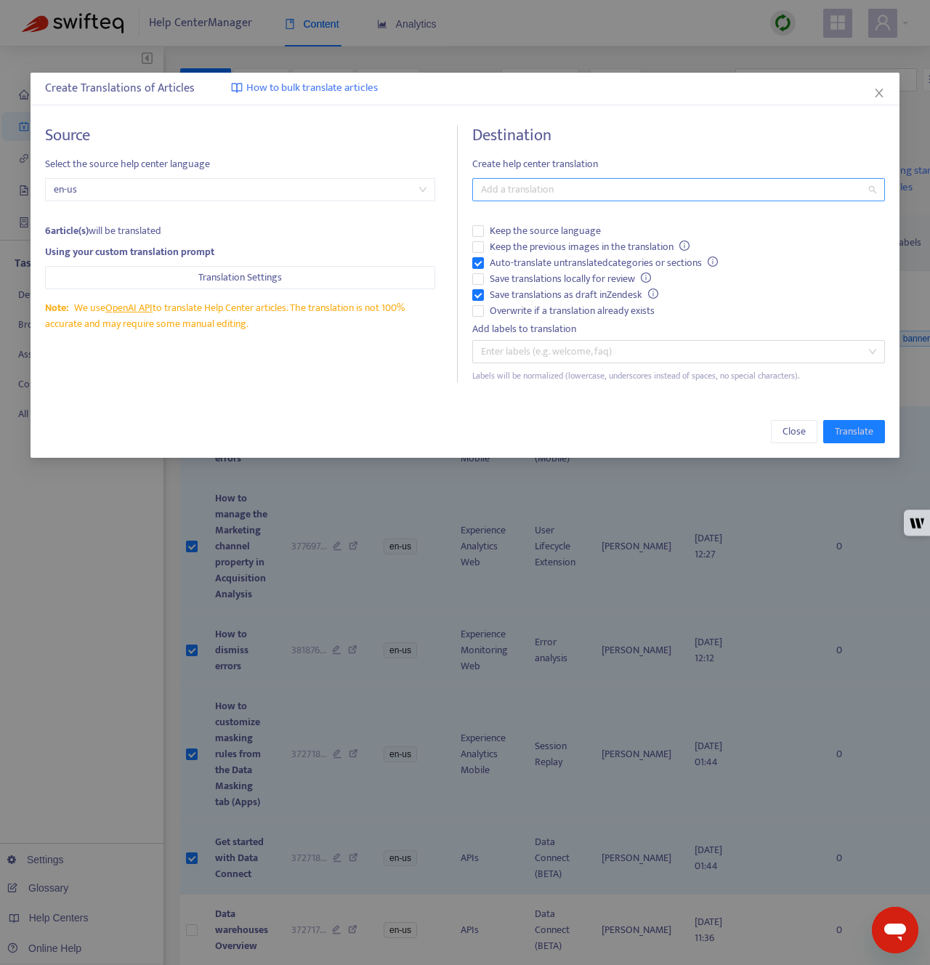
click at [568, 187] on div at bounding box center [671, 189] width 390 height 17
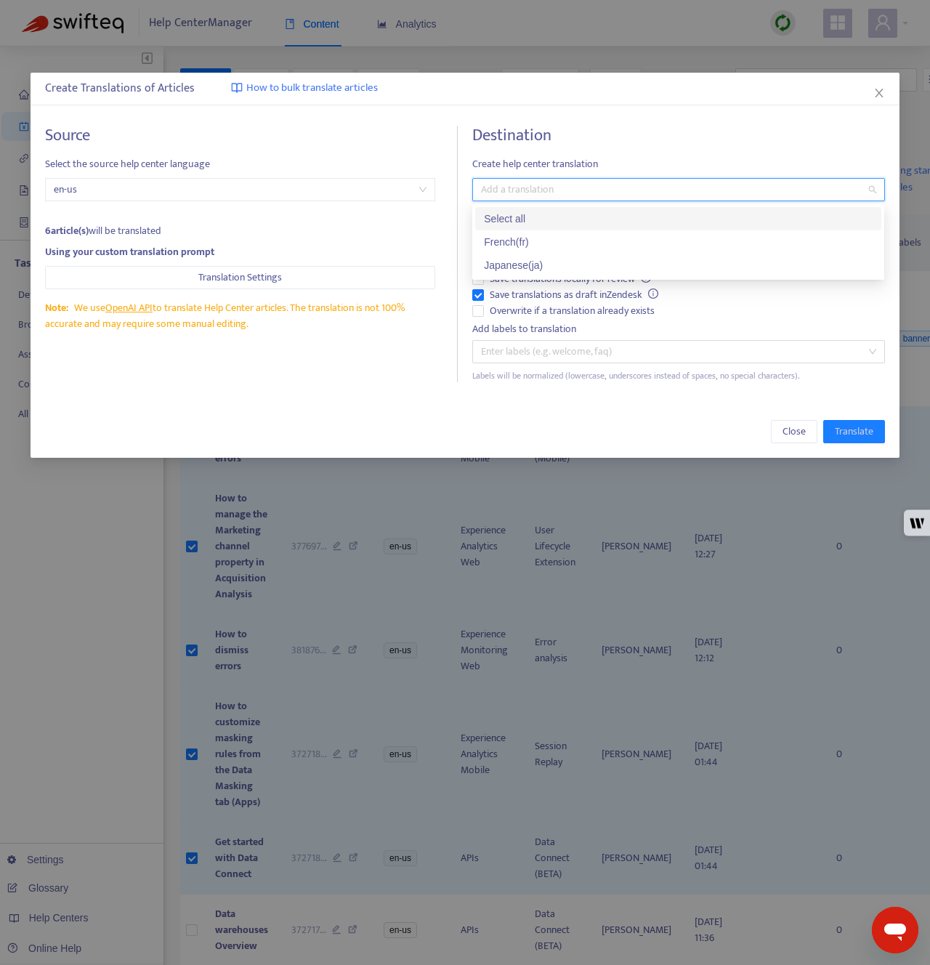
click at [559, 217] on div "Select all" at bounding box center [678, 219] width 389 height 16
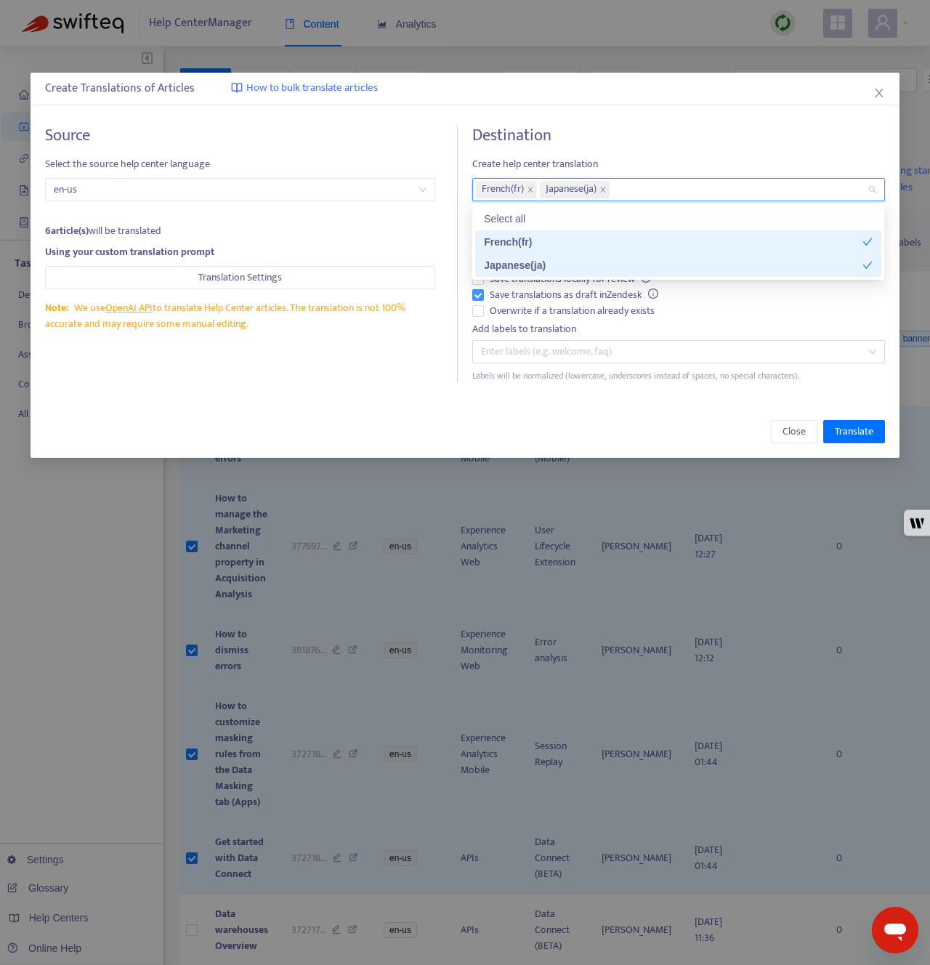
click at [505, 295] on span "Save translations as draft in Zendesk" at bounding box center [574, 295] width 180 height 16
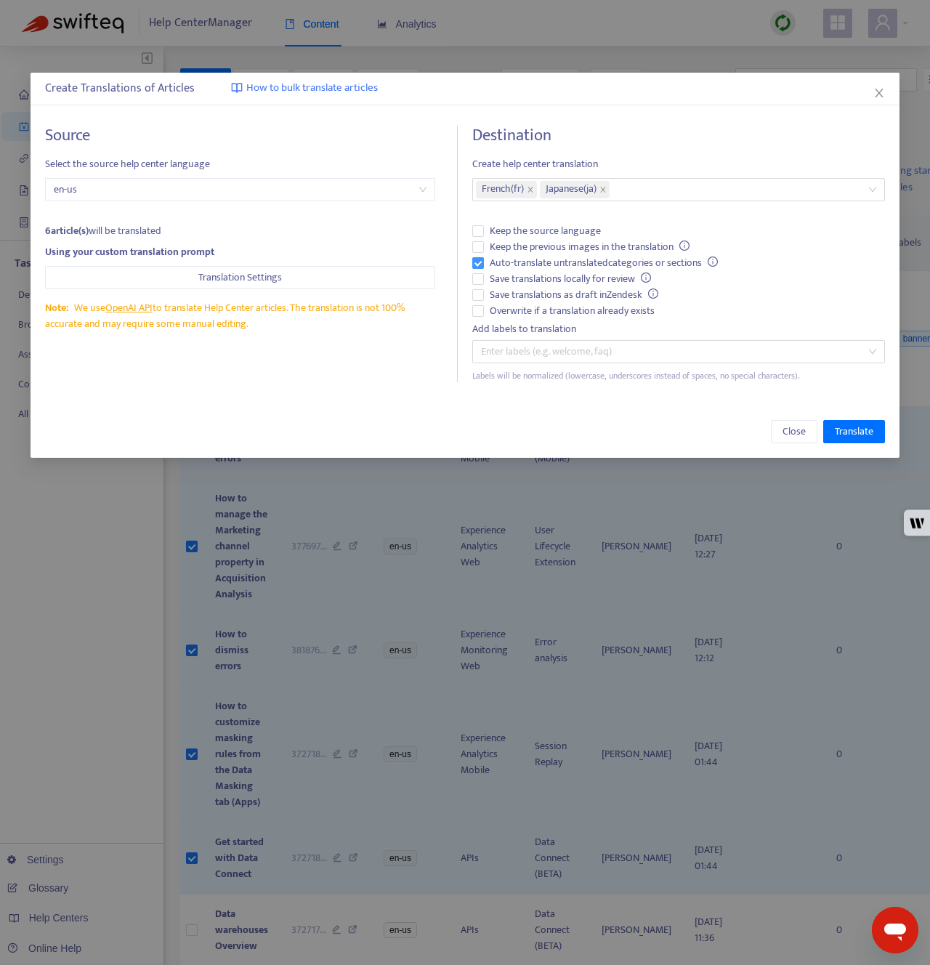
click at [499, 259] on span "Auto-translate untranslated categories or sections" at bounding box center [604, 263] width 240 height 16
click at [514, 310] on span "Overwrite if a translation already exists" at bounding box center [572, 311] width 177 height 16
click at [862, 432] on span "Translate" at bounding box center [854, 432] width 39 height 16
